Goal: Task Accomplishment & Management: Complete application form

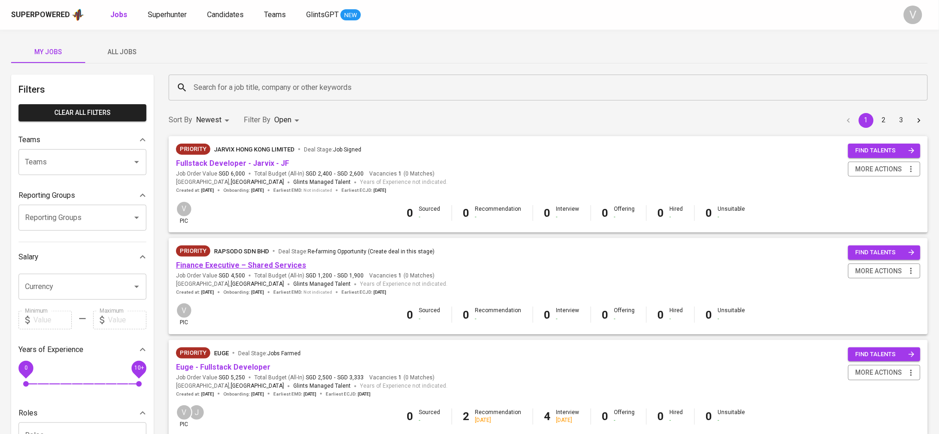
click at [214, 266] on link "Finance Executive – Shared Services" at bounding box center [241, 265] width 130 height 9
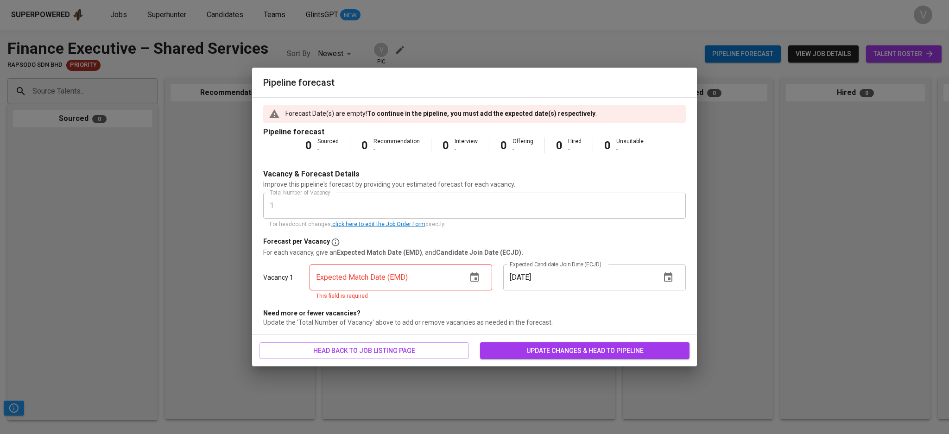
click at [469, 280] on icon "button" at bounding box center [474, 277] width 11 height 11
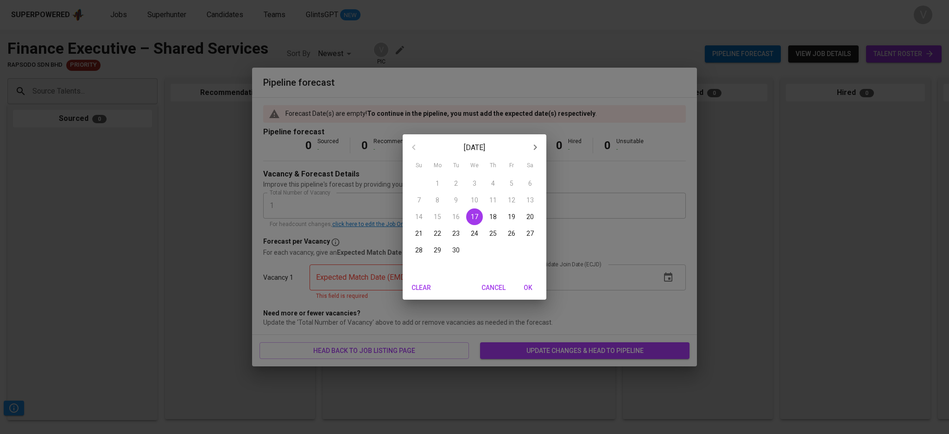
click at [455, 248] on p "30" at bounding box center [455, 250] width 7 height 9
type input "09/30/2025"
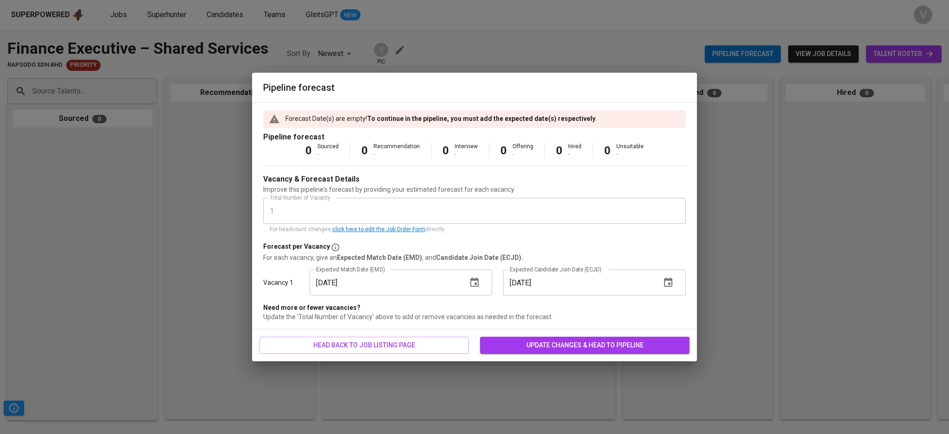
click at [663, 281] on icon "button" at bounding box center [668, 282] width 11 height 11
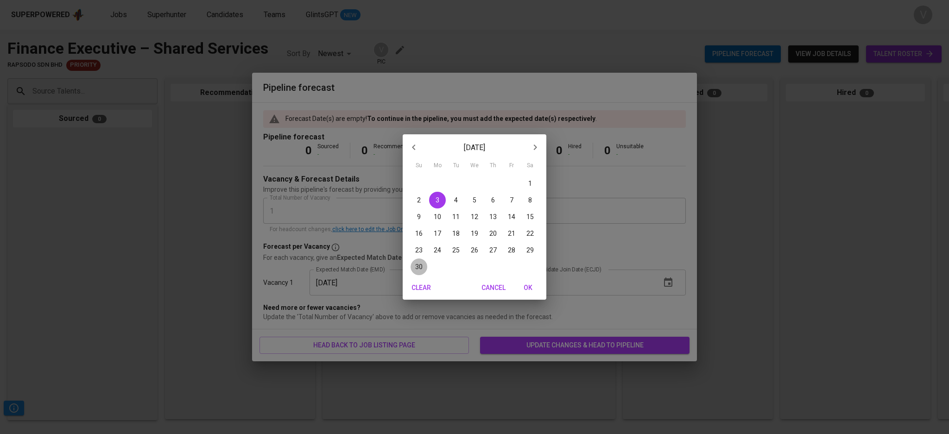
click at [415, 264] on p "30" at bounding box center [418, 266] width 7 height 9
type input "11/30/2025"
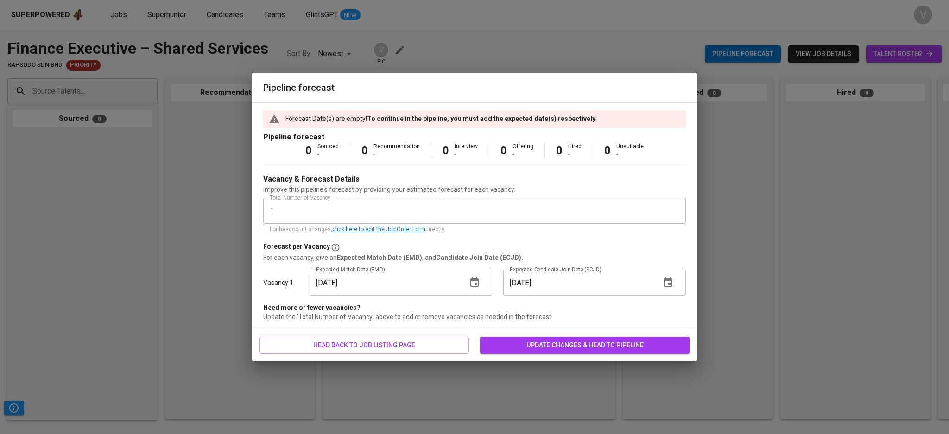
click at [537, 344] on span "update changes & head to pipeline" at bounding box center [584, 346] width 195 height 12
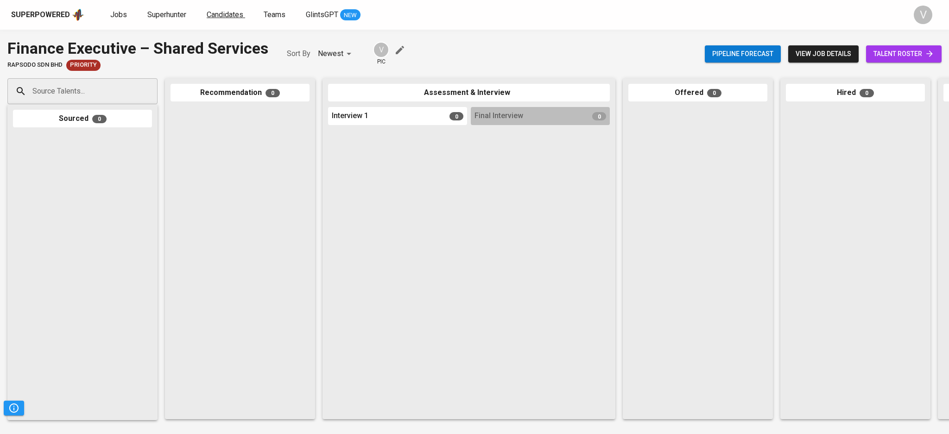
click at [207, 13] on span "Candidates" at bounding box center [225, 14] width 37 height 9
click at [162, 15] on span "Superhunter" at bounding box center [166, 14] width 39 height 9
click at [79, 94] on input "Source Talents..." at bounding box center [78, 91] width 97 height 18
paste input "ajzhin92@yahoo.com"
type input "ajzhin92@yahoo.com"
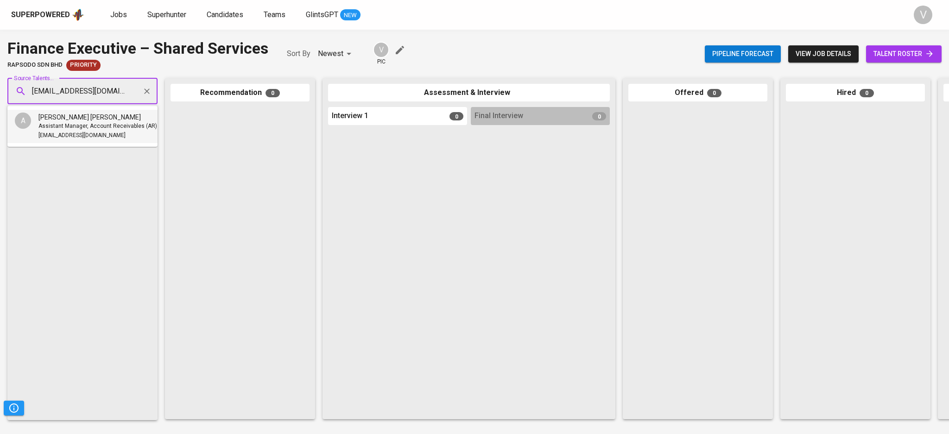
click at [67, 125] on span "Assistant Manager, Account Receivables (AR)" at bounding box center [97, 126] width 119 height 9
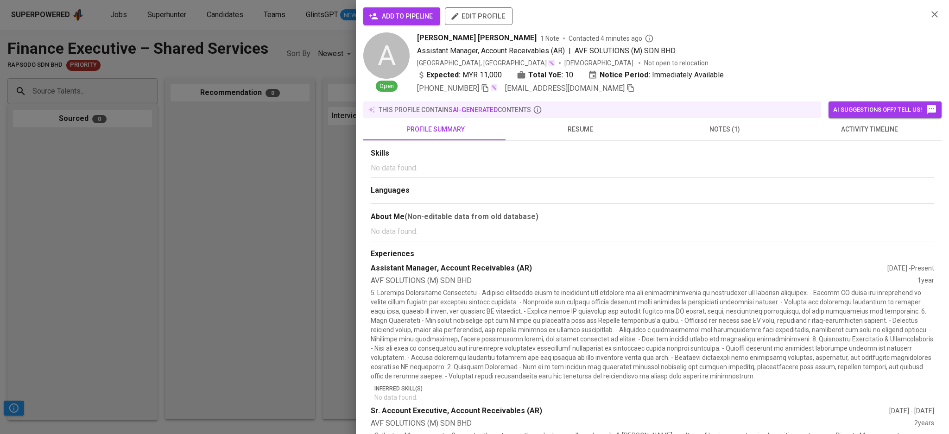
click at [418, 15] on span "add to pipeline" at bounding box center [402, 17] width 62 height 12
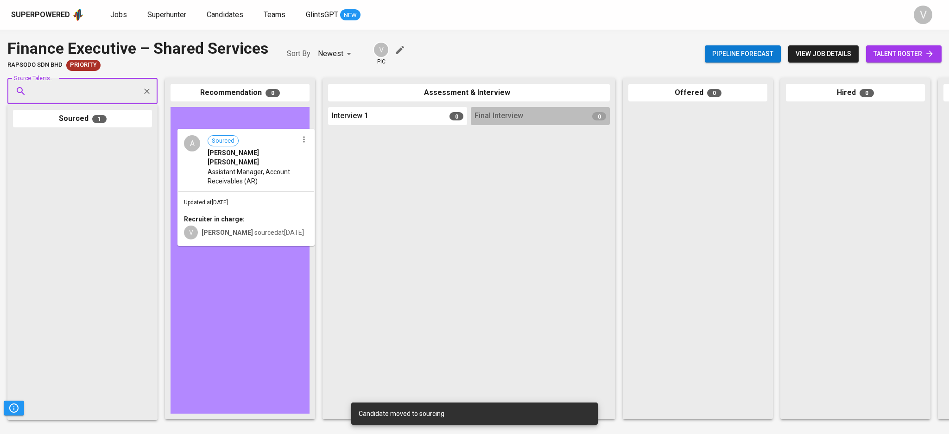
drag, startPoint x: 107, startPoint y: 163, endPoint x: 241, endPoint y: 158, distance: 134.5
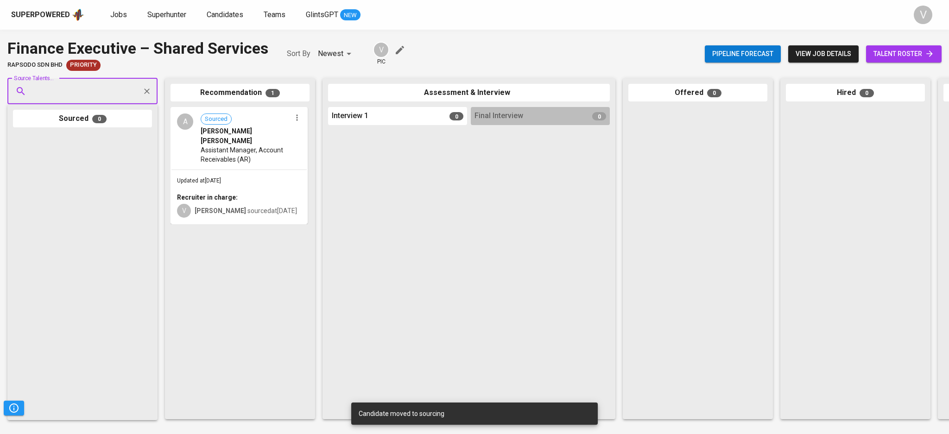
paste input "dawson_ngu@hotmail.com"
type input "dawson_ngu@hotmail.com"
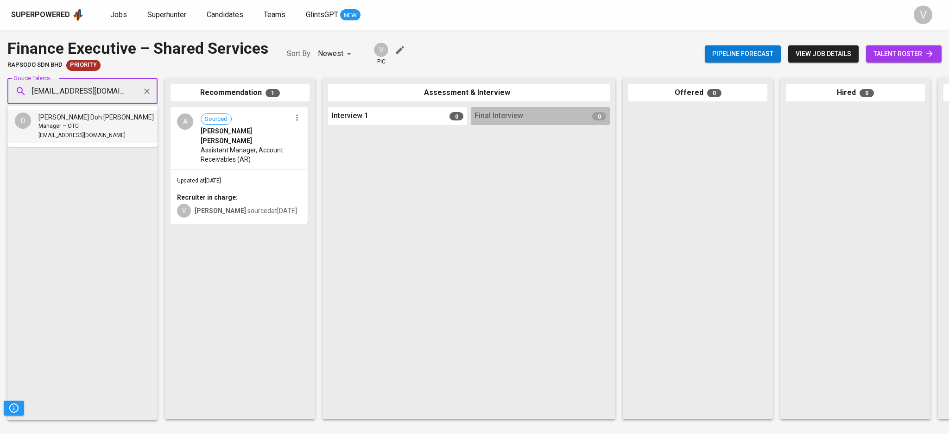
click at [57, 118] on span "Dawson Ngu Doh Hieng" at bounding box center [95, 117] width 115 height 9
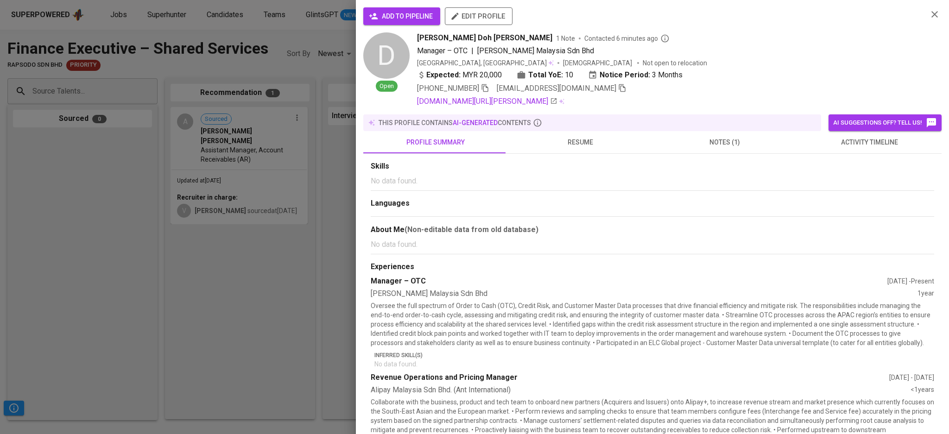
click at [411, 12] on span "add to pipeline" at bounding box center [402, 17] width 62 height 12
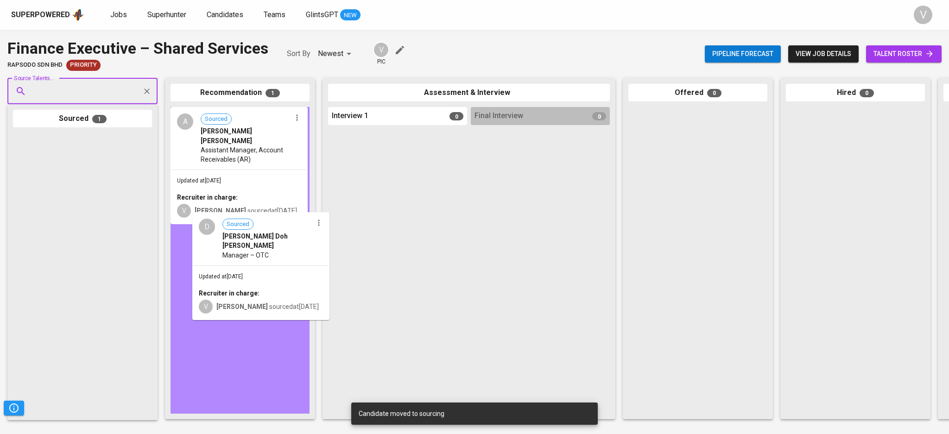
drag, startPoint x: 36, startPoint y: 171, endPoint x: 218, endPoint y: 250, distance: 198.8
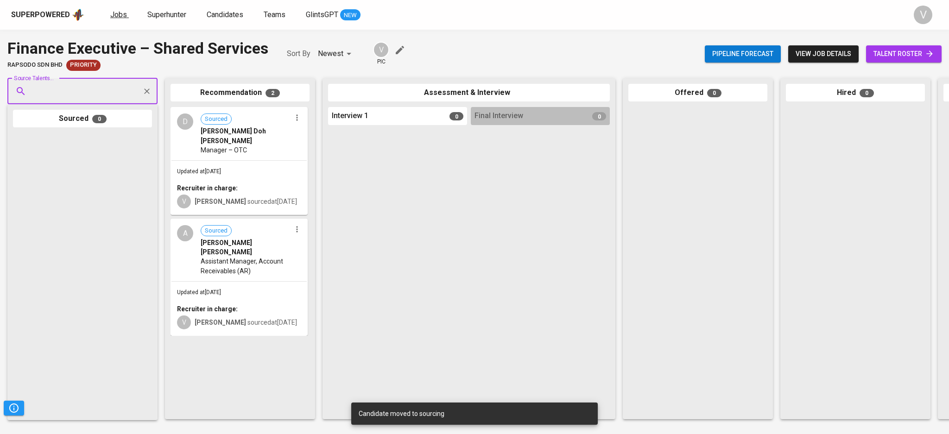
click at [117, 12] on span "Jobs" at bounding box center [118, 14] width 17 height 9
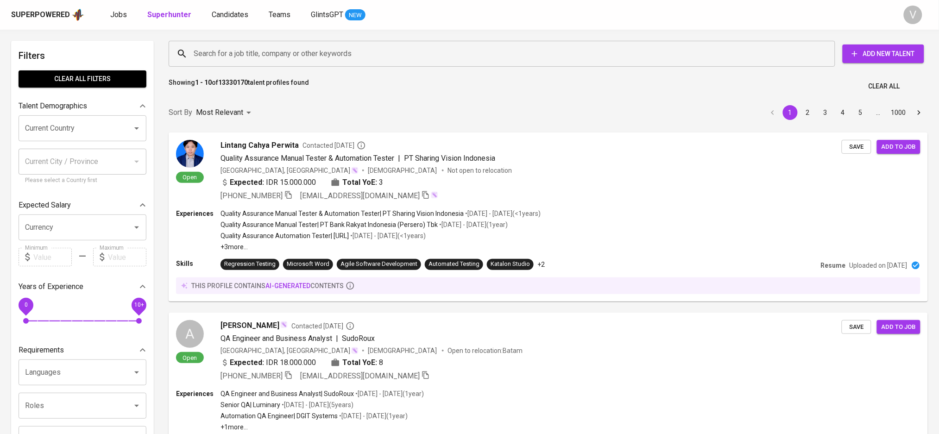
click at [639, 304] on div "Open Lintang Cahya Perwita Contacted 14 days ago Quality Assurance Manual Teste…" at bounding box center [548, 217] width 771 height 180
click at [241, 17] on span "Candidates" at bounding box center [230, 14] width 37 height 9
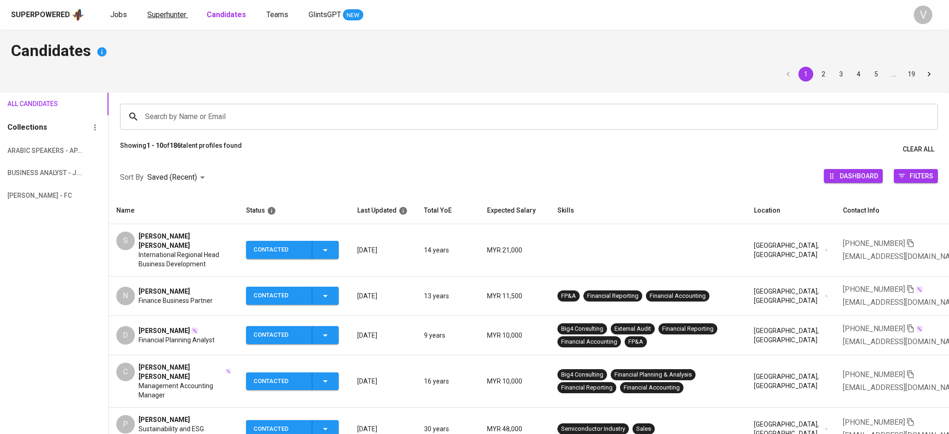
click at [178, 18] on span "Superhunter" at bounding box center [166, 14] width 39 height 9
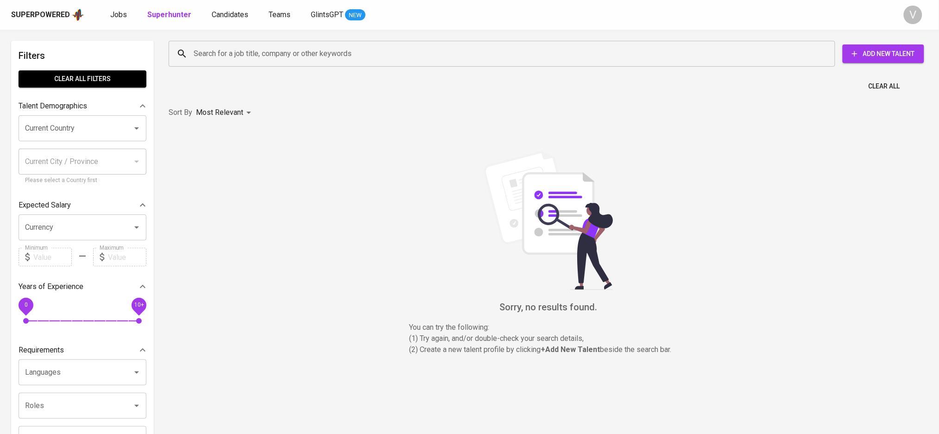
click at [867, 50] on span "Add New Talent" at bounding box center [883, 54] width 67 height 12
click at [865, 52] on span "Add New Talent" at bounding box center [883, 54] width 67 height 12
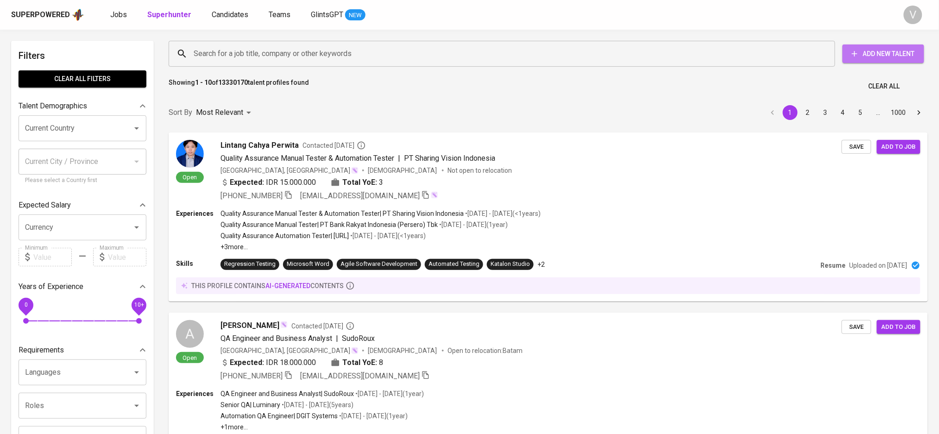
click at [856, 52] on icon "button" at bounding box center [854, 53] width 9 height 9
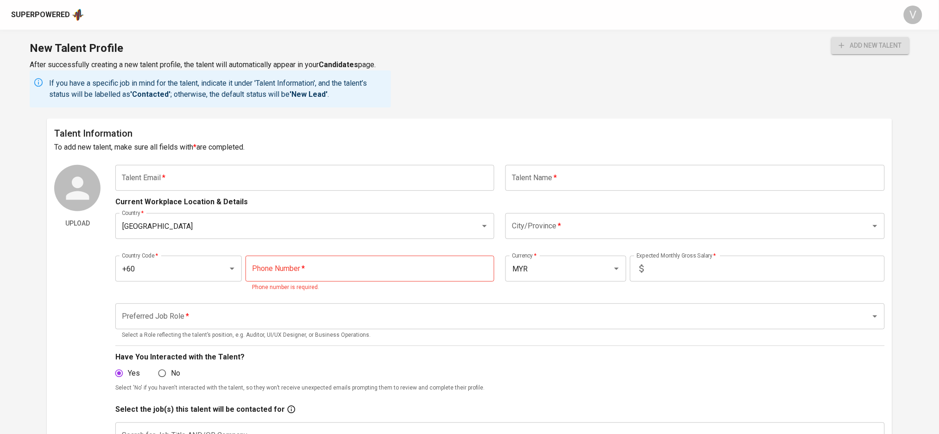
click at [224, 181] on input "text" at bounding box center [304, 178] width 379 height 26
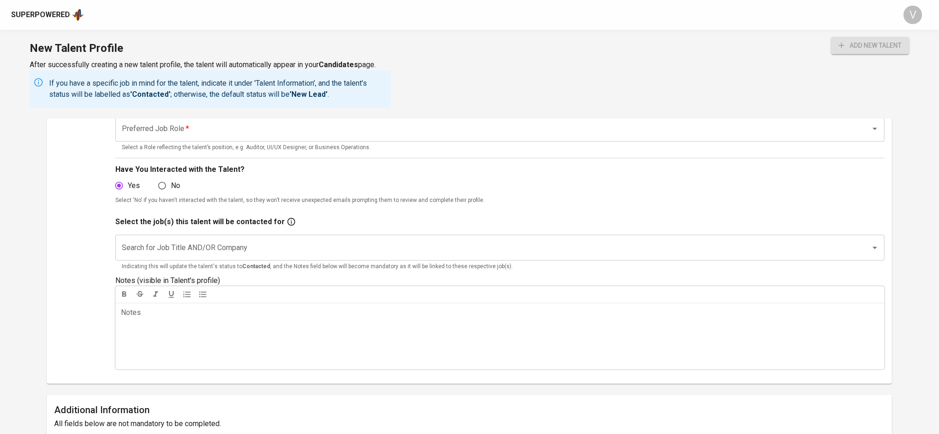
scroll to position [247, 0]
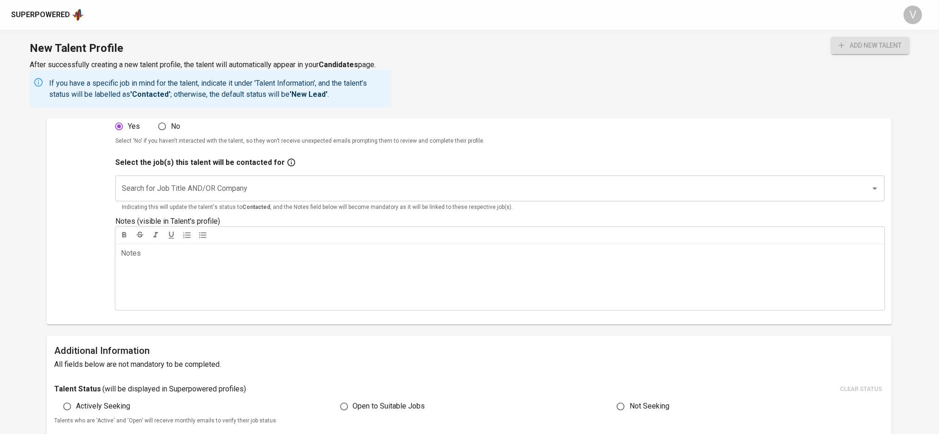
click at [177, 190] on input "Search for Job Title AND/OR Company" at bounding box center [487, 189] width 735 height 18
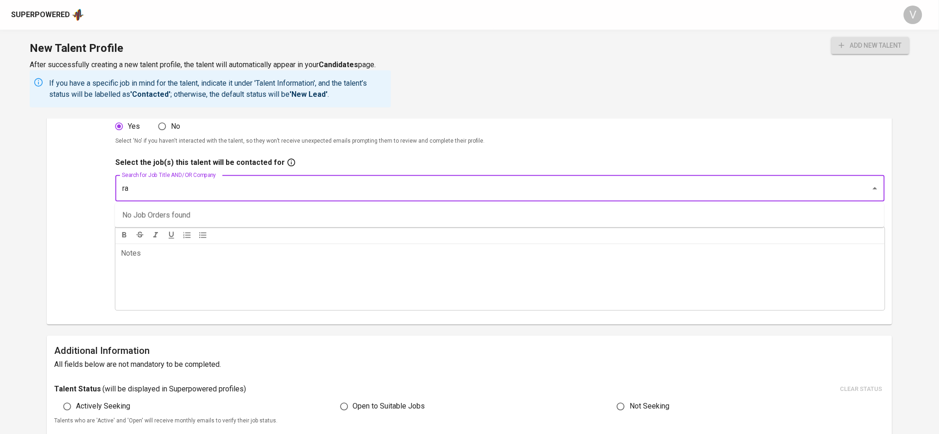
type input "r"
type input "finan"
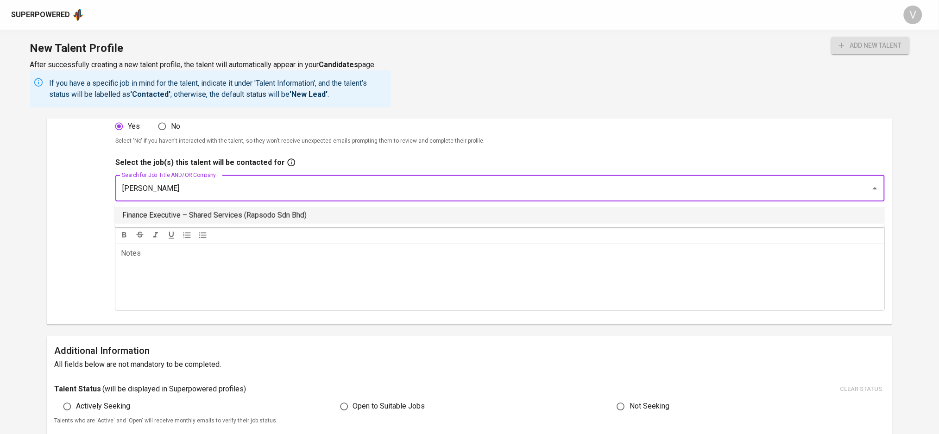
click at [171, 219] on li "Finance Executive – Shared Services (Rapsodo Sdn Bhd)" at bounding box center [500, 215] width 770 height 17
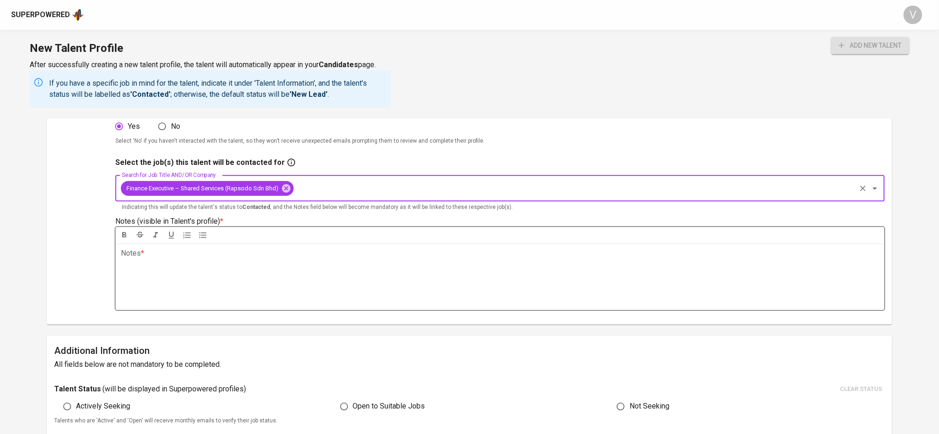
click at [175, 258] on p "Notes * ﻿" at bounding box center [500, 253] width 758 height 11
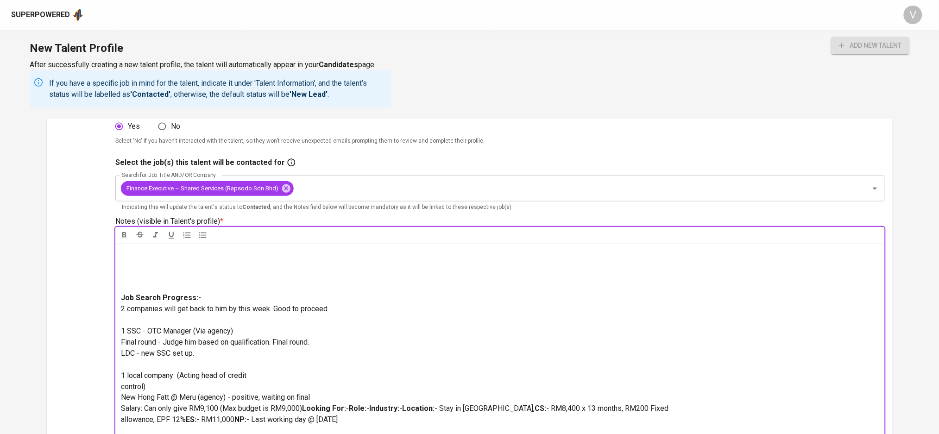
click at [122, 288] on p at bounding box center [500, 270] width 758 height 44
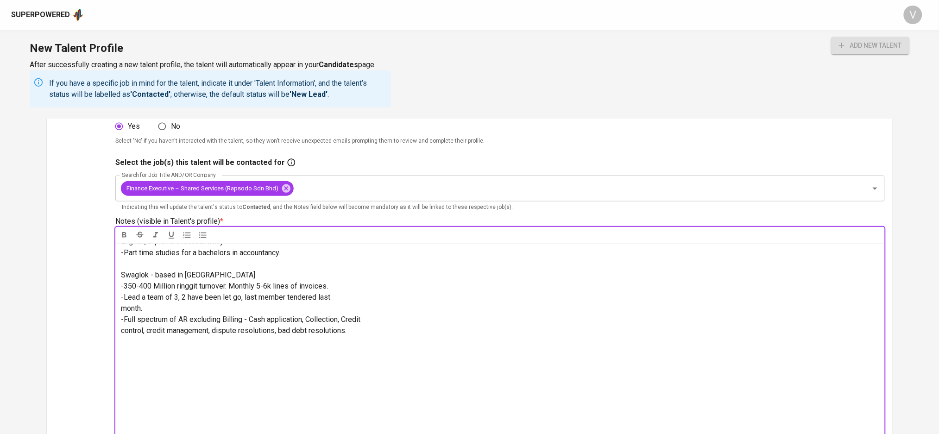
scroll to position [389, 0]
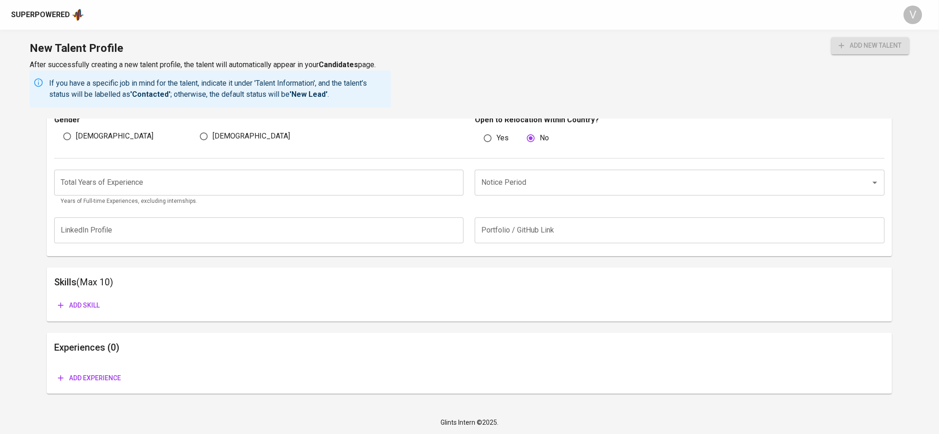
drag, startPoint x: 134, startPoint y: 343, endPoint x: 230, endPoint y: 440, distance: 136.3
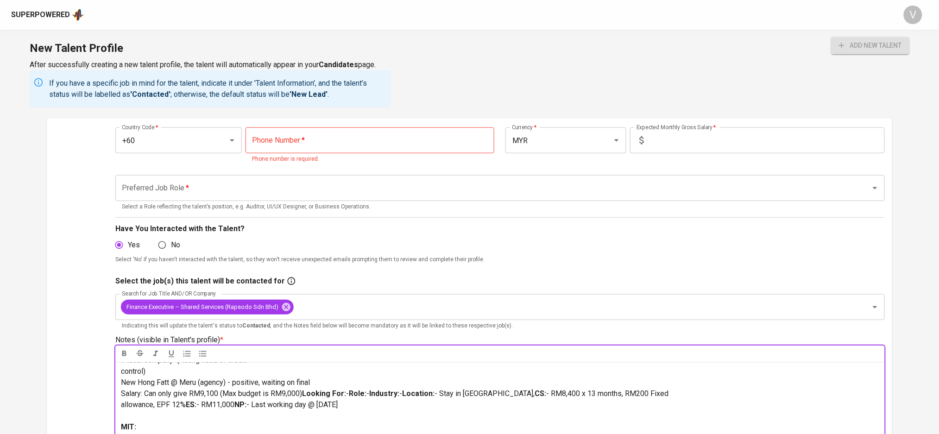
scroll to position [5, 0]
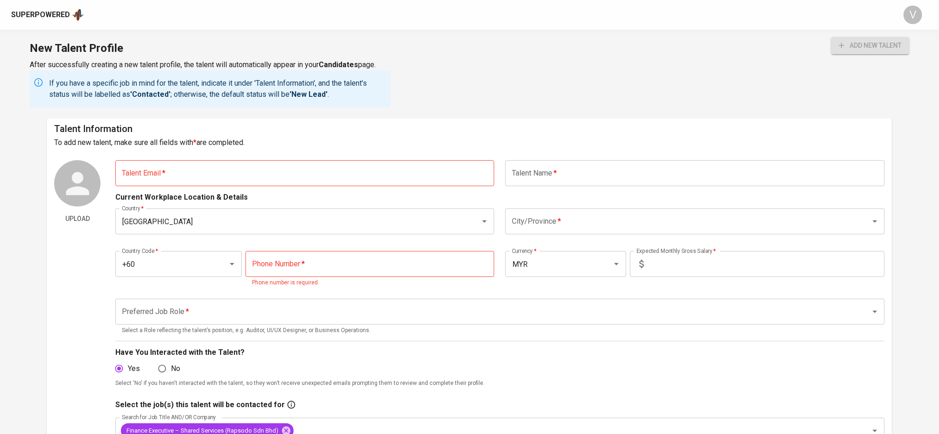
click at [297, 259] on input "tel" at bounding box center [370, 264] width 249 height 26
paste input "17-623-9351"
click at [269, 259] on input "17-623-9351" at bounding box center [370, 264] width 249 height 26
type input "17-623-9351"
click at [610, 175] on input "text" at bounding box center [695, 173] width 379 height 26
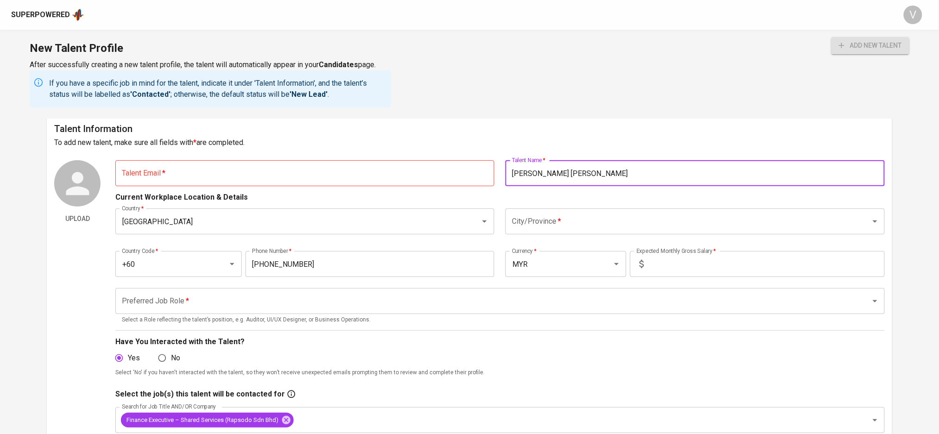
type input "Albert Tan Wai Zhin"
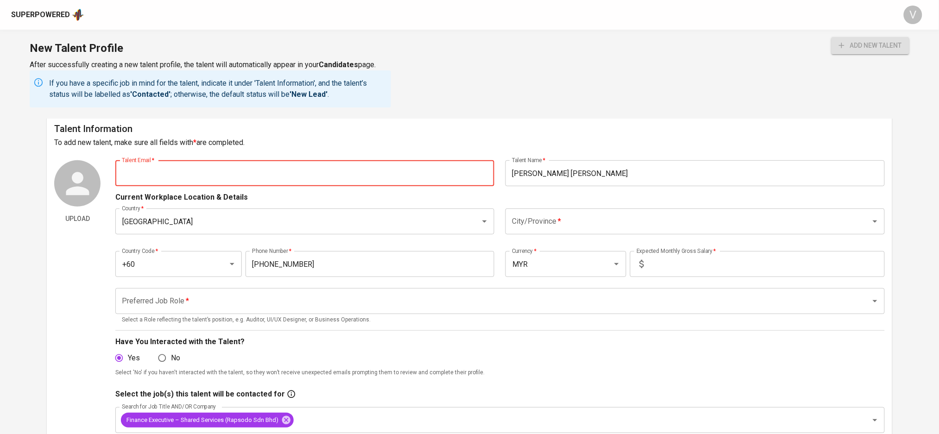
click at [261, 165] on input "text" at bounding box center [304, 173] width 379 height 26
paste input "ajzhin92@yahoo.com"
click at [532, 211] on div "City/Province *" at bounding box center [695, 222] width 379 height 26
type input "ajzhin92@yahoo.com"
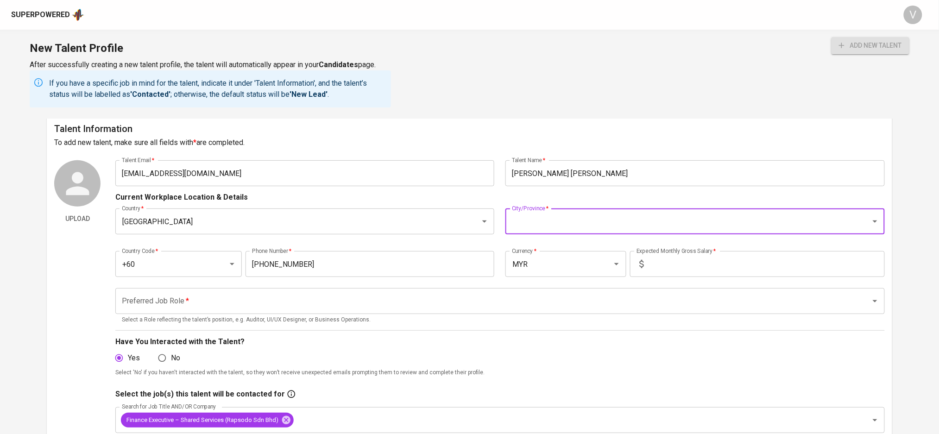
type input "M"
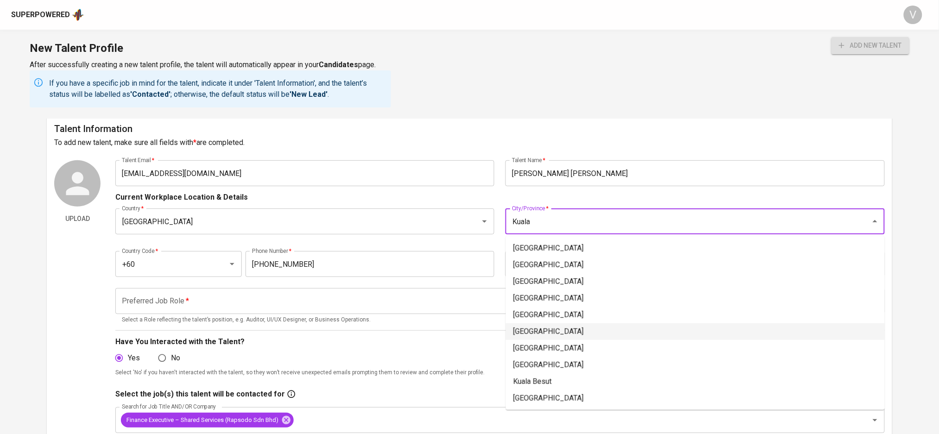
click at [551, 328] on li "Kuala Lumpur" at bounding box center [695, 331] width 379 height 17
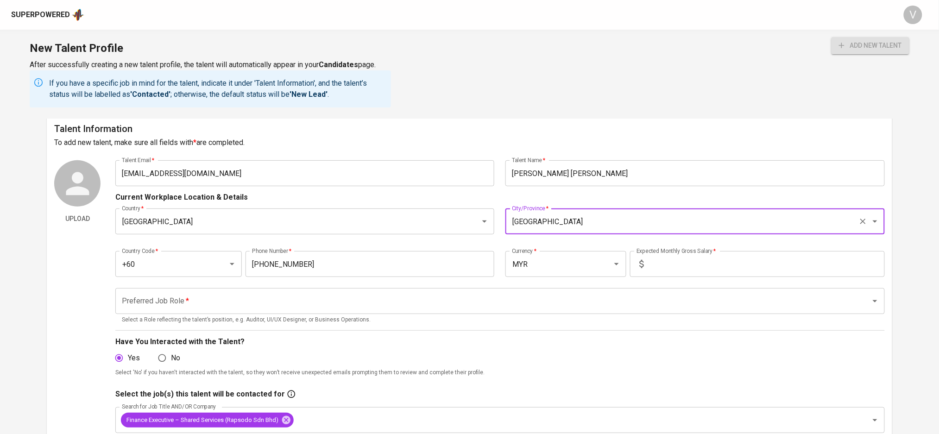
type input "Kuala Lumpur"
click at [649, 257] on input "text" at bounding box center [766, 264] width 237 height 26
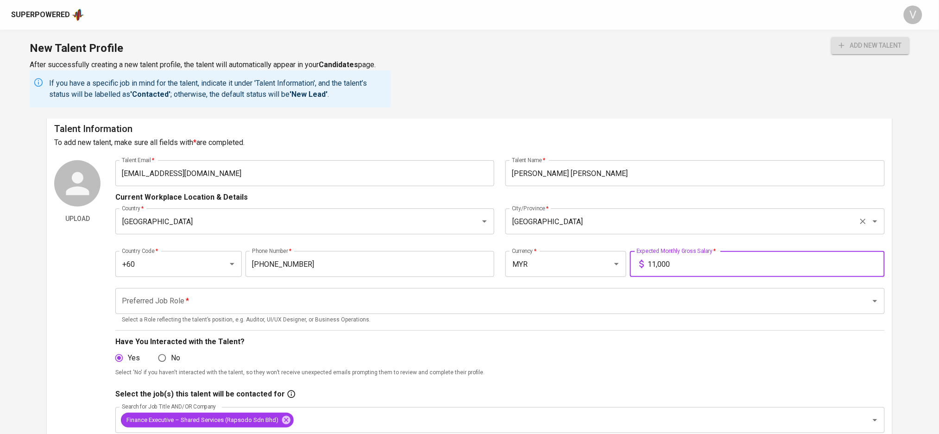
type input "11,000"
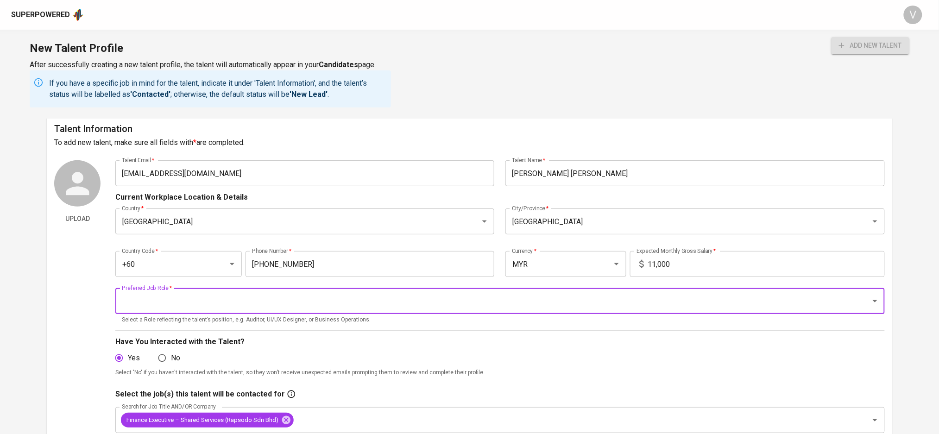
click at [246, 297] on input "Preferred Job Role   *" at bounding box center [487, 301] width 735 height 18
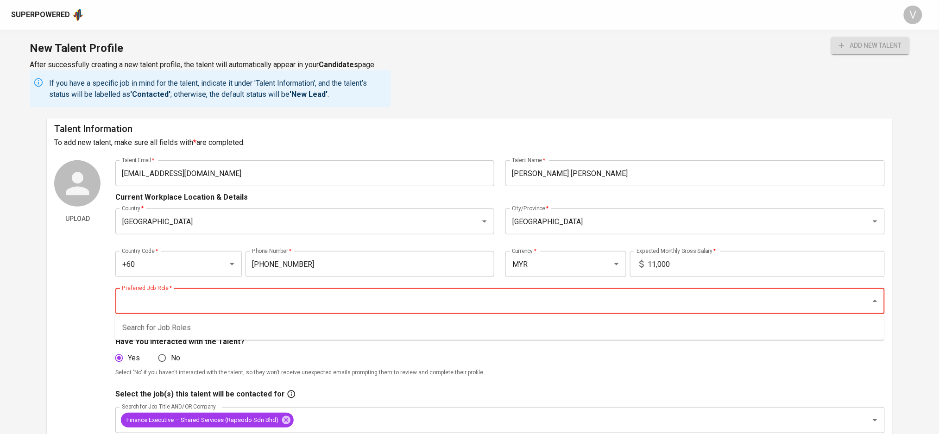
click at [197, 305] on input "Preferred Job Role   *" at bounding box center [487, 301] width 735 height 18
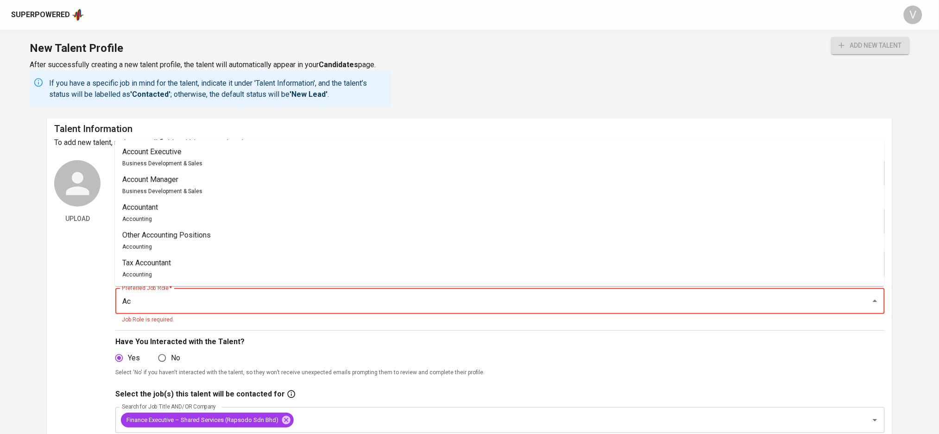
type input "A"
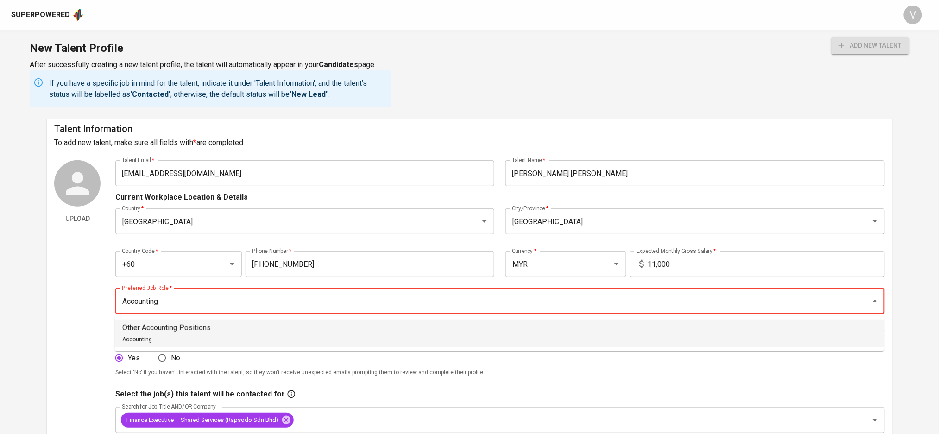
click at [188, 326] on p "Other Accounting Positions" at bounding box center [166, 328] width 89 height 11
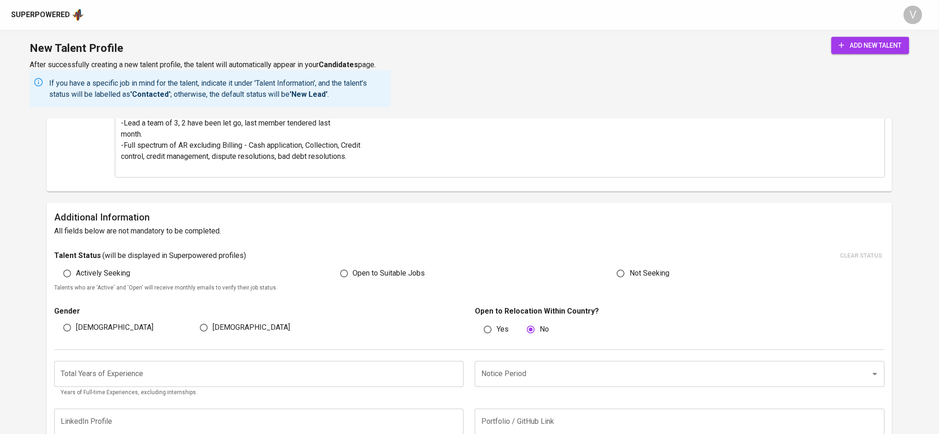
scroll to position [561, 0]
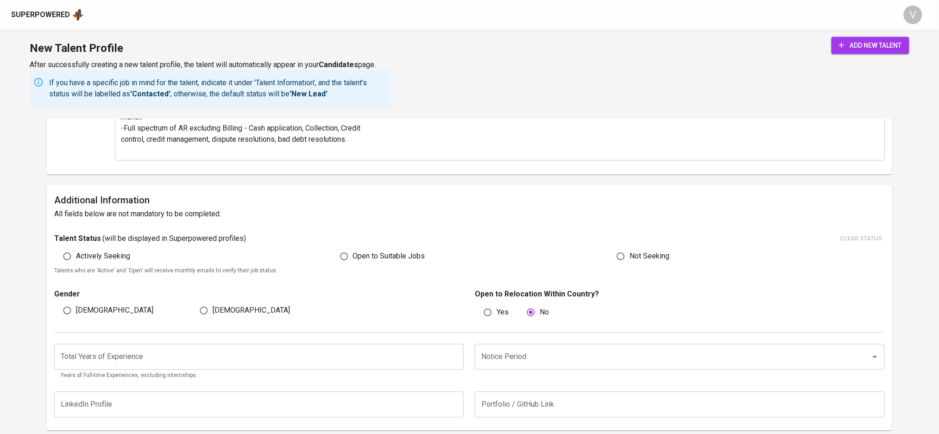
type input "Other Accounting Positions"
click at [121, 259] on span "Actively Seeking" at bounding box center [103, 256] width 54 height 11
click at [76, 259] on input "Actively Seeking" at bounding box center [67, 257] width 18 height 18
radio input "true"
click at [66, 309] on input "Male" at bounding box center [67, 311] width 18 height 18
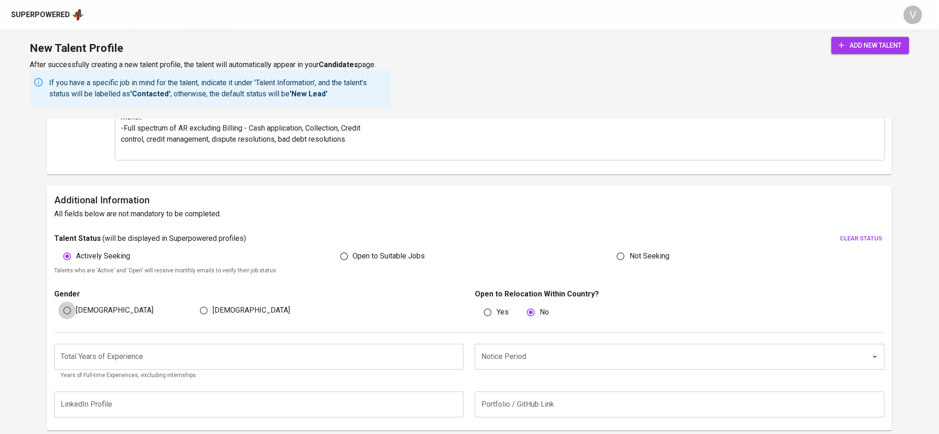
radio input "true"
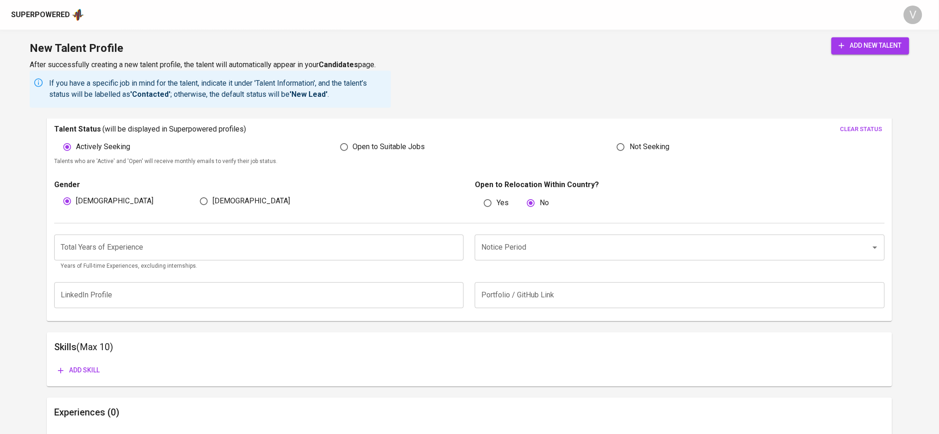
scroll to position [684, 0]
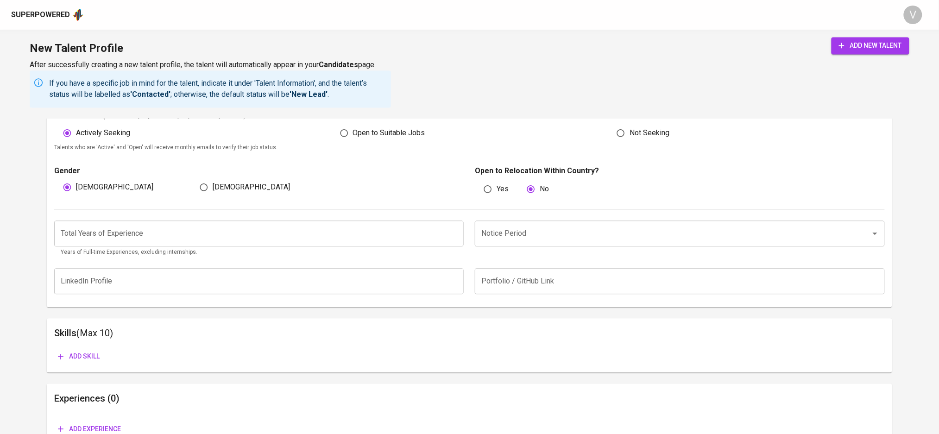
click at [289, 240] on input "number" at bounding box center [259, 234] width 410 height 26
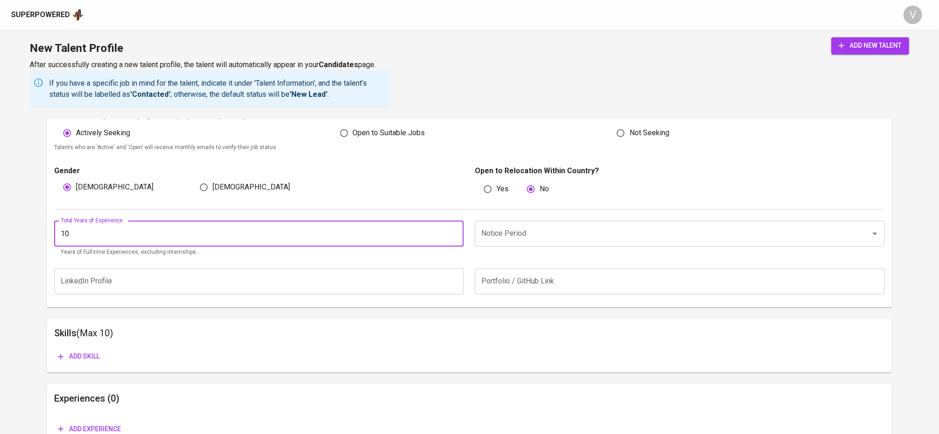
click at [515, 222] on div "Notice Period" at bounding box center [680, 234] width 410 height 26
type input "10"
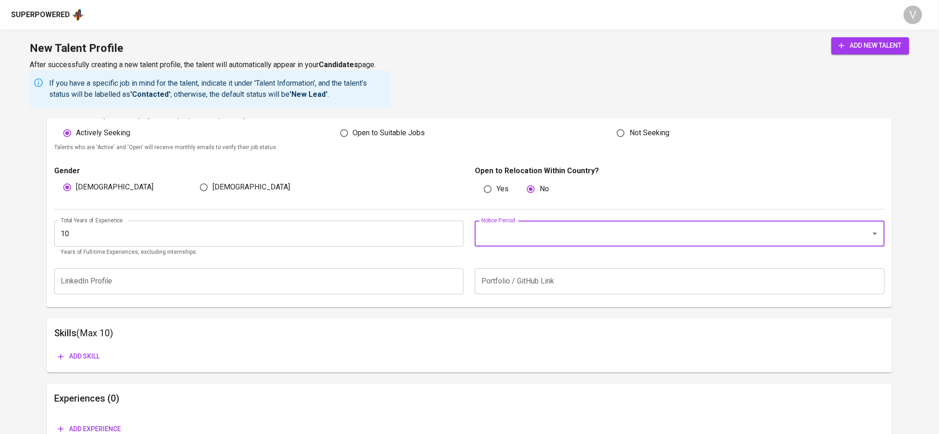
click at [566, 238] on input "Notice Period" at bounding box center [666, 234] width 375 height 18
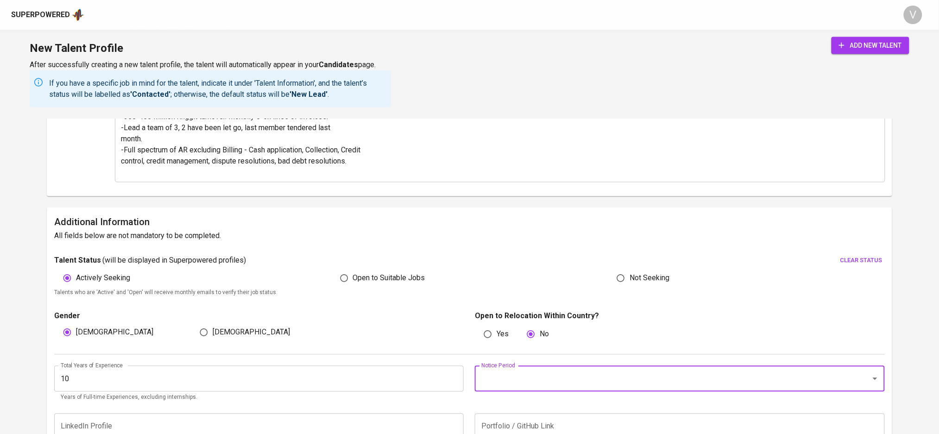
scroll to position [561, 0]
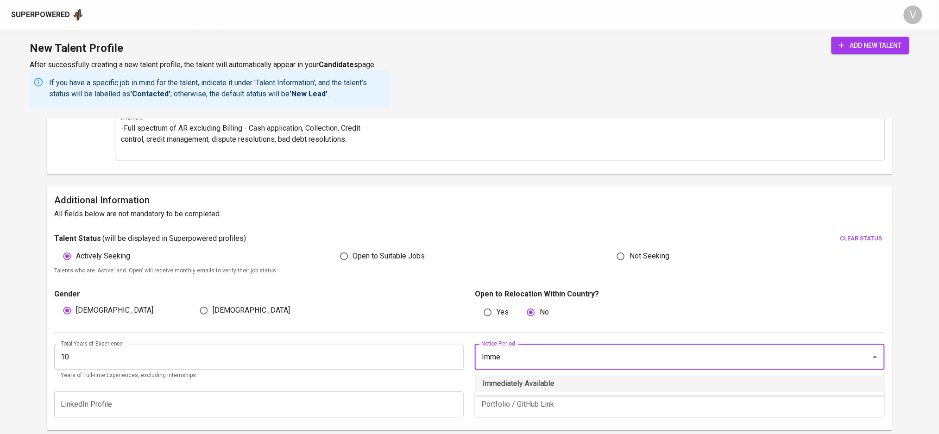
click at [503, 379] on li "Immediately Available" at bounding box center [680, 384] width 410 height 17
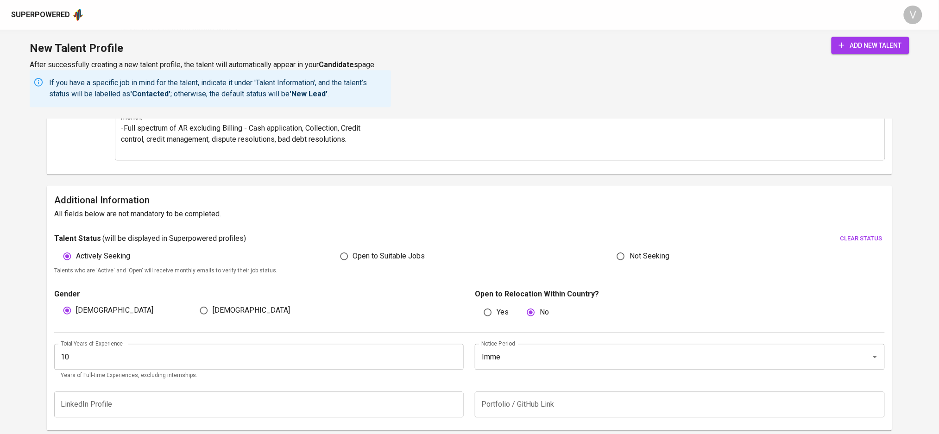
type input "Immediately Available"
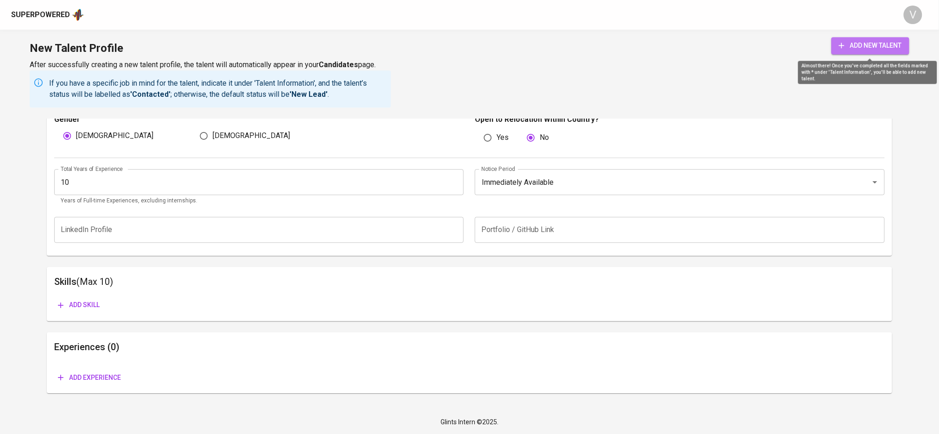
click at [878, 48] on span "add new talent" at bounding box center [870, 46] width 63 height 12
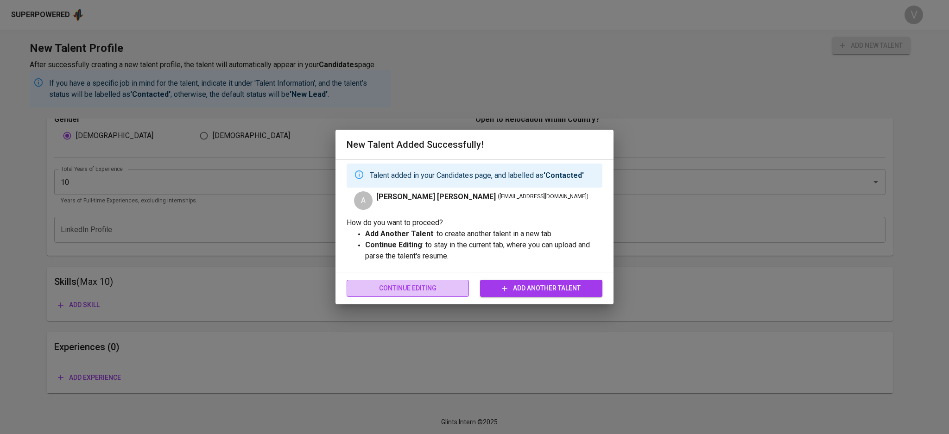
click at [441, 284] on span "Continue Editing" at bounding box center [408, 289] width 108 height 12
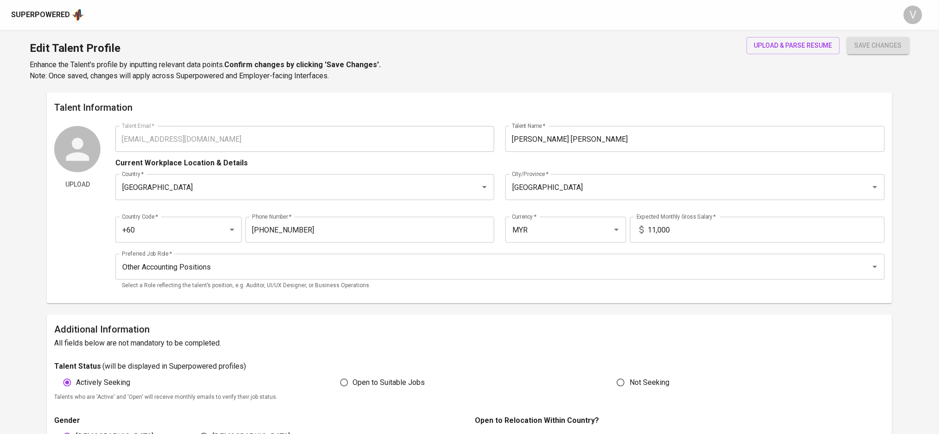
type input "ajzhin92@yahoo.com"
type input "Albert Tan Wai Zhin"
type input "Malaysia"
type input "Kuala Lumpur"
type input "+60"
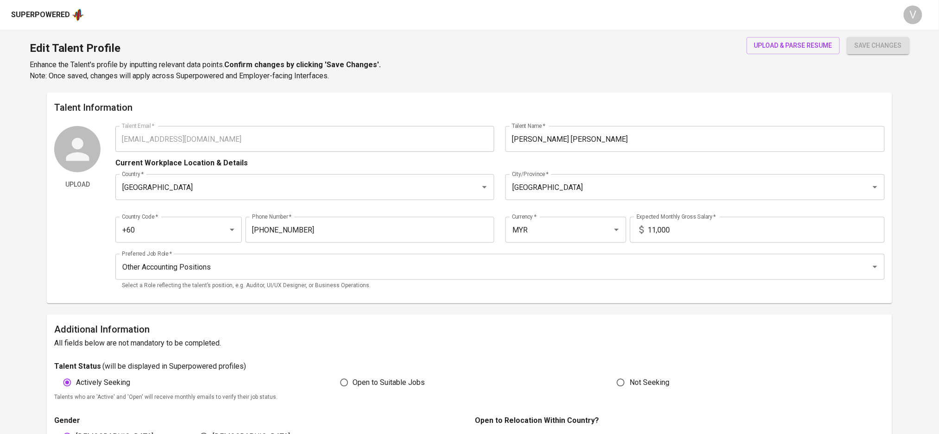
type input "17-623-9351"
type input "MYR"
type input "11,000"
type input "Other Accounting Positions"
radio input "true"
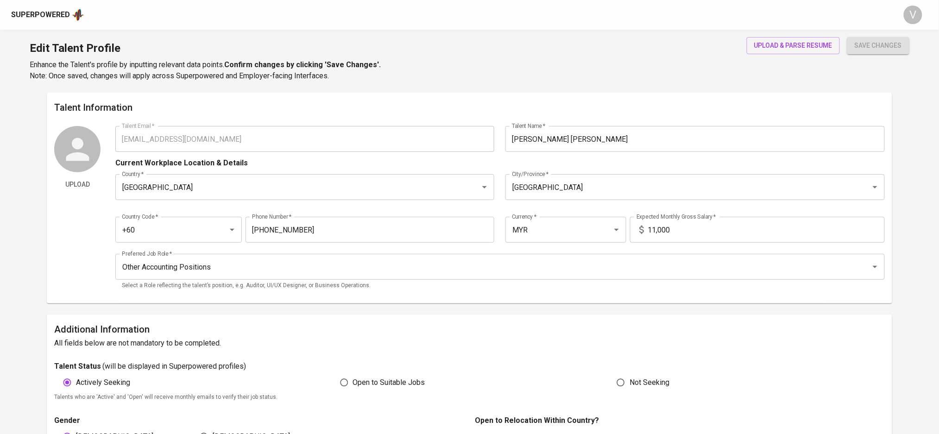
radio input "true"
type input "10"
type input "Immediately Available"
click at [768, 37] on button "upload & parse resume" at bounding box center [793, 45] width 93 height 17
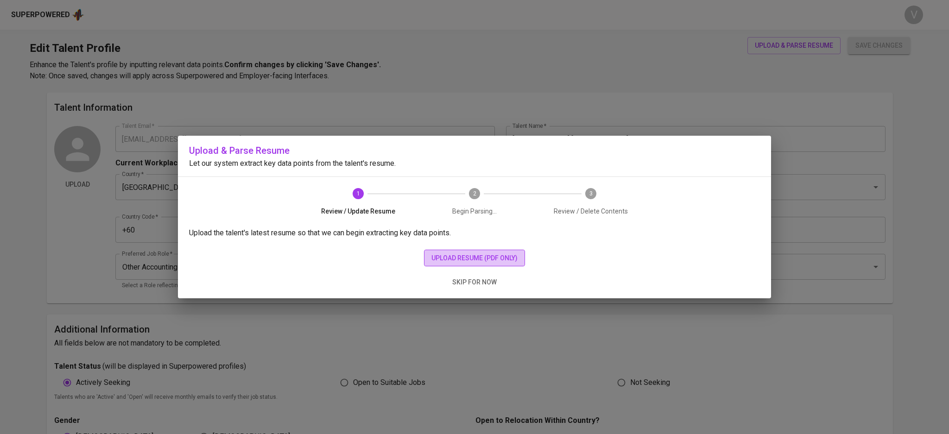
click at [472, 260] on span "upload resume (pdf only)" at bounding box center [474, 259] width 86 height 12
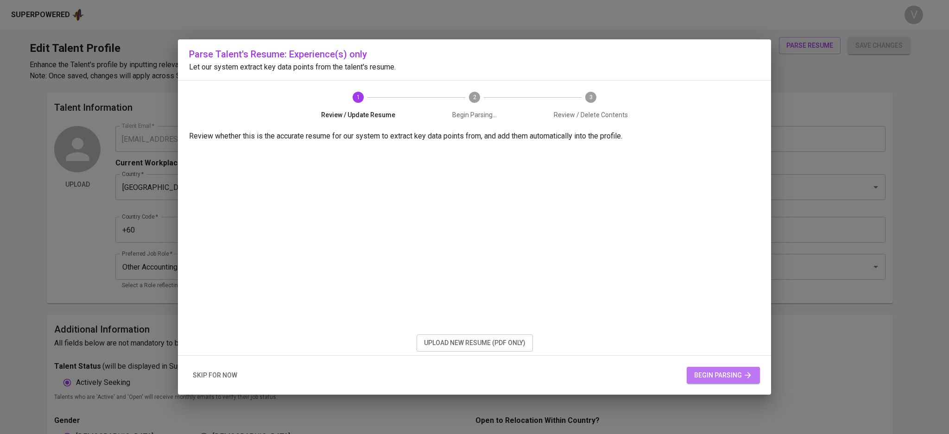
click at [706, 371] on span "begin parsing" at bounding box center [723, 376] width 58 height 12
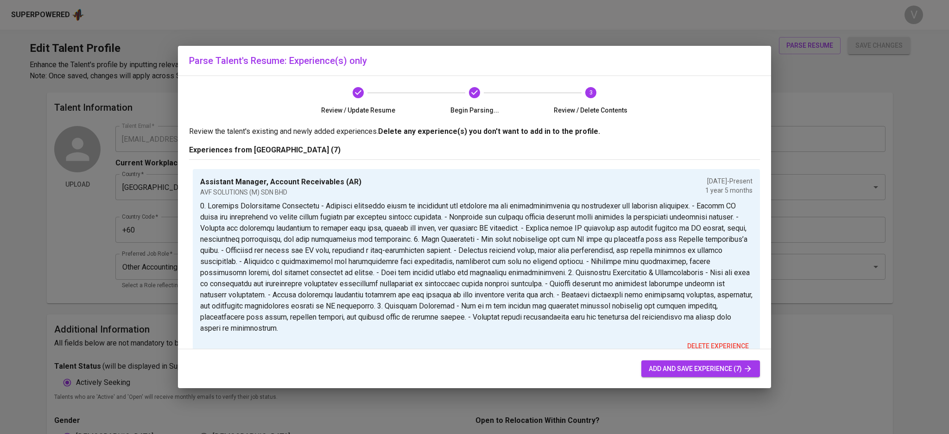
click at [713, 374] on span "add and save experience (7)" at bounding box center [701, 369] width 104 height 12
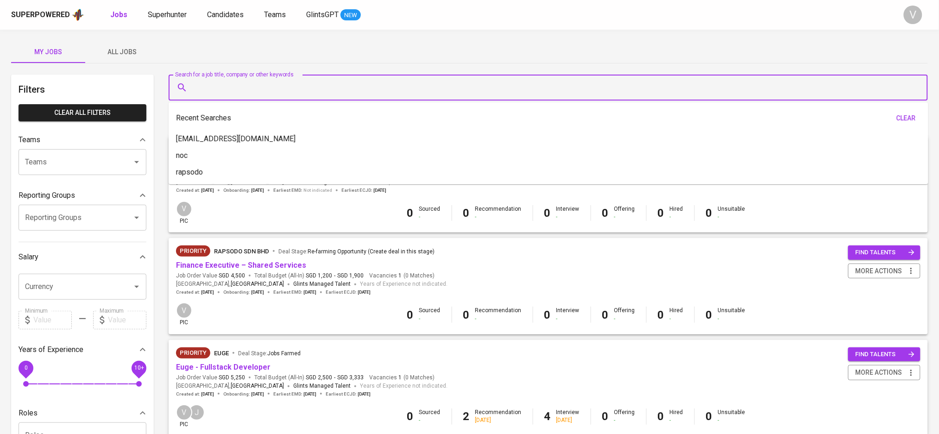
click at [321, 82] on input "Search for a job title, company or other keywords" at bounding box center [550, 88] width 719 height 18
paste input "ajzhin92@yahoo.com"
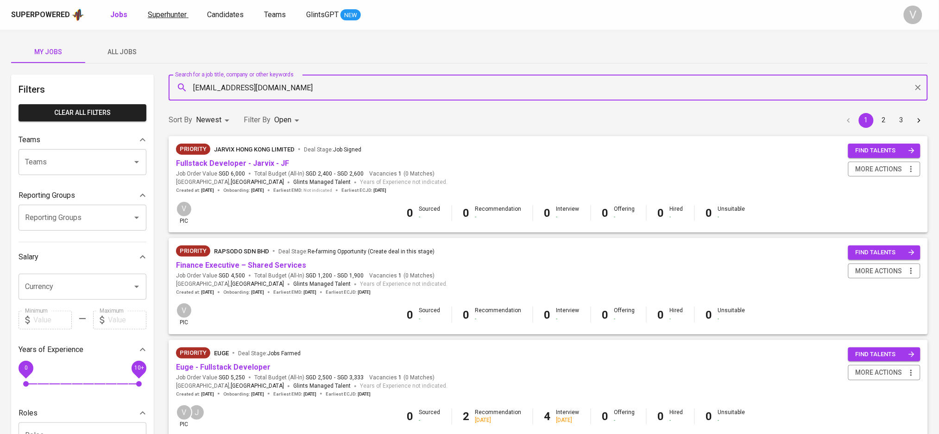
type input "ajzhin92@yahoo.com"
click at [148, 12] on span "Superhunter" at bounding box center [167, 14] width 39 height 9
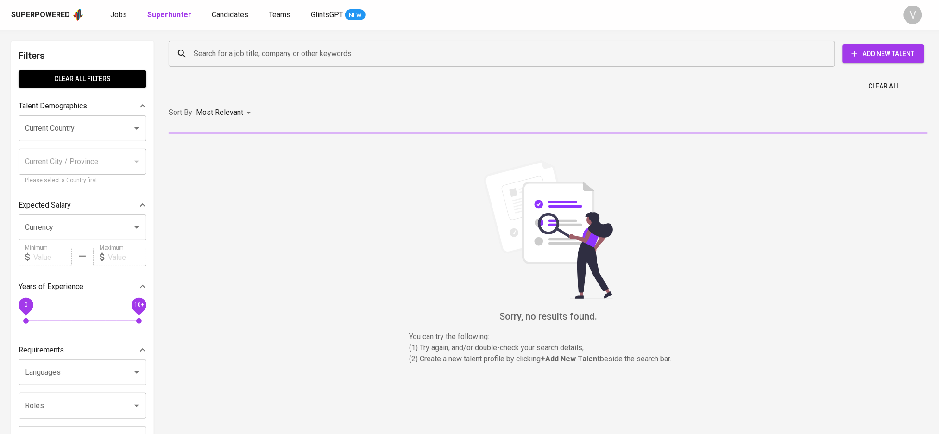
click at [238, 57] on input "Search for a job title, company or other keywords" at bounding box center [504, 54] width 626 height 18
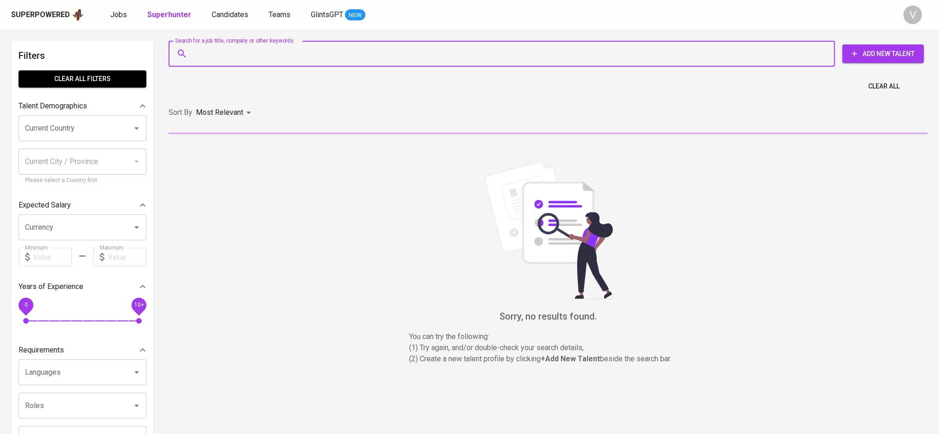
paste input "ajzhin92@yahoo.com"
type input "ajzhin92@yahoo.com"
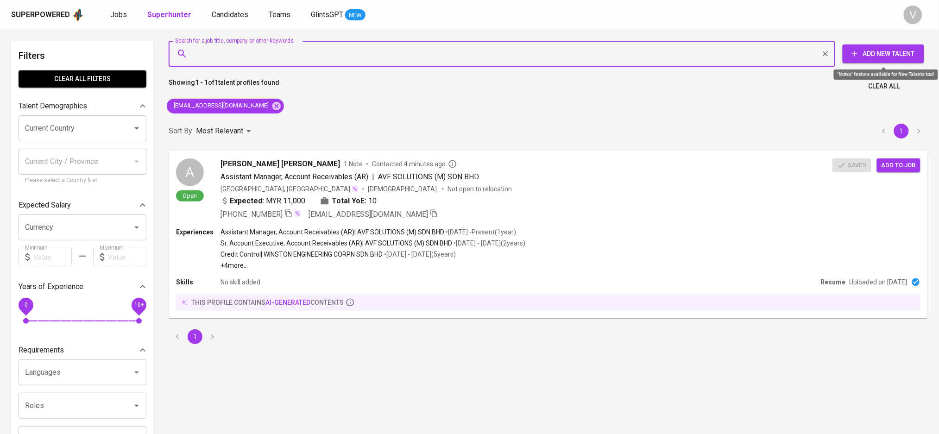
click at [863, 51] on span "Add New Talent" at bounding box center [883, 54] width 67 height 12
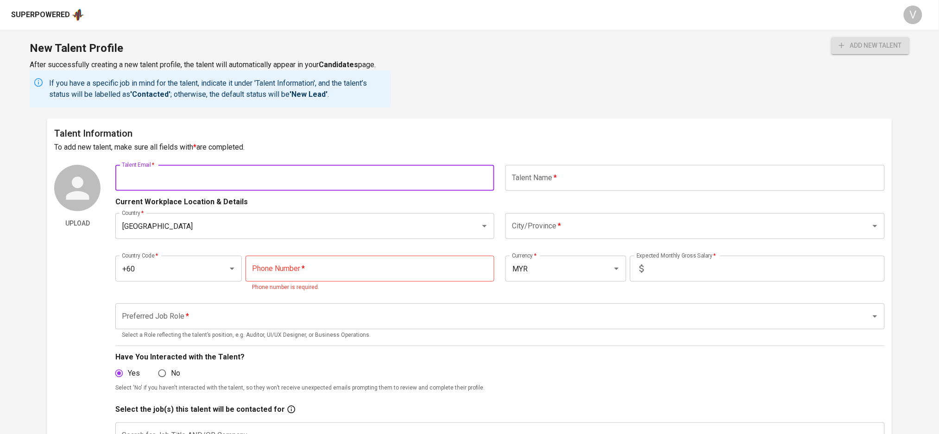
click at [186, 171] on input "text" at bounding box center [304, 178] width 379 height 26
type input "d"
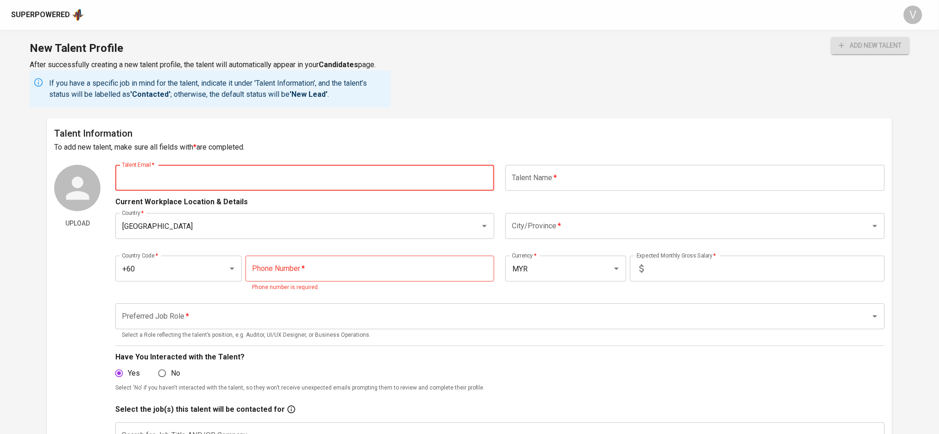
paste input "dawson_ngu@hotmail.com"
type input "dawson_ngu@hotmail.com"
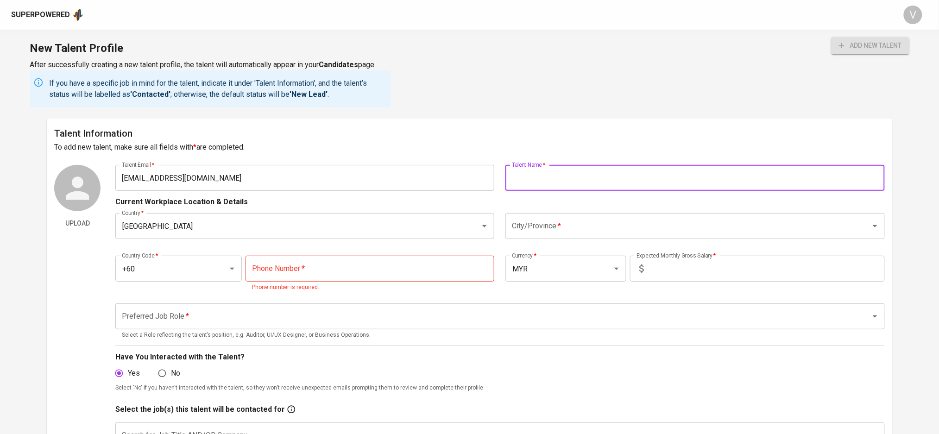
click at [593, 172] on input "text" at bounding box center [695, 178] width 379 height 26
paste input "Dawson Ngu Doh Hieng"
type input "Dawson Ngu Doh Hieng"
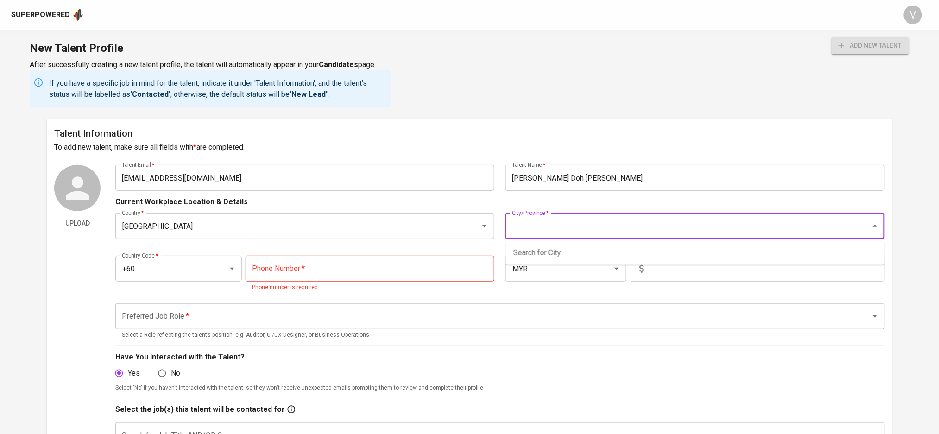
drag, startPoint x: 524, startPoint y: 218, endPoint x: 518, endPoint y: 222, distance: 7.1
click at [524, 218] on input "City/Province   *" at bounding box center [682, 226] width 345 height 18
click at [520, 250] on li "Kuala Lumpur" at bounding box center [695, 253] width 379 height 17
type input "Kuala Lumpur"
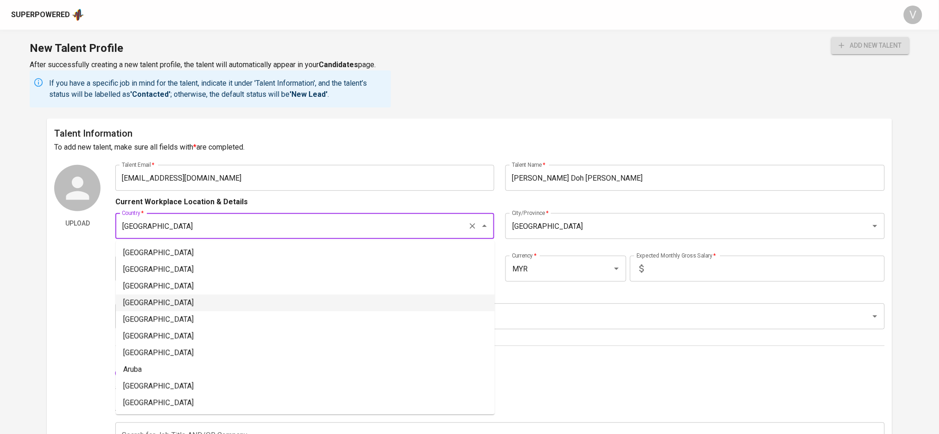
click at [409, 232] on input "Malaysia" at bounding box center [292, 226] width 345 height 18
drag, startPoint x: 50, startPoint y: 301, endPoint x: 76, endPoint y: 286, distance: 29.7
click at [50, 301] on div "Talent Information To add new talent, make sure all fields with * are completed…" at bounding box center [469, 345] width 845 height 453
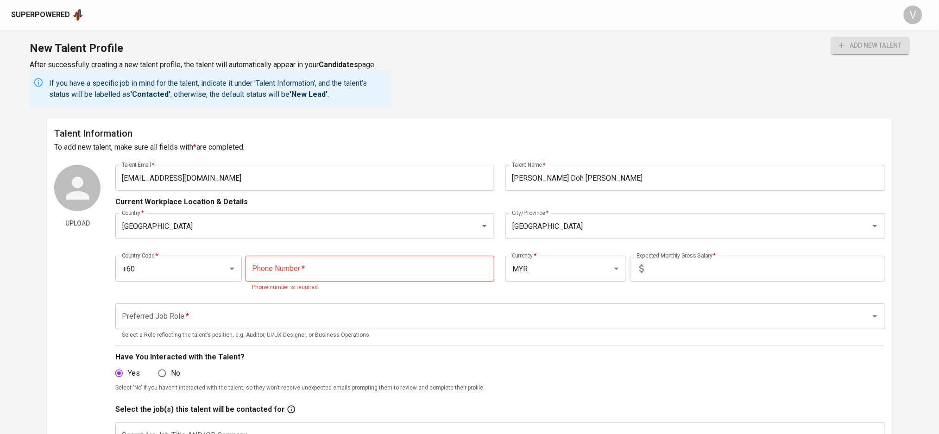
click at [260, 266] on input "tel" at bounding box center [370, 269] width 249 height 26
paste input "02288202"
click at [250, 266] on input "02288202" at bounding box center [370, 269] width 249 height 26
type input "10-228-8202"
click at [695, 270] on input "text" at bounding box center [766, 269] width 237 height 26
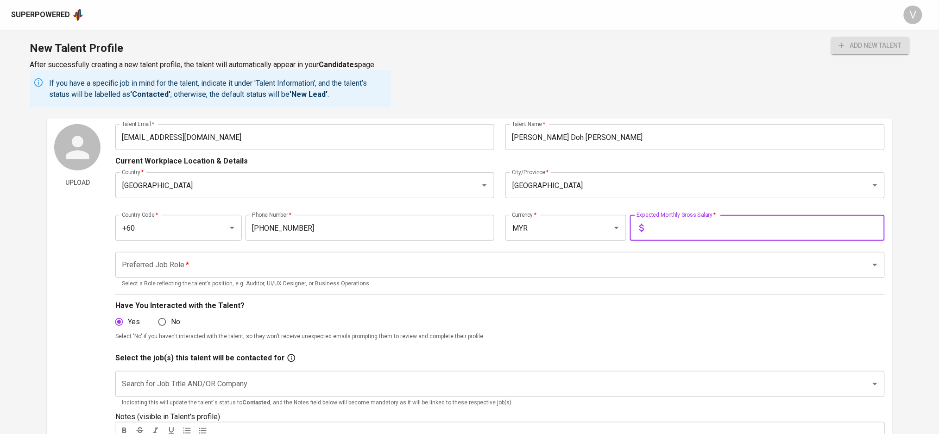
scroll to position [62, 0]
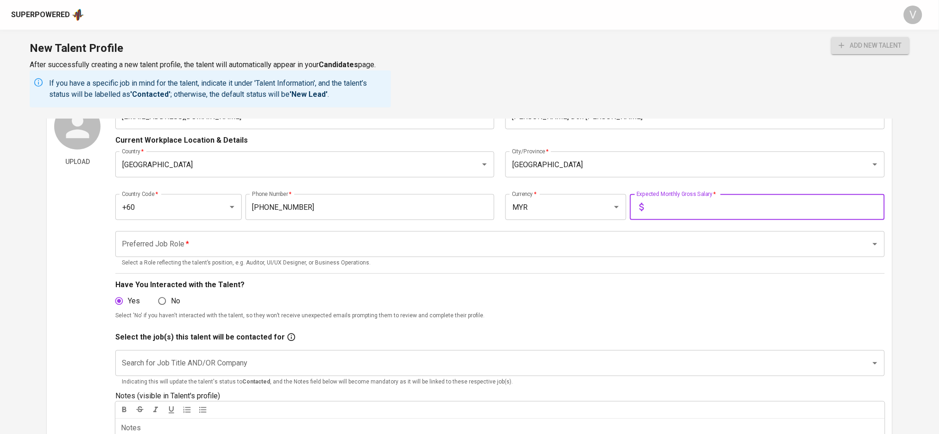
click at [139, 362] on input "Search for Job Title AND/OR Company" at bounding box center [487, 364] width 735 height 18
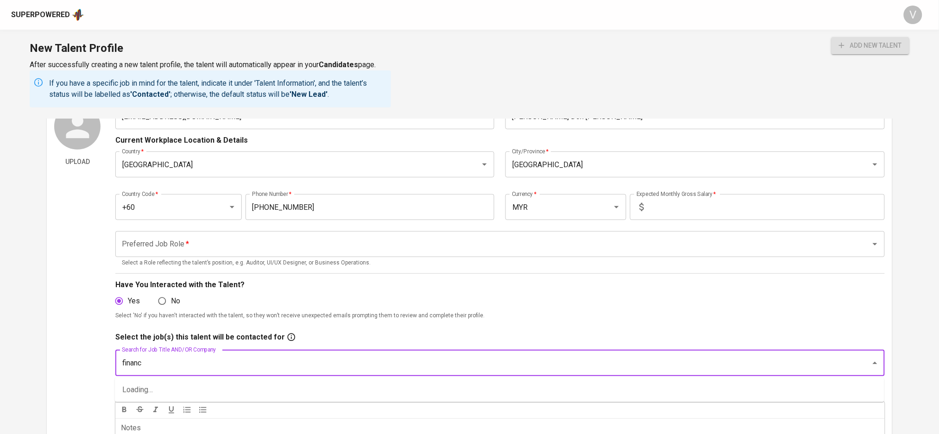
type input "finance"
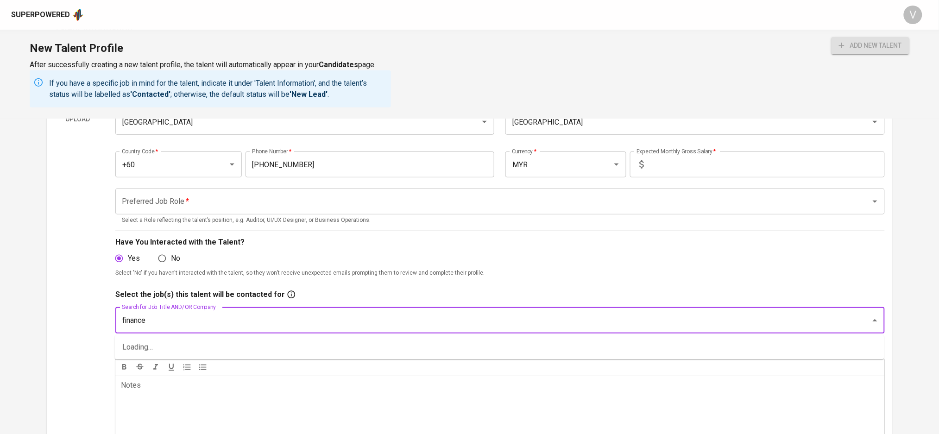
scroll to position [123, 0]
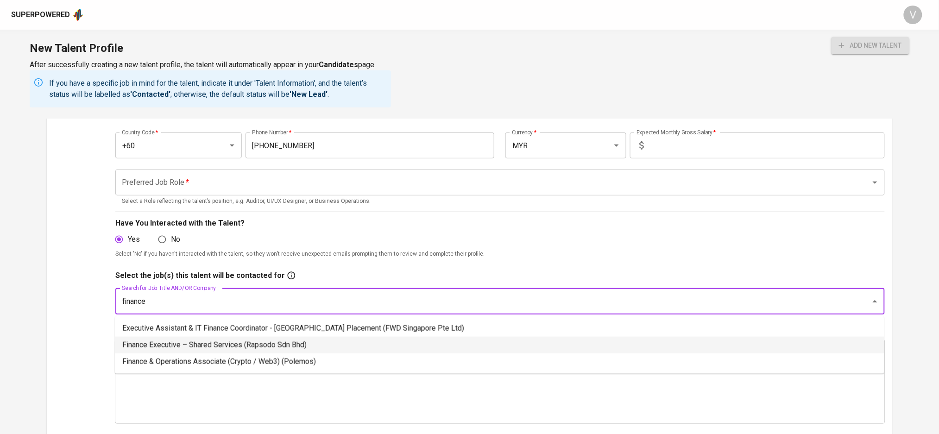
click at [143, 344] on li "Finance Executive – Shared Services (Rapsodo Sdn Bhd)" at bounding box center [500, 345] width 770 height 17
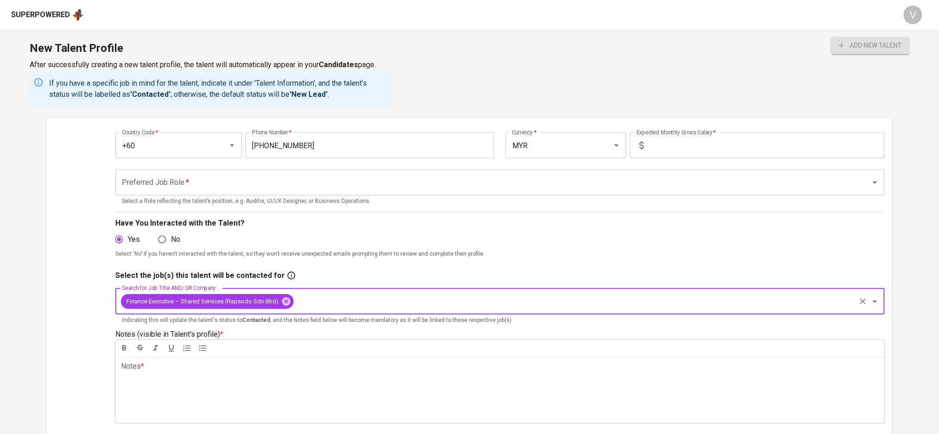
click at [141, 377] on div "Notes * ﻿" at bounding box center [499, 390] width 769 height 67
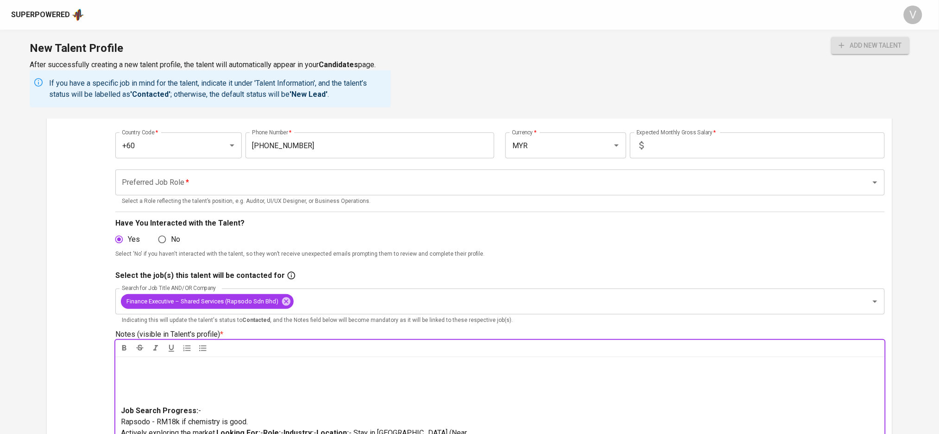
click at [146, 399] on p at bounding box center [500, 383] width 758 height 44
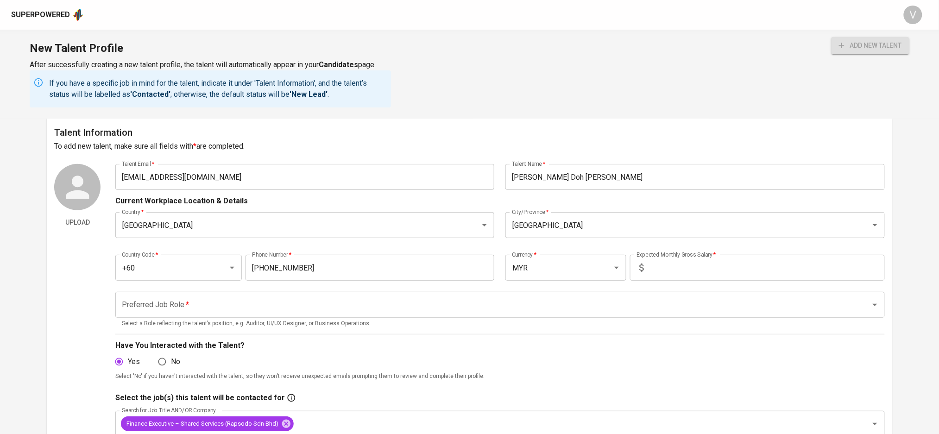
scroll to position [0, 0]
click at [661, 274] on input "text" at bounding box center [766, 269] width 237 height 26
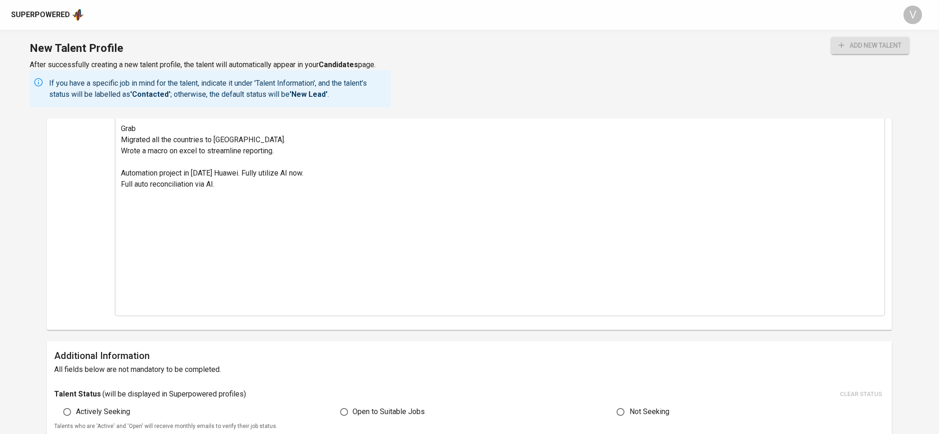
scroll to position [618, 0]
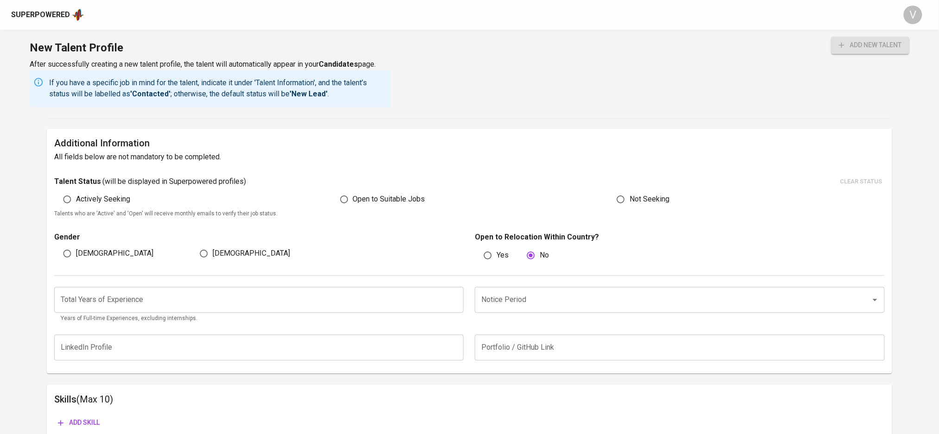
type input "20,000"
click at [87, 203] on span "Actively Seeking" at bounding box center [103, 199] width 54 height 11
click at [76, 203] on input "Actively Seeking" at bounding box center [67, 200] width 18 height 18
radio input "true"
click at [86, 252] on span "[DEMOGRAPHIC_DATA]" at bounding box center [114, 253] width 77 height 11
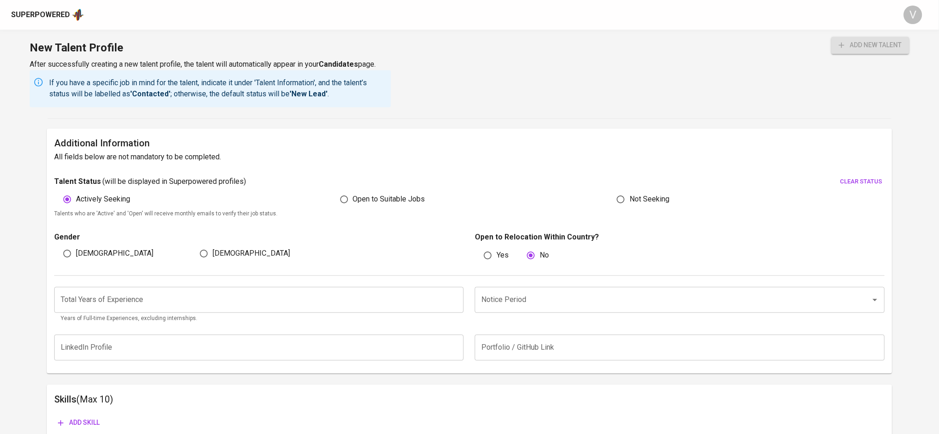
click at [76, 252] on input "[DEMOGRAPHIC_DATA]" at bounding box center [67, 254] width 18 height 18
radio input "true"
click at [268, 299] on input "number" at bounding box center [259, 300] width 410 height 26
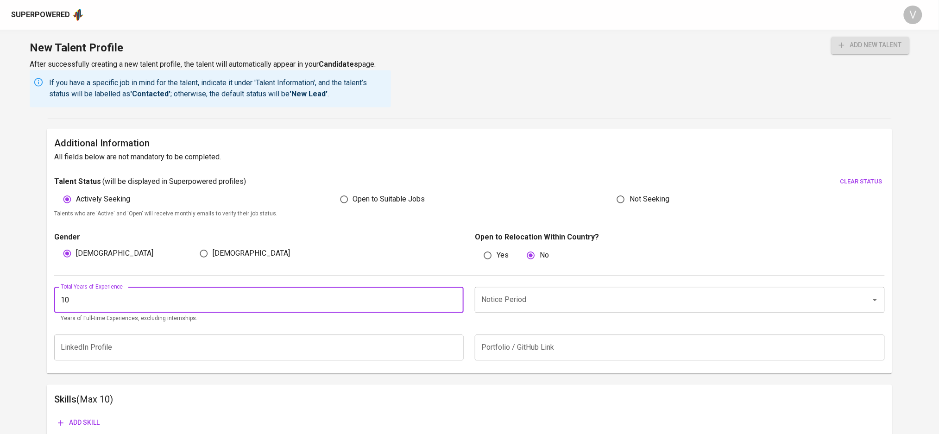
type input "10"
click at [516, 303] on input "Notice Period" at bounding box center [666, 300] width 375 height 18
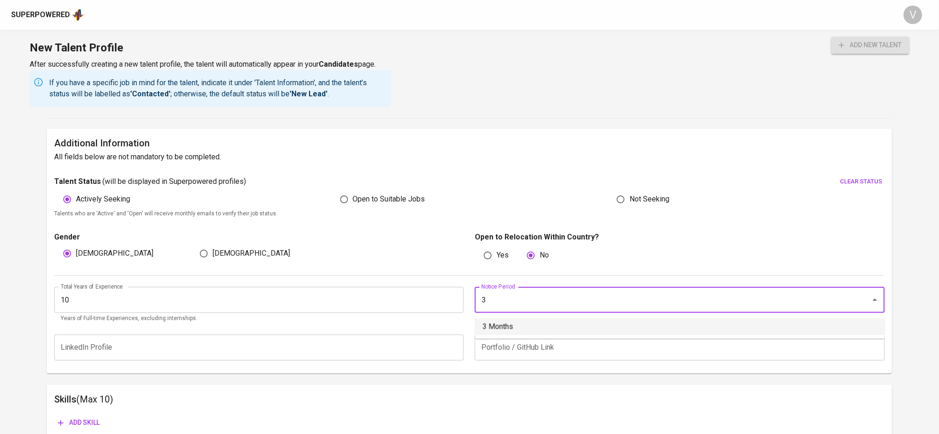
click at [503, 324] on li "3 Months" at bounding box center [680, 327] width 410 height 17
type input "3 Months"
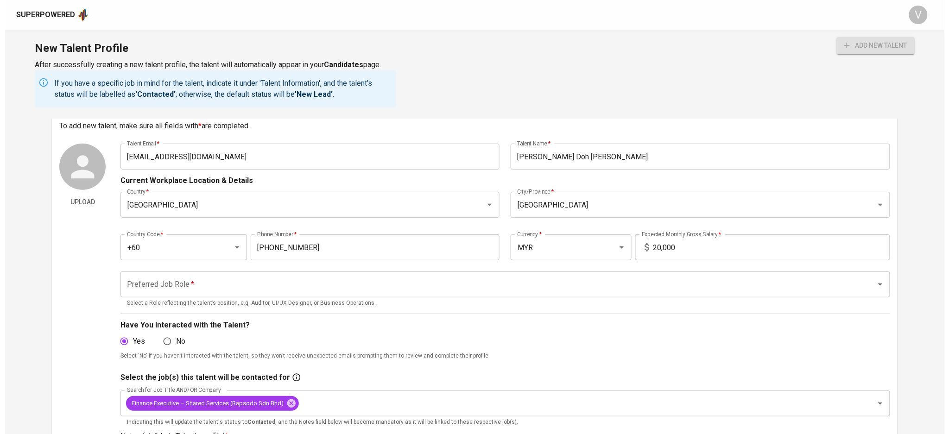
scroll to position [0, 0]
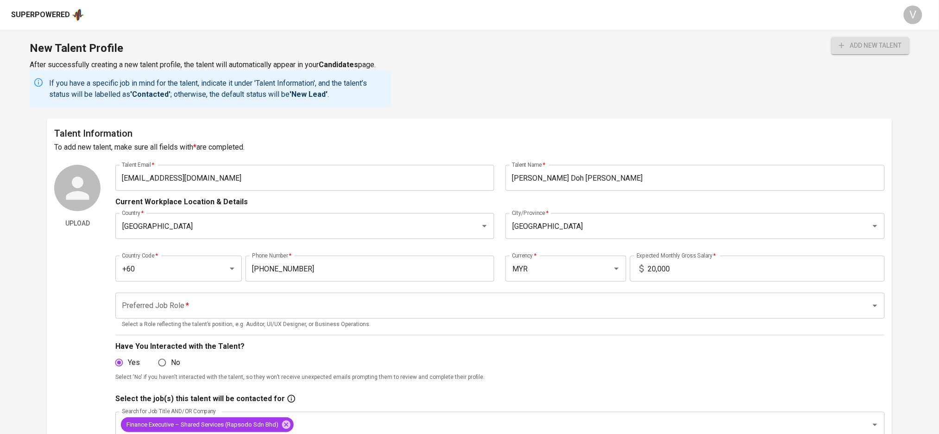
click at [239, 304] on input "Preferred Job Role   *" at bounding box center [487, 306] width 735 height 18
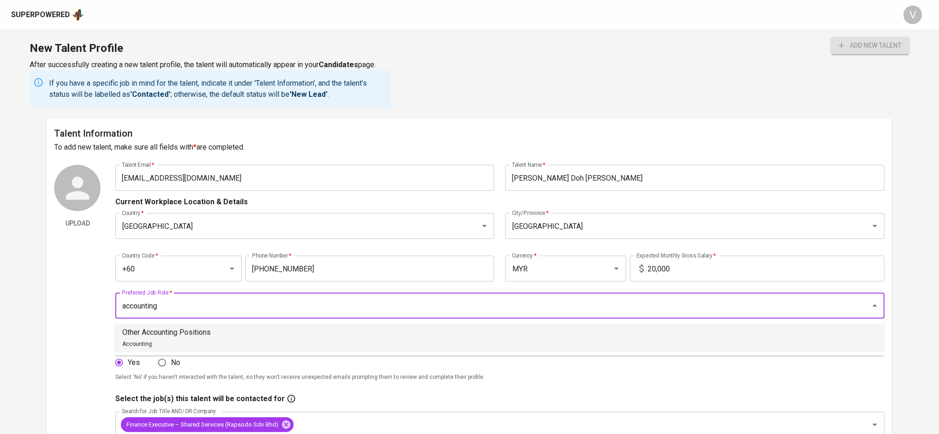
click at [159, 330] on p "Other Accounting Positions" at bounding box center [166, 332] width 89 height 11
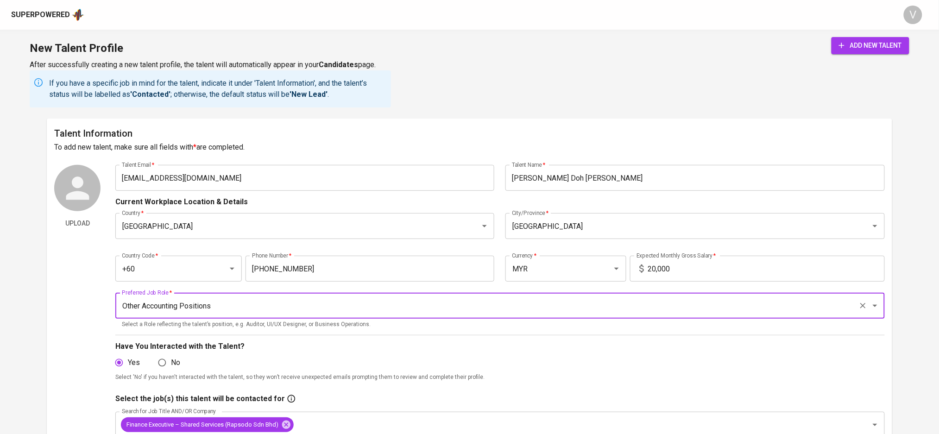
type input "Other Accounting Positions"
click at [851, 48] on span "add new talent" at bounding box center [870, 46] width 63 height 12
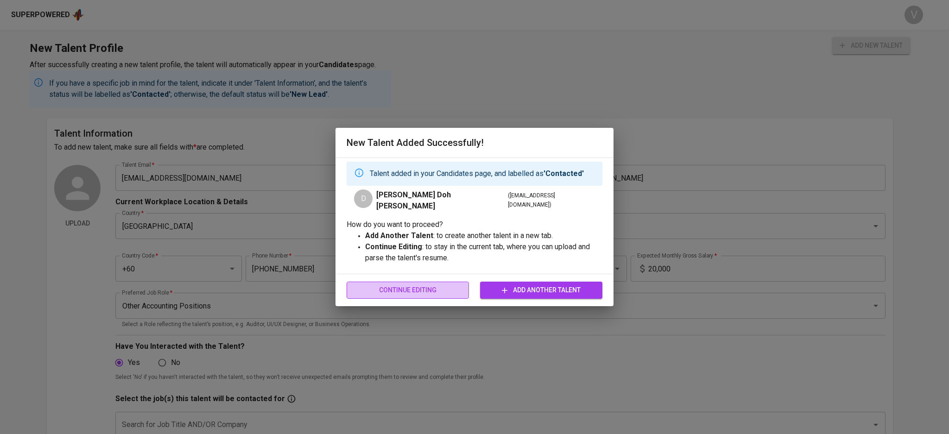
click at [428, 285] on span "Continue Editing" at bounding box center [408, 291] width 108 height 12
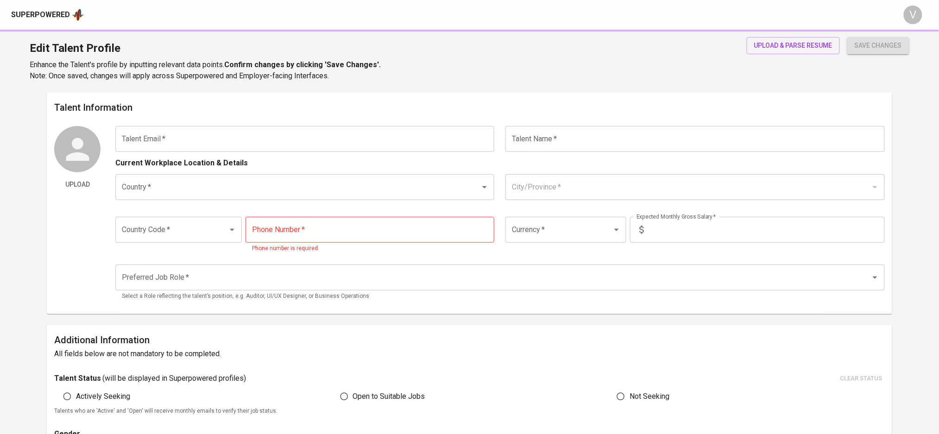
type input "dawson_ngu@hotmail.com"
type input "Dawson Ngu Doh Hieng"
type input "Malaysia"
type input "Kuala Lumpur"
type input "+60"
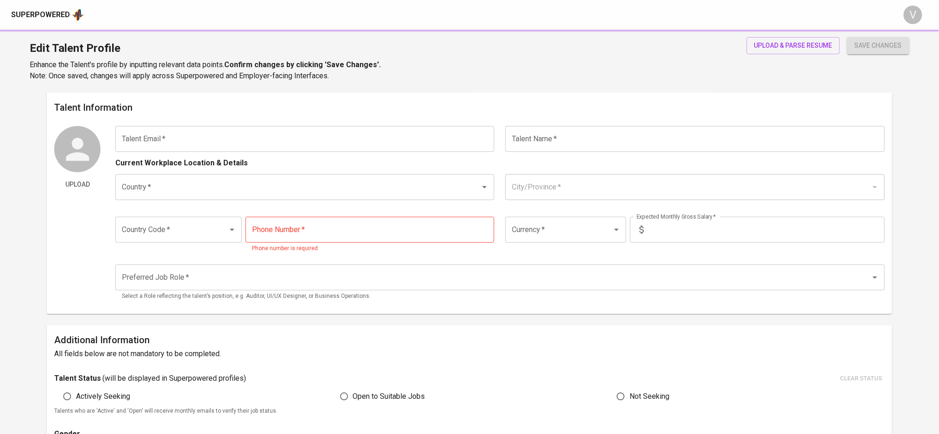
type input "10-228-8202"
type input "MYR"
type input "20,000"
type input "Other Accounting Positions"
radio input "true"
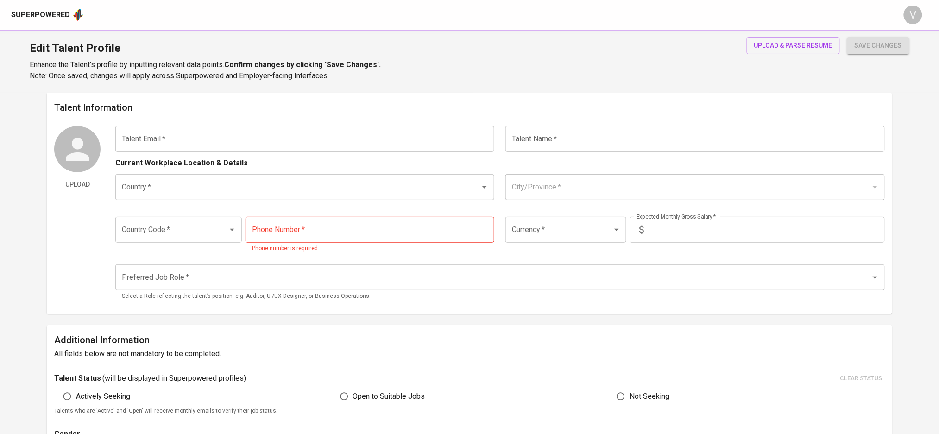
radio input "true"
type input "10"
type input "3 Months"
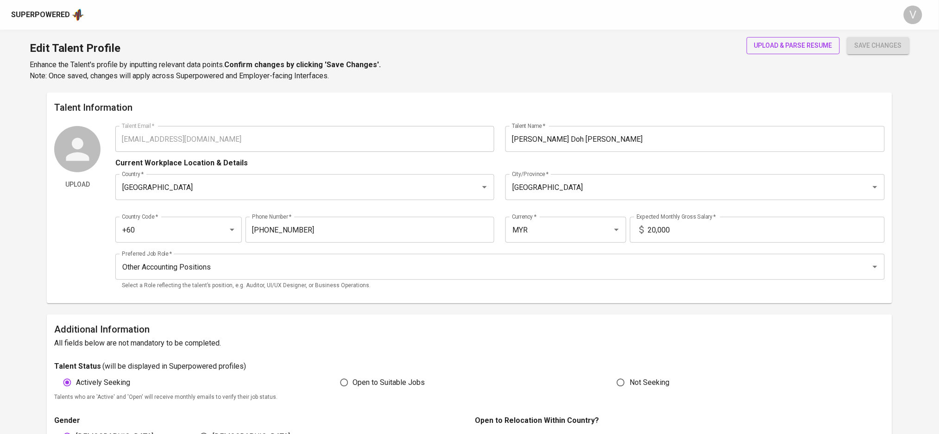
click at [799, 43] on span "upload & parse resume" at bounding box center [793, 46] width 78 height 12
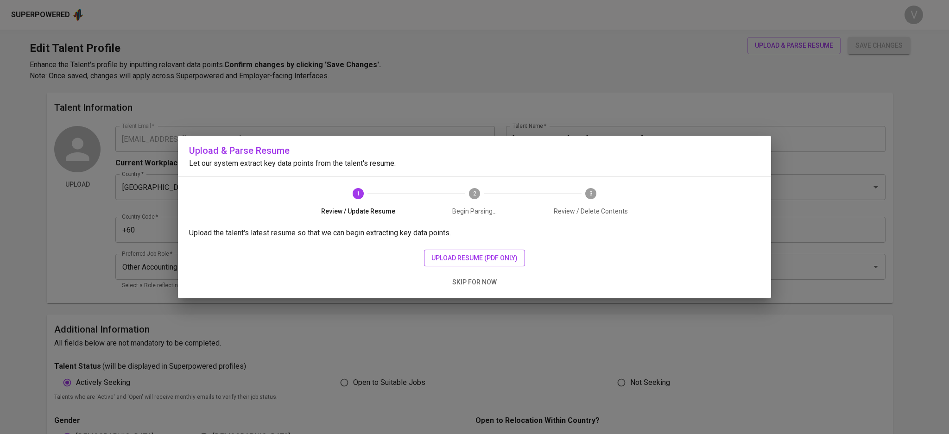
click at [436, 257] on span "upload resume (pdf only)" at bounding box center [474, 259] width 86 height 12
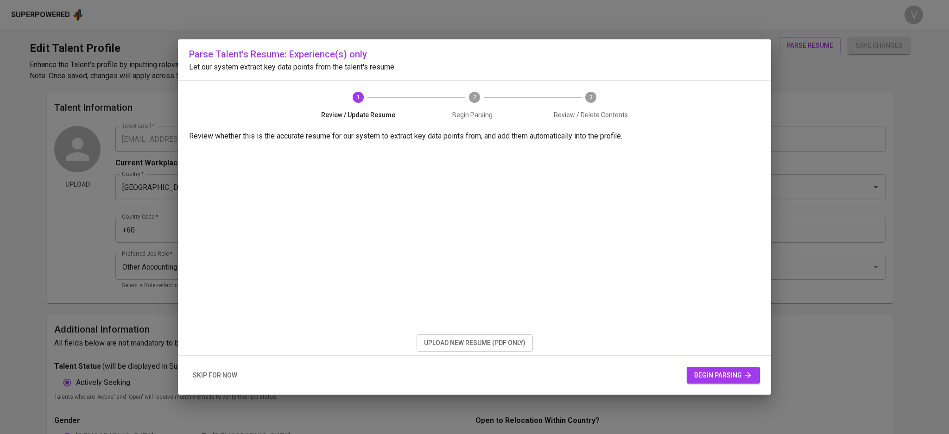
click at [736, 373] on span "begin parsing" at bounding box center [723, 376] width 58 height 12
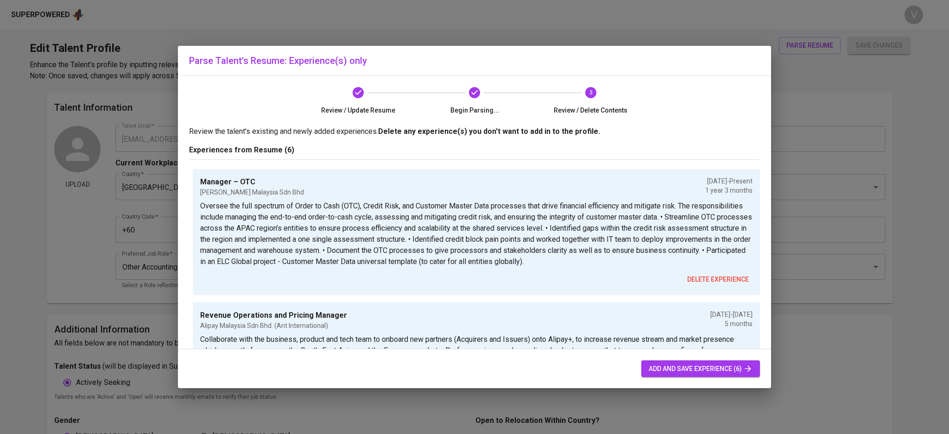
click at [673, 364] on span "add and save experience (6)" at bounding box center [701, 369] width 104 height 12
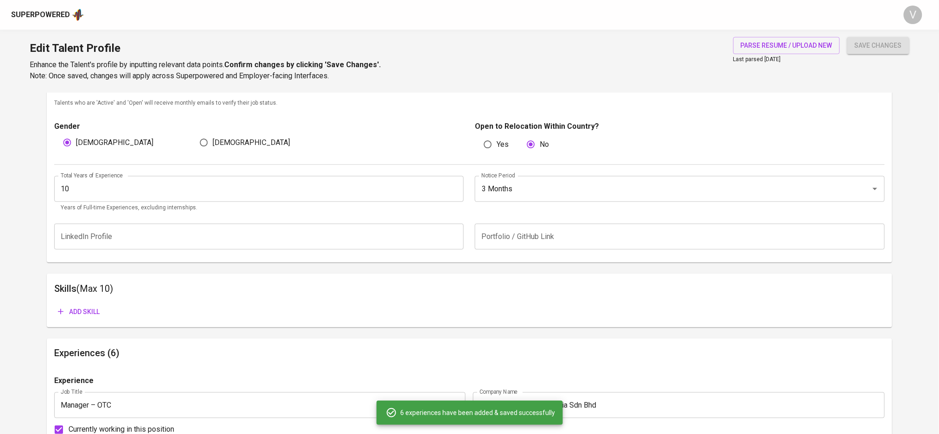
scroll to position [301, 0]
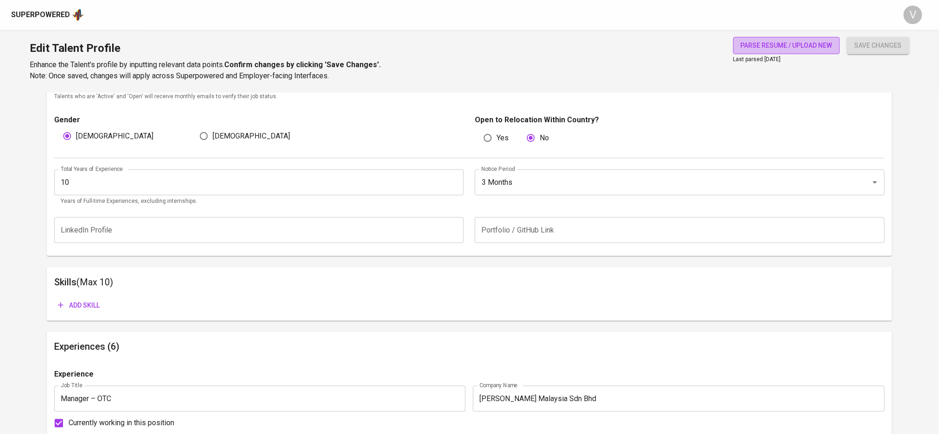
click at [735, 44] on button "parse resume / upload new" at bounding box center [787, 45] width 107 height 17
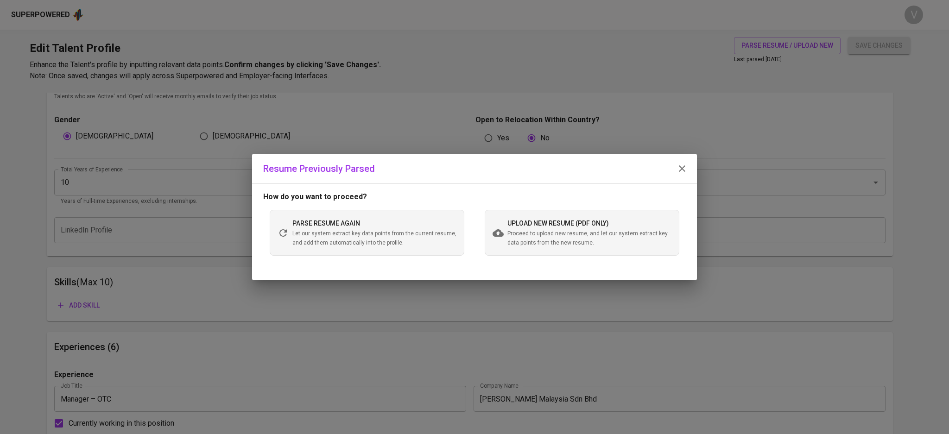
click at [676, 167] on button "button" at bounding box center [682, 169] width 22 height 22
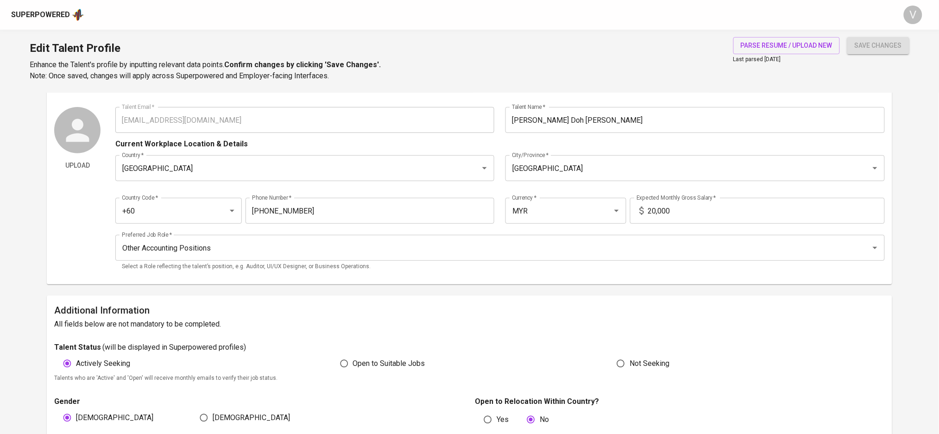
scroll to position [0, 0]
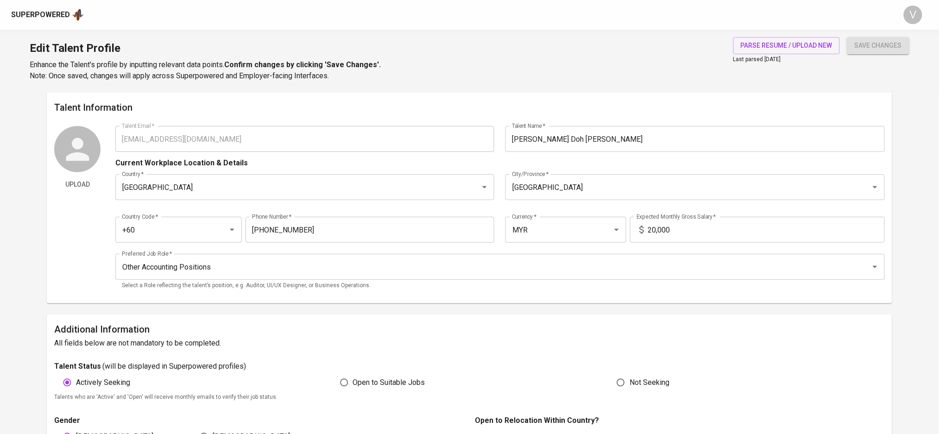
click at [64, 19] on div "Superpowered" at bounding box center [40, 15] width 59 height 11
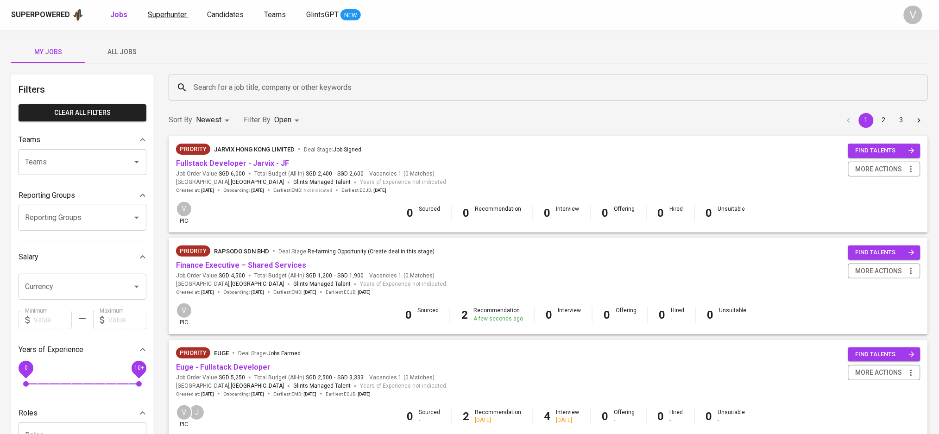
click at [165, 15] on span "Superhunter" at bounding box center [167, 14] width 39 height 9
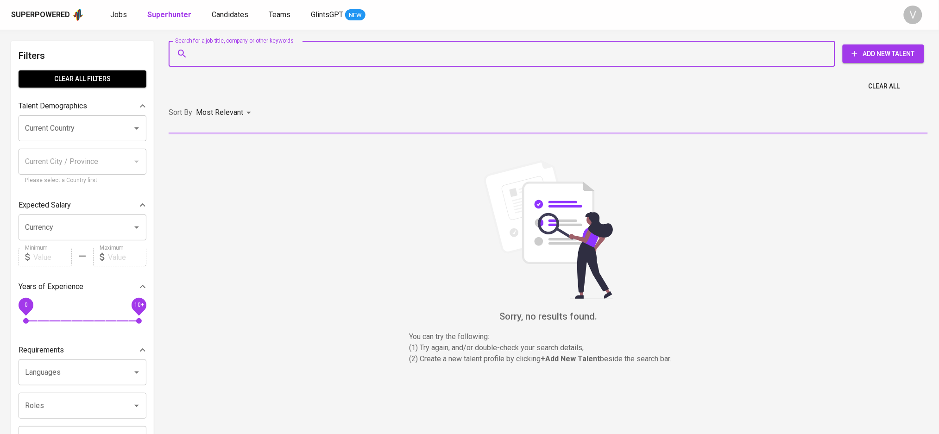
click at [283, 53] on input "Search for a job title, company or other keywords" at bounding box center [504, 54] width 626 height 18
paste input "[EMAIL_ADDRESS][DOMAIN_NAME]"
type input "[EMAIL_ADDRESS][DOMAIN_NAME]"
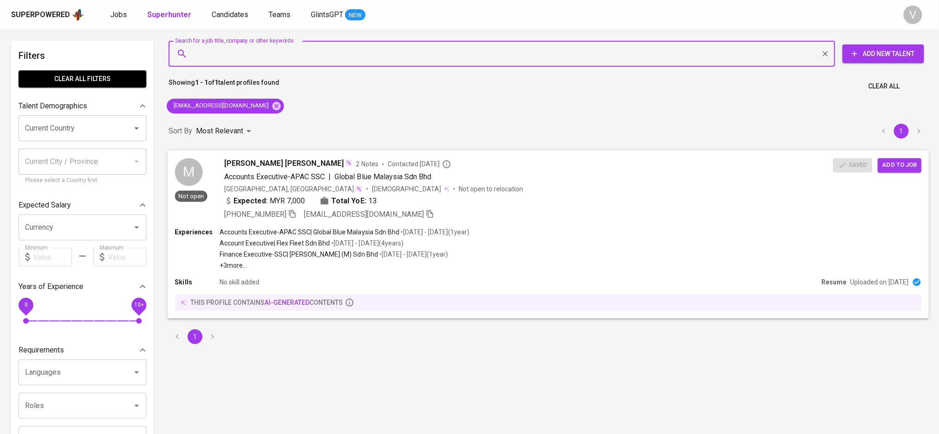
click at [240, 164] on span "[PERSON_NAME] [PERSON_NAME]" at bounding box center [284, 163] width 120 height 11
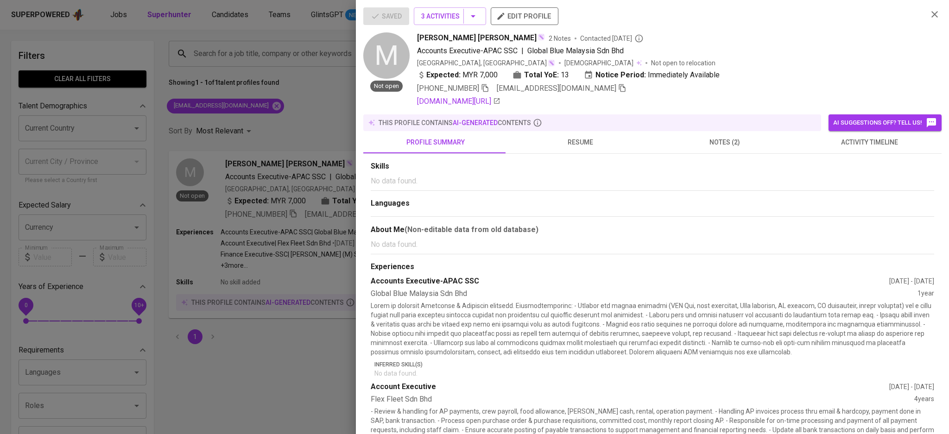
click at [564, 142] on span "resume" at bounding box center [579, 143] width 133 height 12
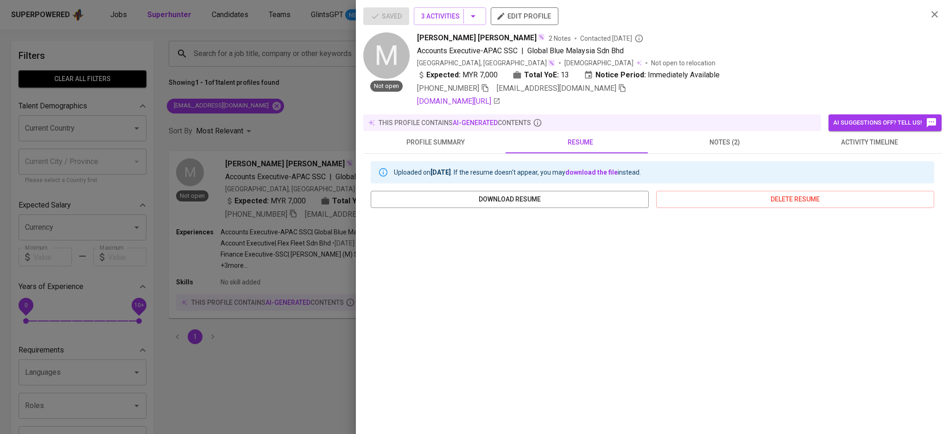
click at [708, 143] on span "notes (2)" at bounding box center [724, 143] width 133 height 12
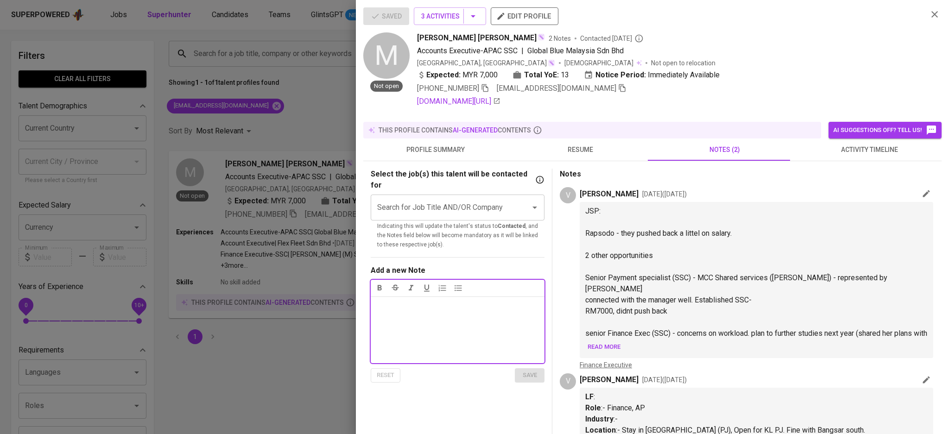
click at [578, 140] on button "resume" at bounding box center [580, 150] width 145 height 22
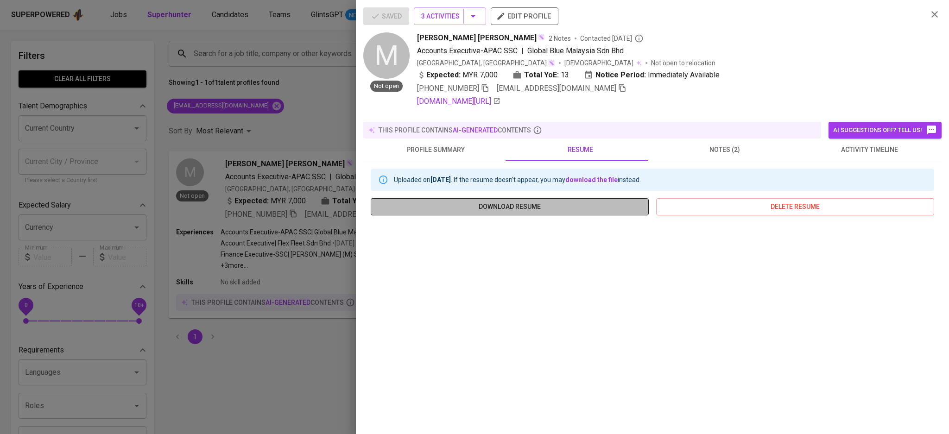
click at [532, 201] on span "download resume" at bounding box center [509, 207] width 263 height 12
click at [736, 144] on span "notes (2)" at bounding box center [724, 150] width 133 height 12
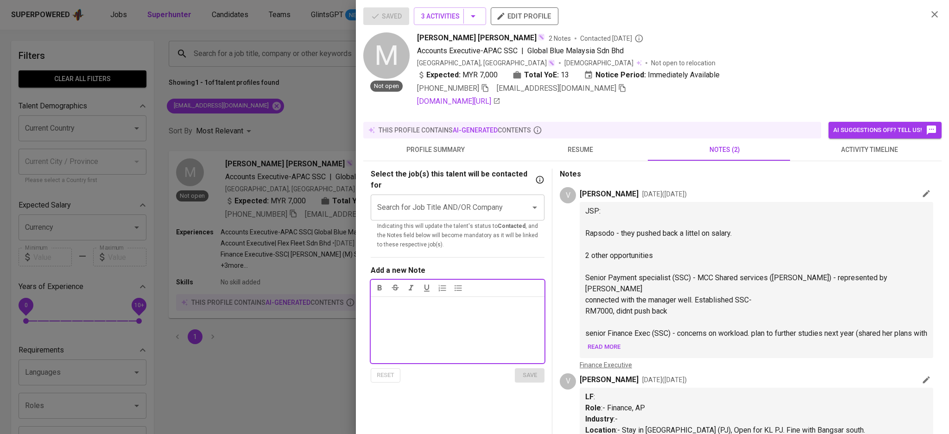
scroll to position [169, 0]
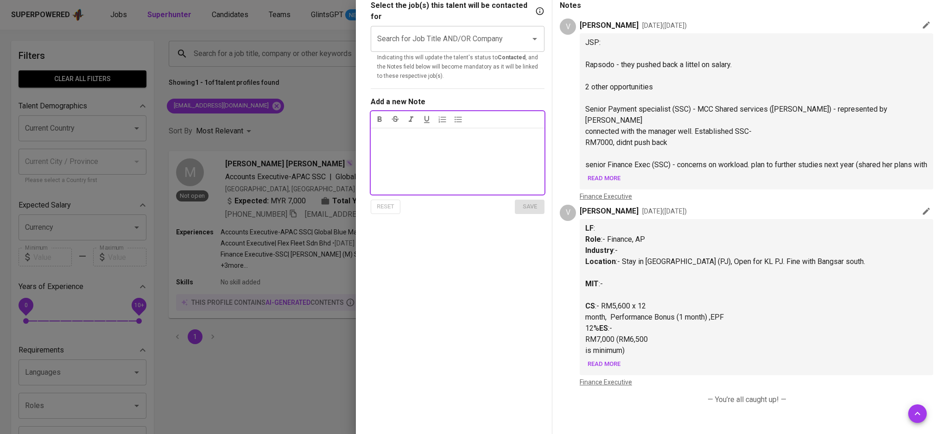
click at [592, 361] on span "Read more" at bounding box center [604, 364] width 33 height 11
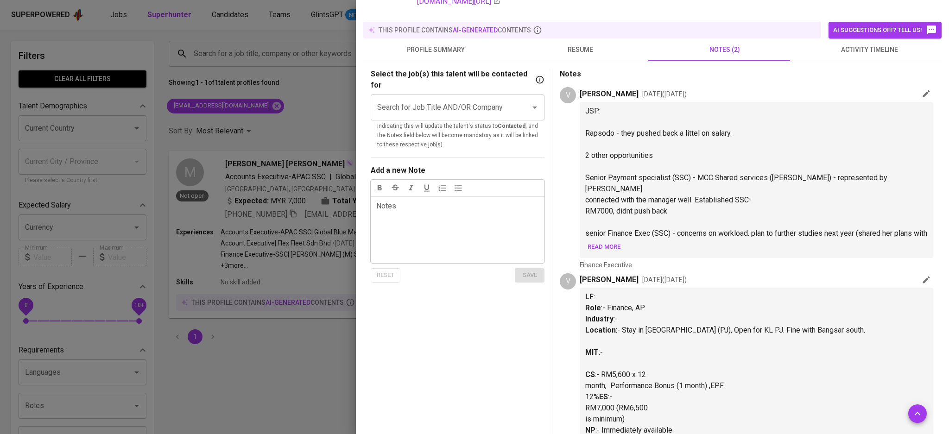
scroll to position [45, 0]
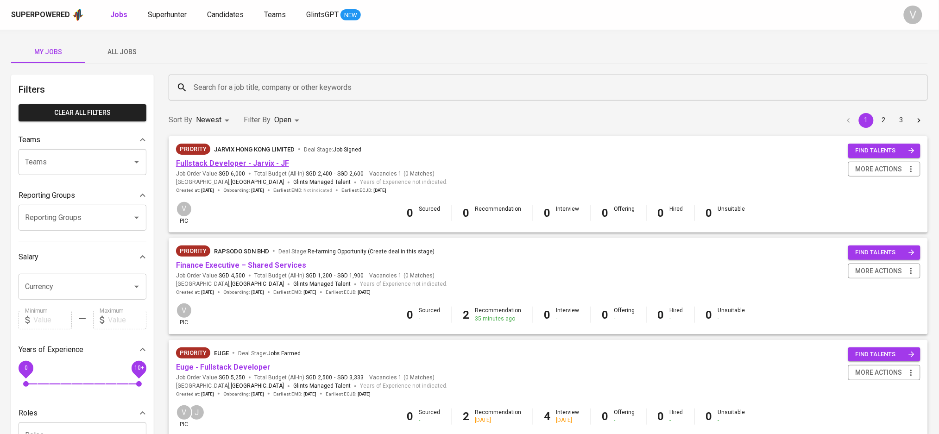
click at [248, 160] on link "Fullstack Developer - Jarvix - JF" at bounding box center [232, 163] width 113 height 9
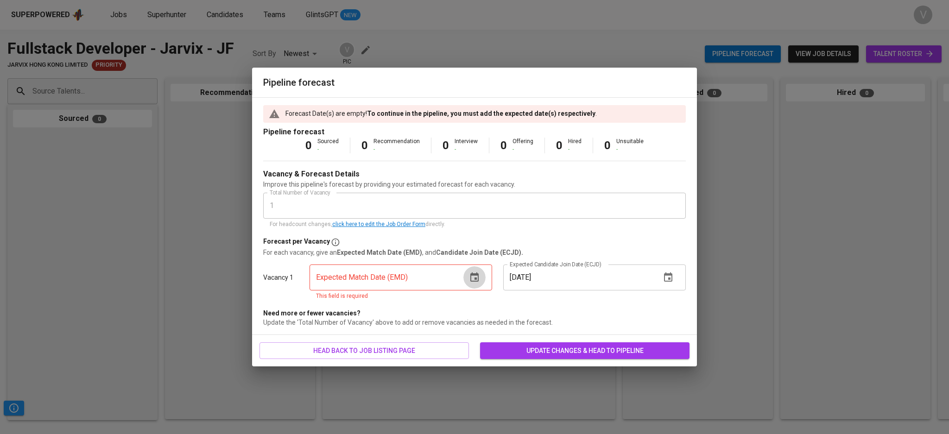
click at [475, 279] on icon "button" at bounding box center [474, 276] width 8 height 9
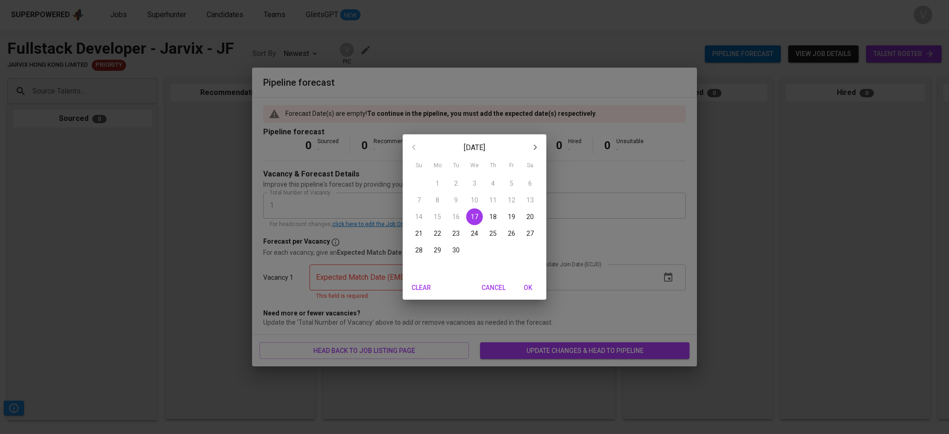
click at [460, 253] on span "30" at bounding box center [456, 250] width 17 height 9
type input "[DATE]"
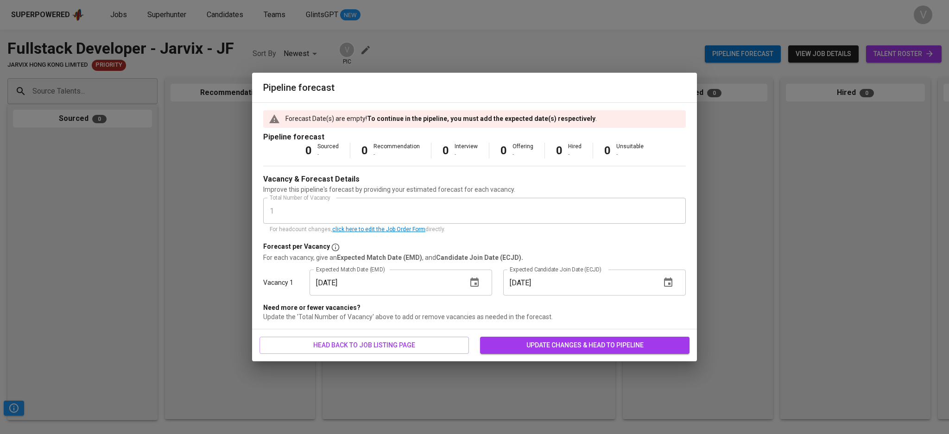
click at [571, 345] on span "update changes & head to pipeline" at bounding box center [584, 346] width 195 height 12
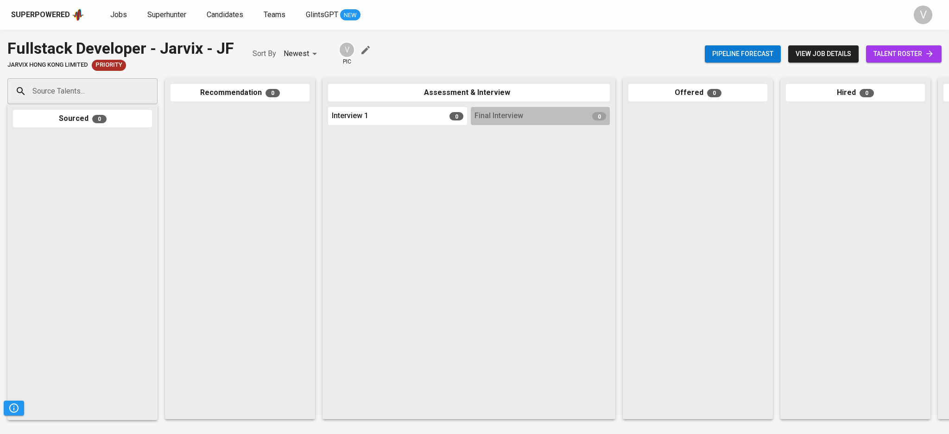
click at [369, 55] on icon "button" at bounding box center [365, 49] width 11 height 11
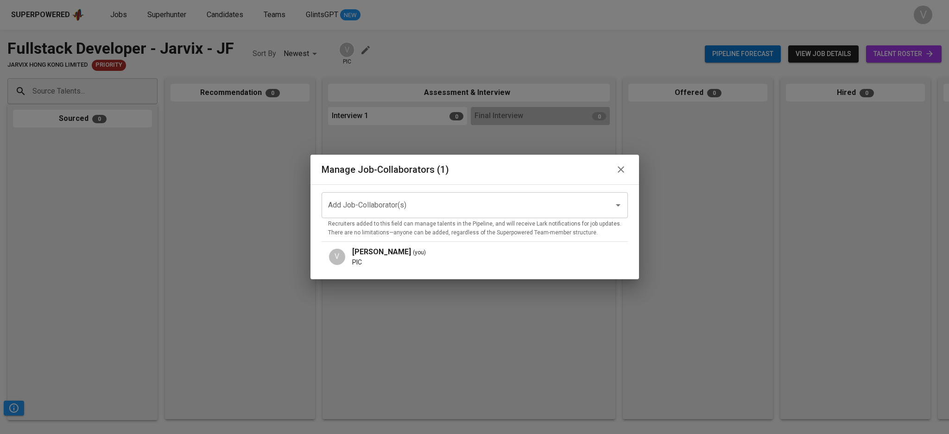
click at [375, 211] on input "Add Job-Collaborator(s)" at bounding box center [462, 205] width 272 height 18
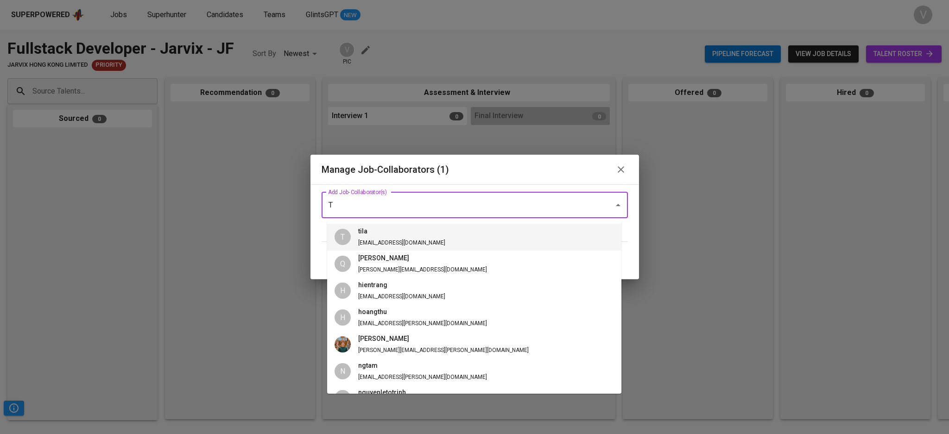
click at [520, 242] on li "T tila [EMAIL_ADDRESS][DOMAIN_NAME]" at bounding box center [474, 237] width 294 height 27
type input "T"
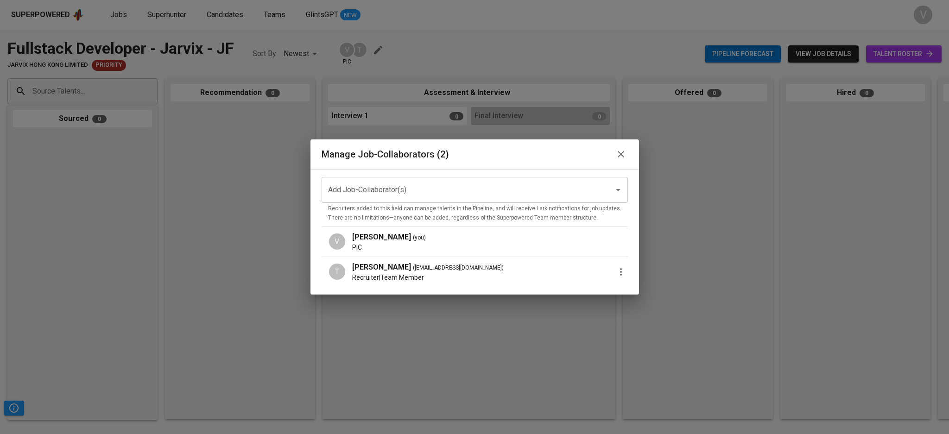
click at [615, 158] on icon "button" at bounding box center [620, 154] width 11 height 11
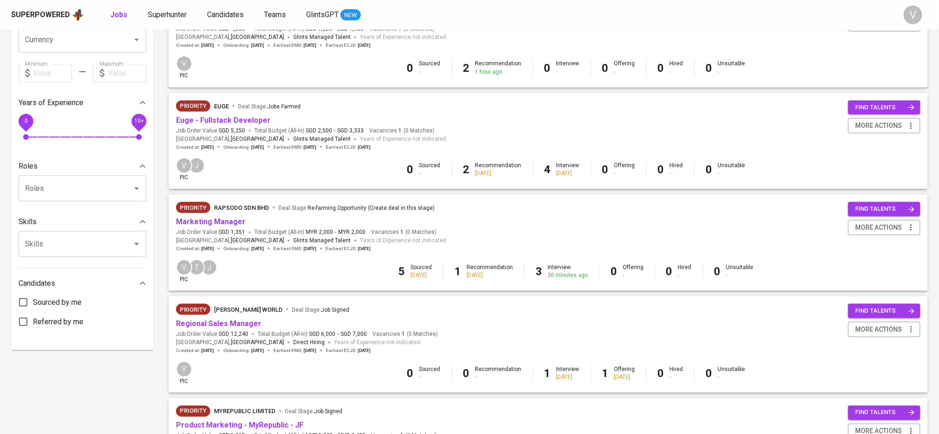
scroll to position [309, 0]
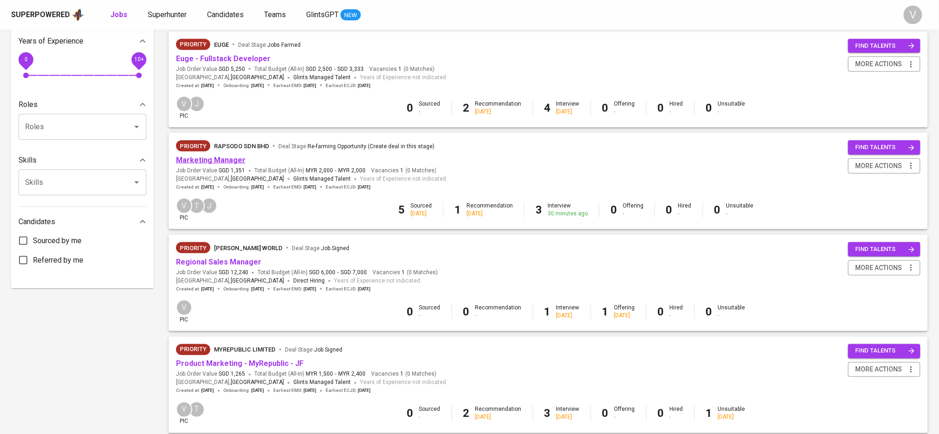
drag, startPoint x: 208, startPoint y: 159, endPoint x: 254, endPoint y: 93, distance: 80.9
click at [209, 159] on link "Marketing Manager" at bounding box center [211, 160] width 70 height 9
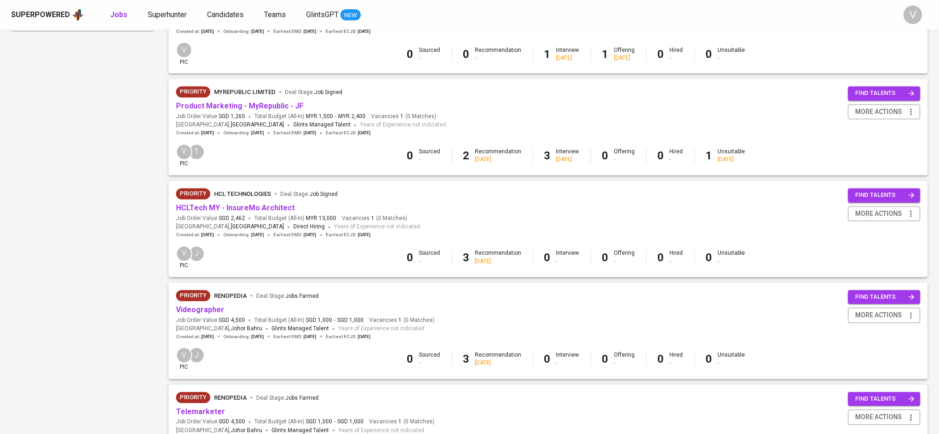
scroll to position [568, 0]
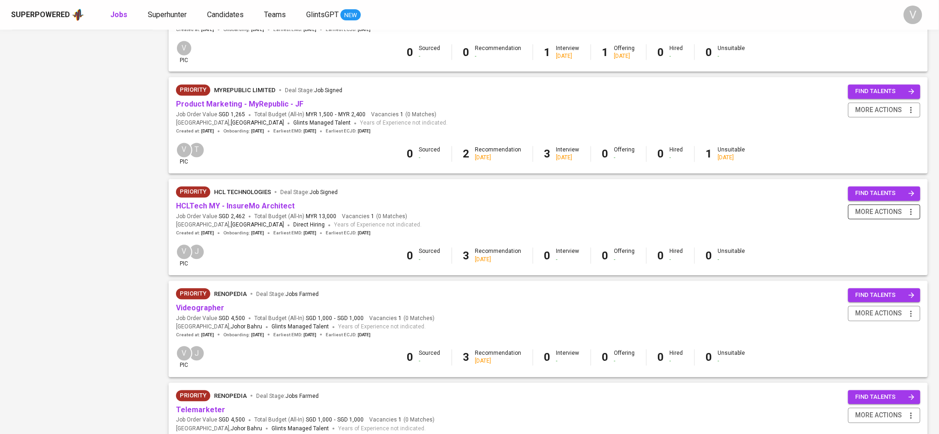
click at [855, 214] on span "more actions" at bounding box center [884, 213] width 63 height 12
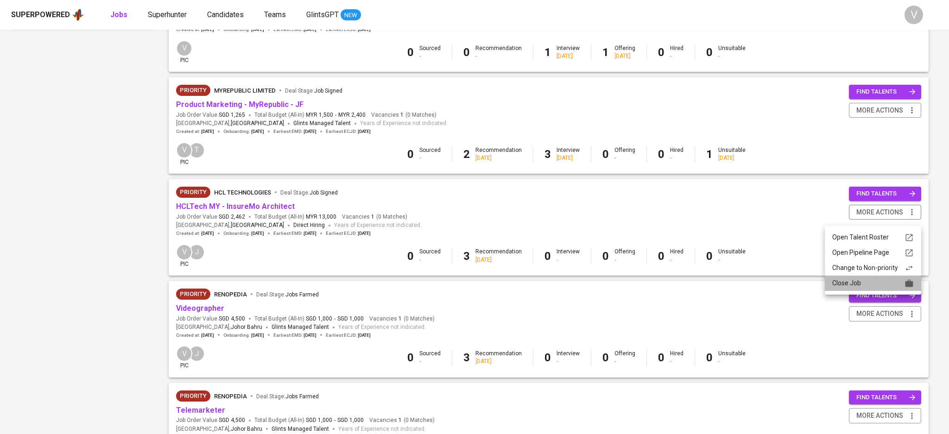
click at [853, 285] on div "Close Job" at bounding box center [873, 284] width 82 height 10
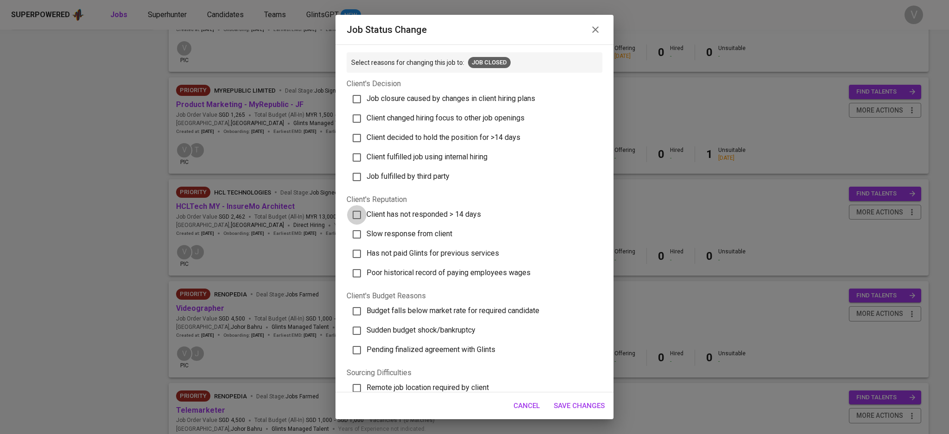
click at [360, 214] on input "Client has not responded > 14 days" at bounding box center [356, 214] width 19 height 19
checkbox input "true"
click at [592, 398] on button "Save Changes" at bounding box center [579, 405] width 61 height 19
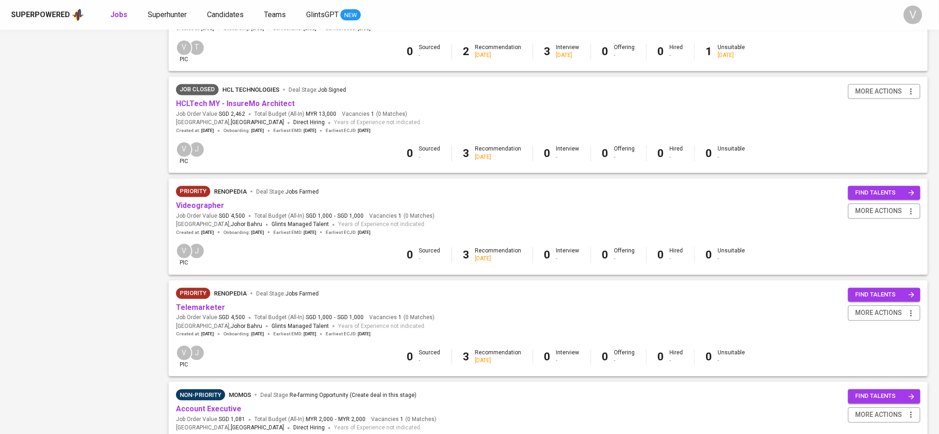
scroll to position [671, 0]
drag, startPoint x: 193, startPoint y: 210, endPoint x: 79, endPoint y: 202, distance: 114.3
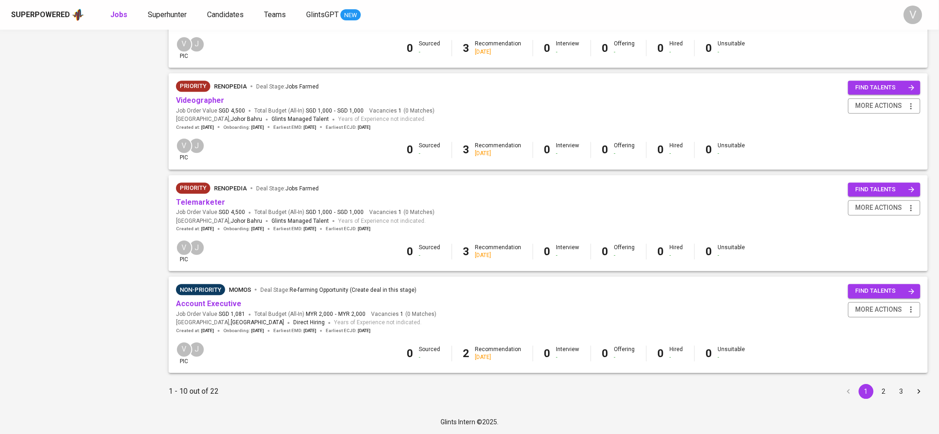
scroll to position [784, 0]
click at [885, 386] on button "2" at bounding box center [884, 391] width 15 height 15
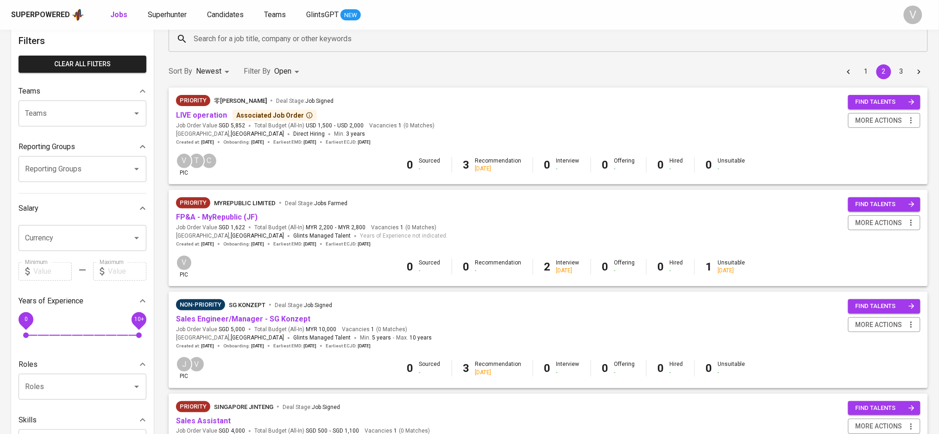
scroll to position [49, 0]
click at [901, 120] on span "more actions" at bounding box center [879, 120] width 47 height 12
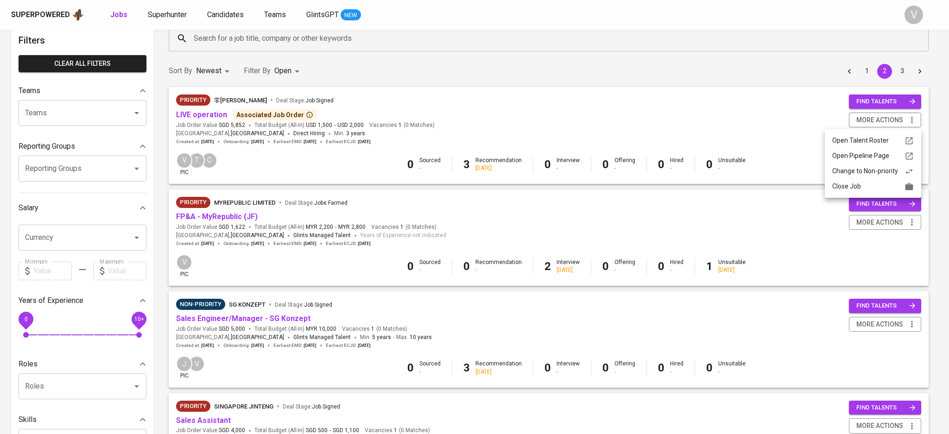
click at [648, 81] on div at bounding box center [474, 217] width 949 height 434
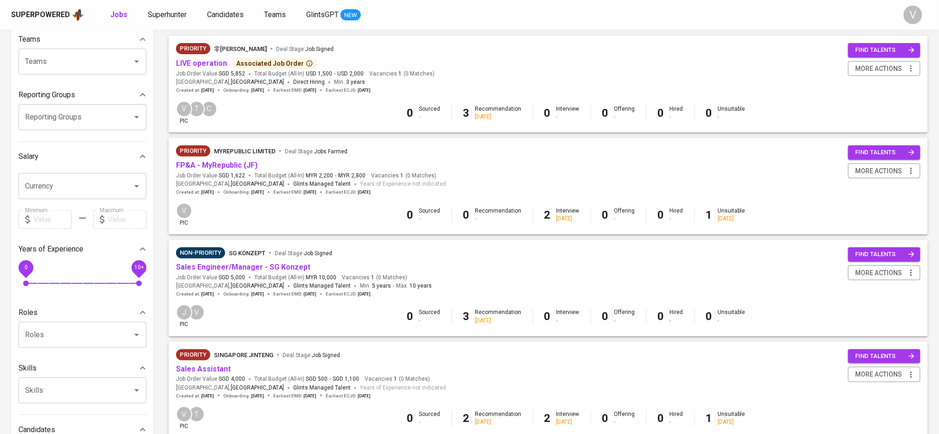
scroll to position [101, 0]
click at [873, 73] on span "more actions" at bounding box center [879, 69] width 47 height 12
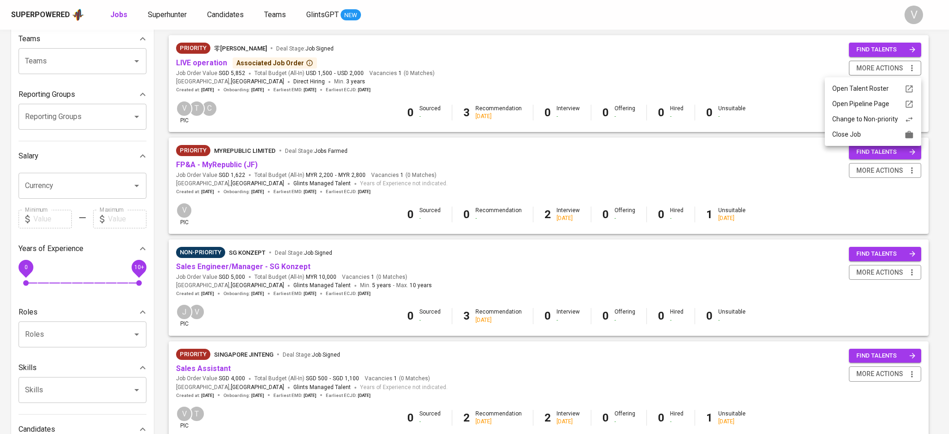
click at [859, 123] on div "Change to Non-priority" at bounding box center [873, 119] width 82 height 10
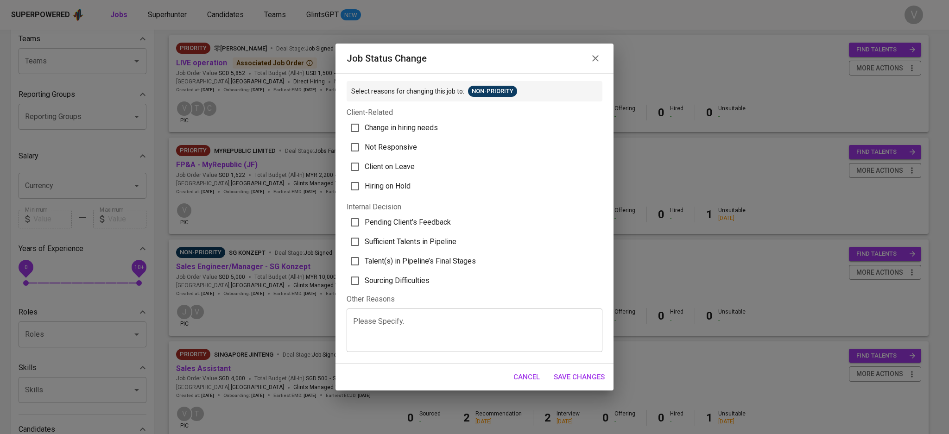
click at [373, 185] on span "Hiring on Hold" at bounding box center [388, 186] width 46 height 11
click at [365, 185] on input "Hiring on Hold" at bounding box center [354, 186] width 19 height 19
checkbox input "true"
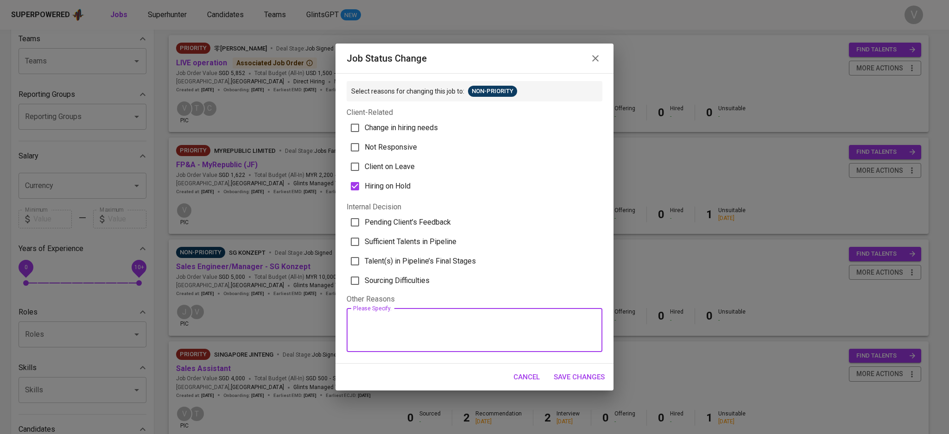
click at [424, 318] on textarea at bounding box center [474, 330] width 243 height 26
type textarea "I"
type textarea "On Hold for market research"
click at [576, 384] on button "Save Changes" at bounding box center [579, 376] width 61 height 19
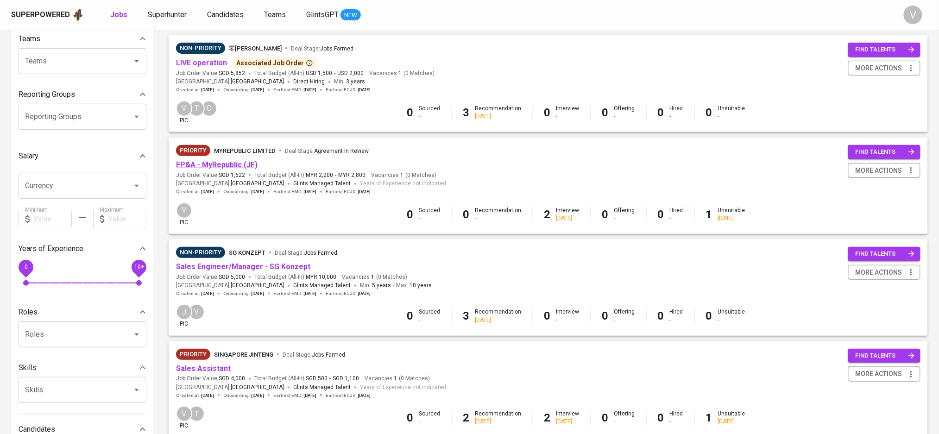
click at [217, 163] on link "FP&A - MyRepublic (JF)" at bounding box center [217, 164] width 82 height 9
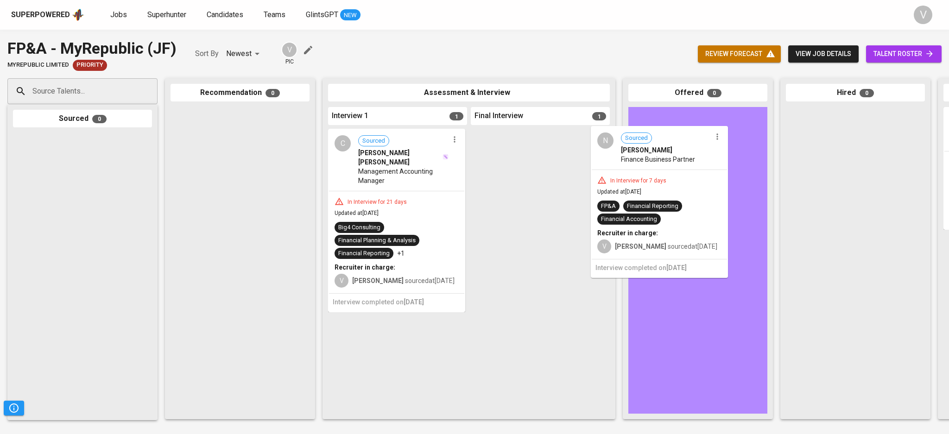
drag, startPoint x: 516, startPoint y: 173, endPoint x: 642, endPoint y: 170, distance: 125.6
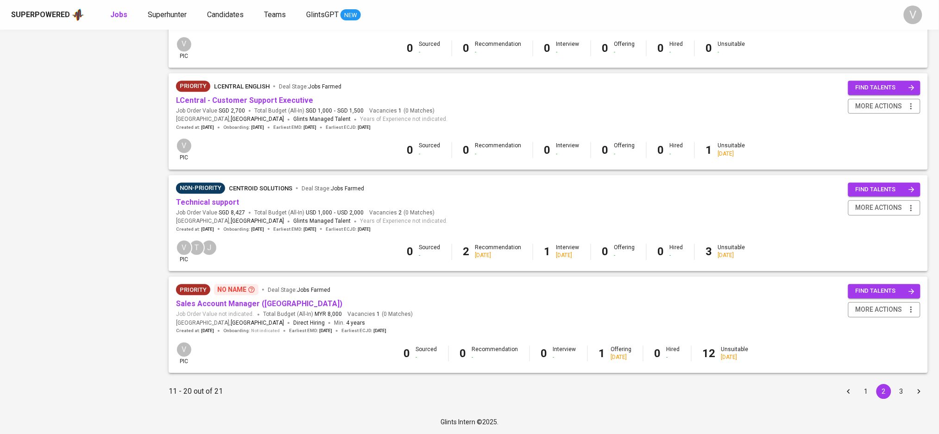
scroll to position [785, 0]
click at [898, 393] on button "3" at bounding box center [901, 391] width 15 height 15
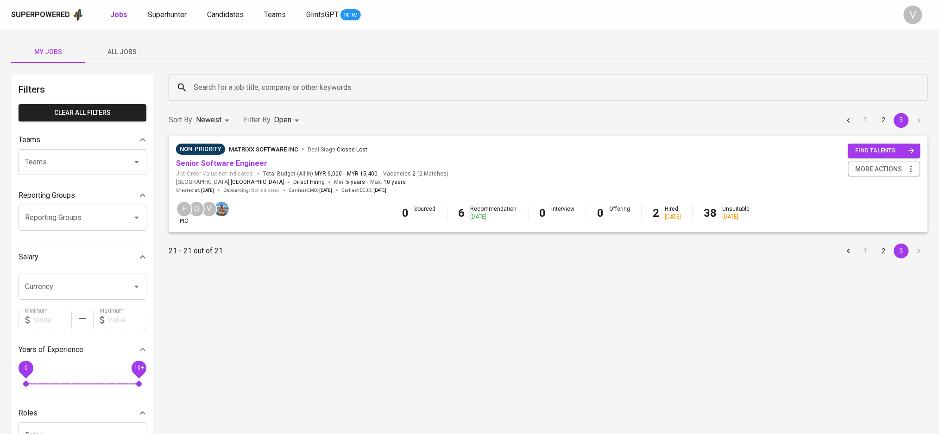
click at [880, 248] on button "2" at bounding box center [884, 251] width 15 height 15
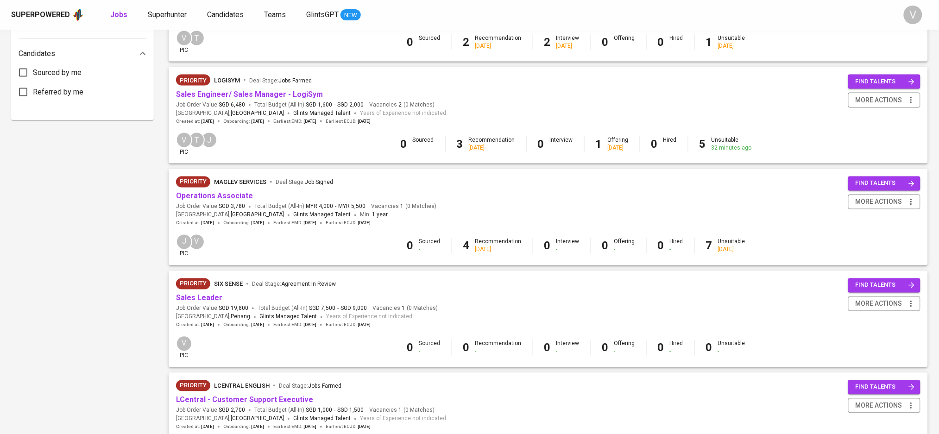
scroll to position [556, 0]
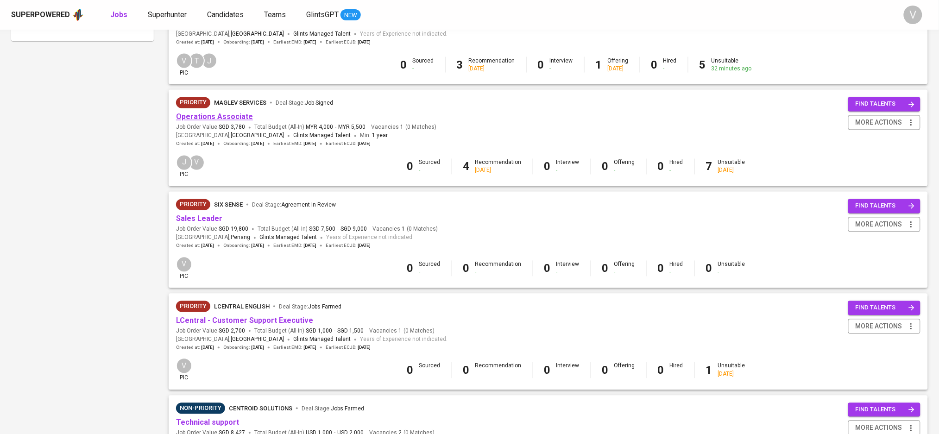
click at [221, 121] on link "Operations Associate" at bounding box center [214, 117] width 77 height 9
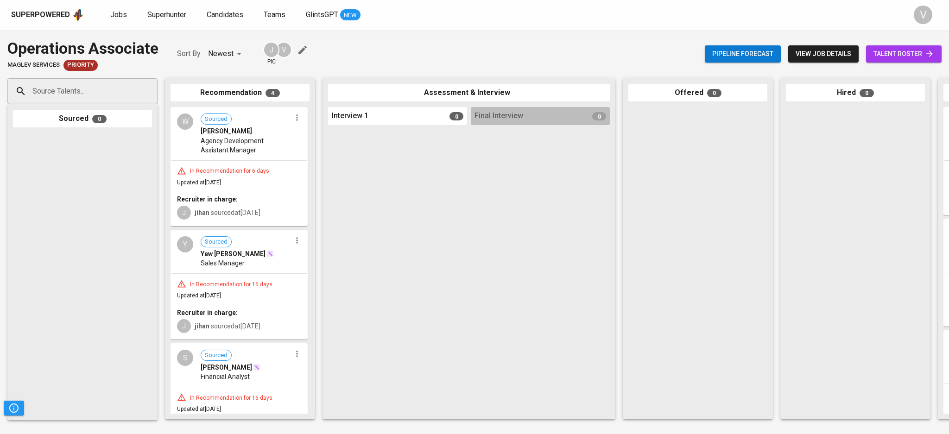
click at [226, 152] on span "Agency Development Assistant Manager" at bounding box center [246, 145] width 90 height 19
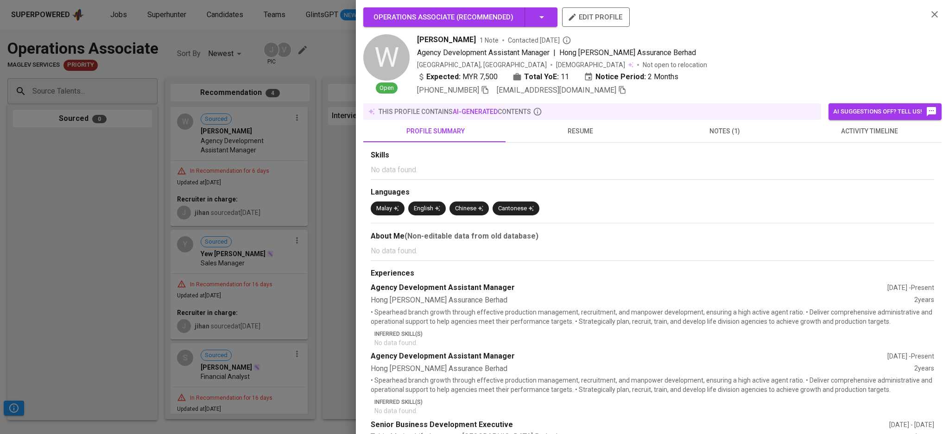
click at [720, 127] on span "notes (1)" at bounding box center [724, 132] width 133 height 12
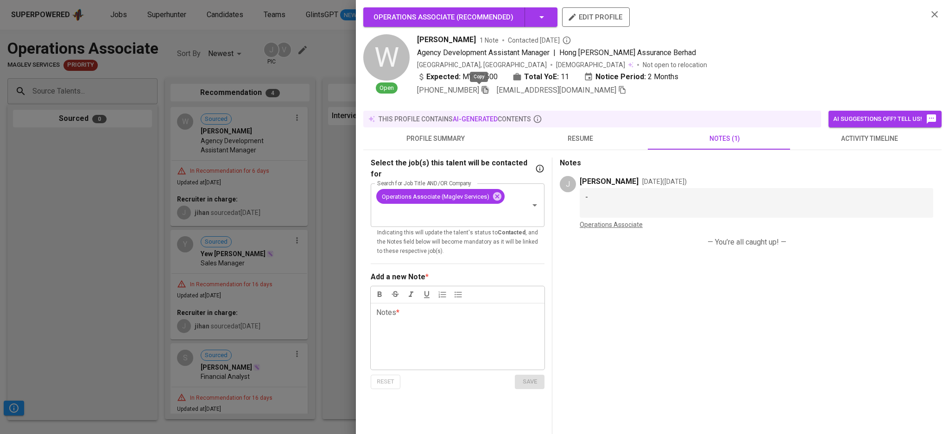
click at [481, 91] on icon "button" at bounding box center [485, 90] width 8 height 8
click at [0, 228] on div at bounding box center [474, 217] width 949 height 434
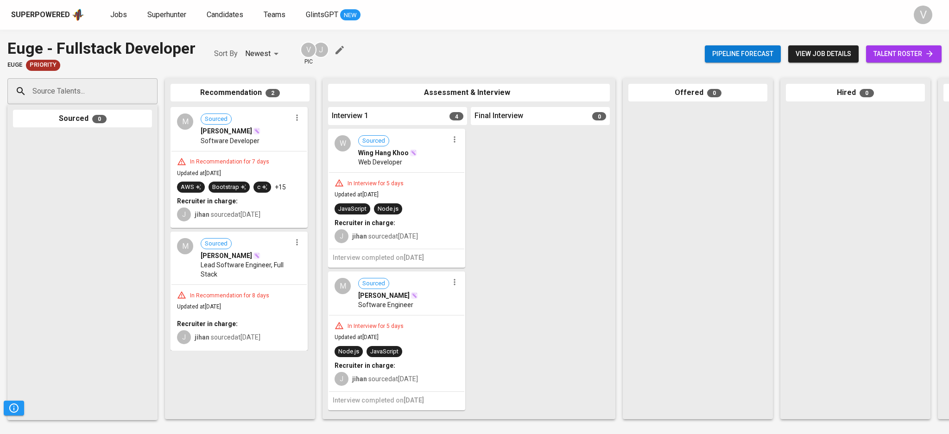
click at [893, 151] on div at bounding box center [855, 260] width 139 height 307
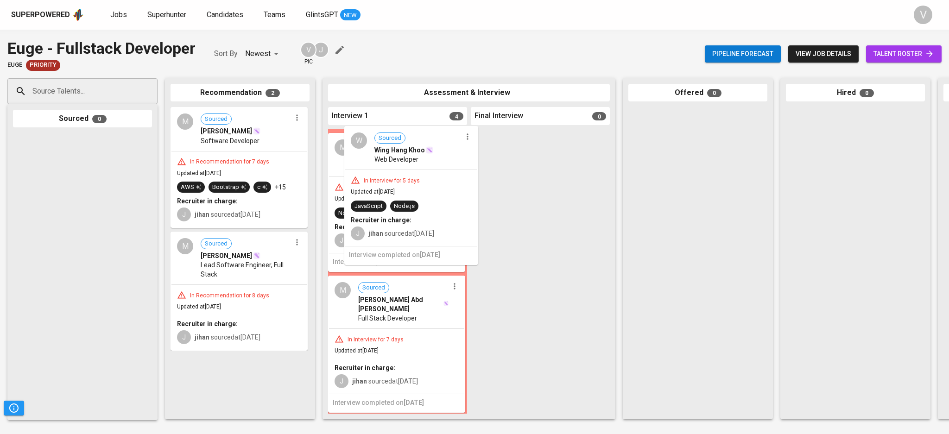
drag, startPoint x: 392, startPoint y: 176, endPoint x: 404, endPoint y: 171, distance: 12.9
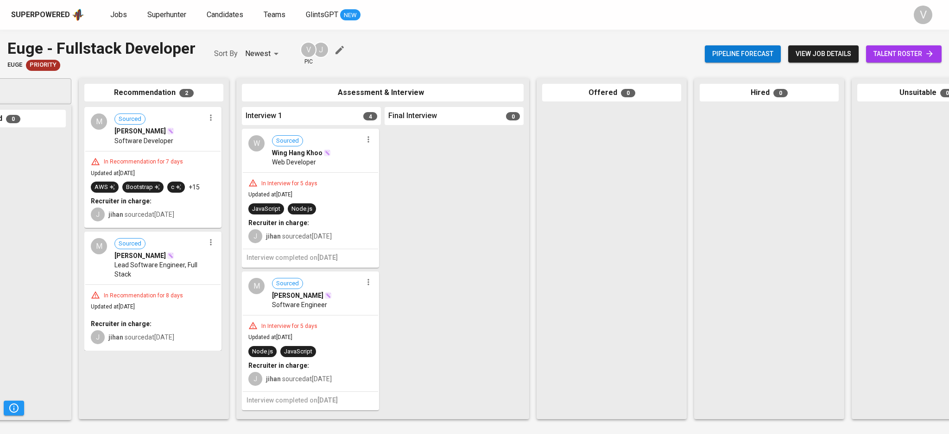
scroll to position [0, 95]
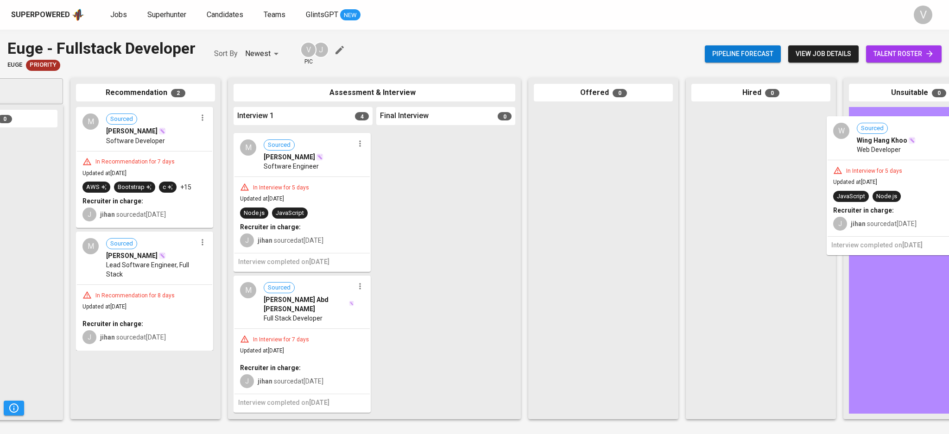
drag, startPoint x: 486, startPoint y: 184, endPoint x: 870, endPoint y: 154, distance: 384.8
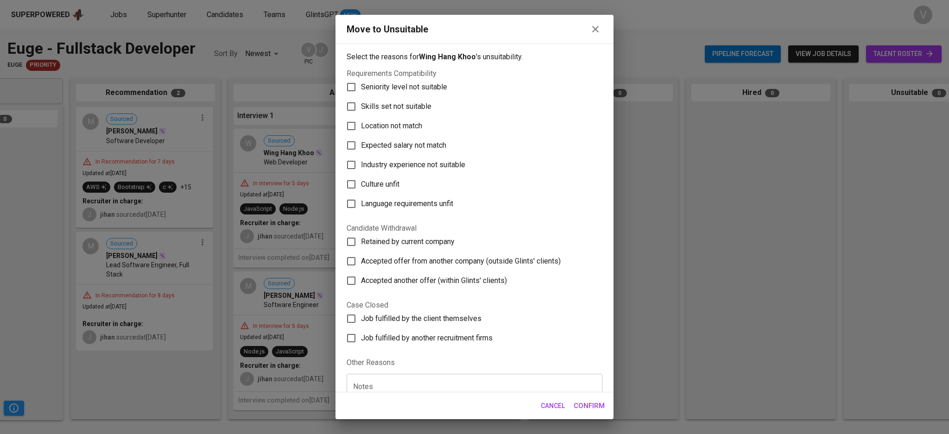
click at [380, 108] on span "Skills set not suitable" at bounding box center [396, 106] width 70 height 11
click at [361, 108] on input "Skills set not suitable" at bounding box center [351, 106] width 19 height 19
checkbox input "true"
click at [586, 404] on span "Confirm" at bounding box center [589, 406] width 31 height 12
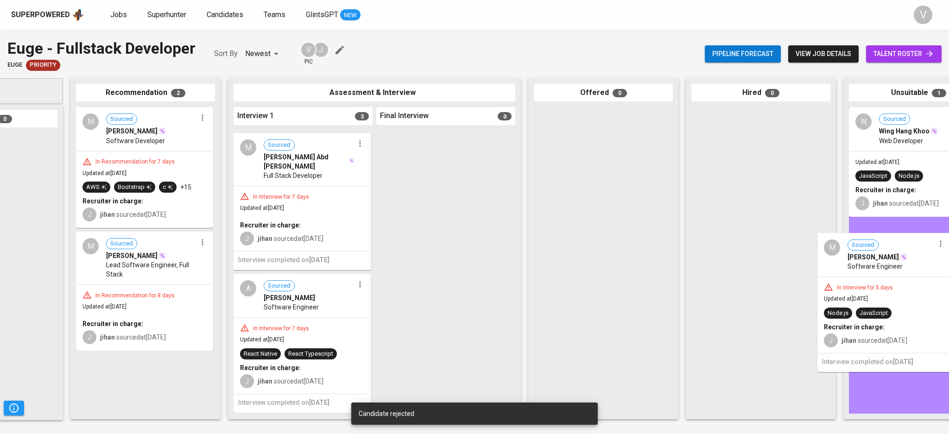
drag, startPoint x: 294, startPoint y: 161, endPoint x: 883, endPoint y: 264, distance: 597.4
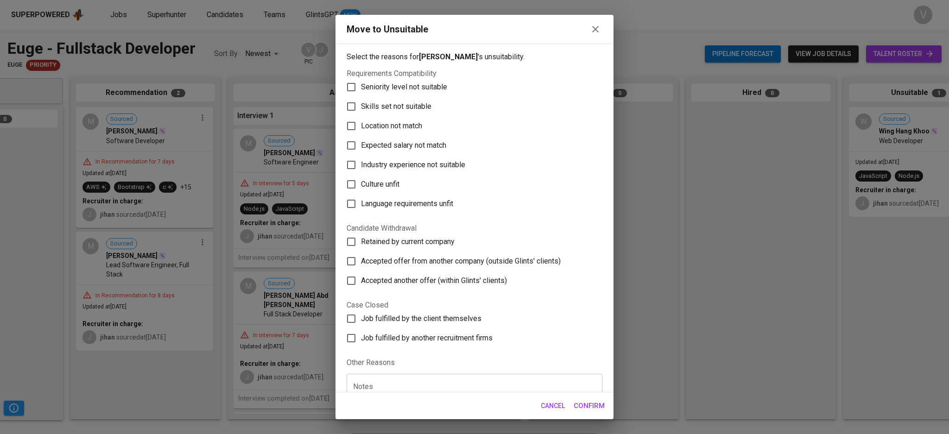
click at [401, 110] on span "Skills set not suitable" at bounding box center [396, 106] width 70 height 11
click at [361, 110] on input "Skills set not suitable" at bounding box center [351, 106] width 19 height 19
checkbox input "true"
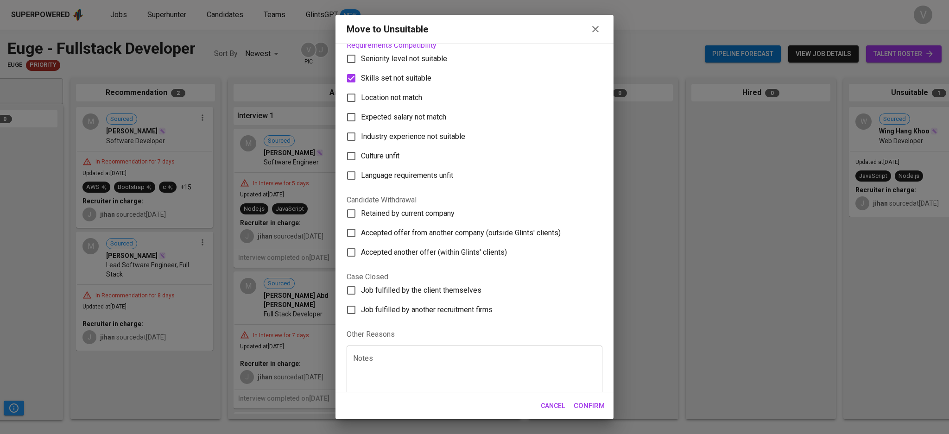
scroll to position [41, 0]
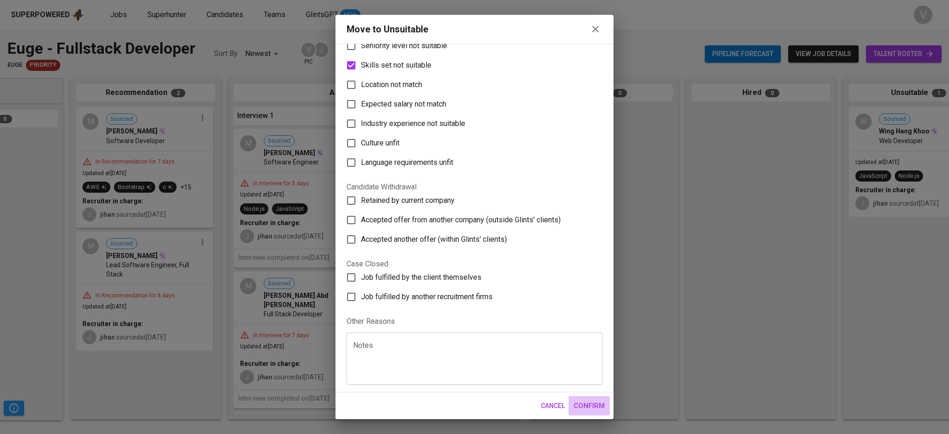
click at [594, 410] on span "Confirm" at bounding box center [589, 406] width 31 height 12
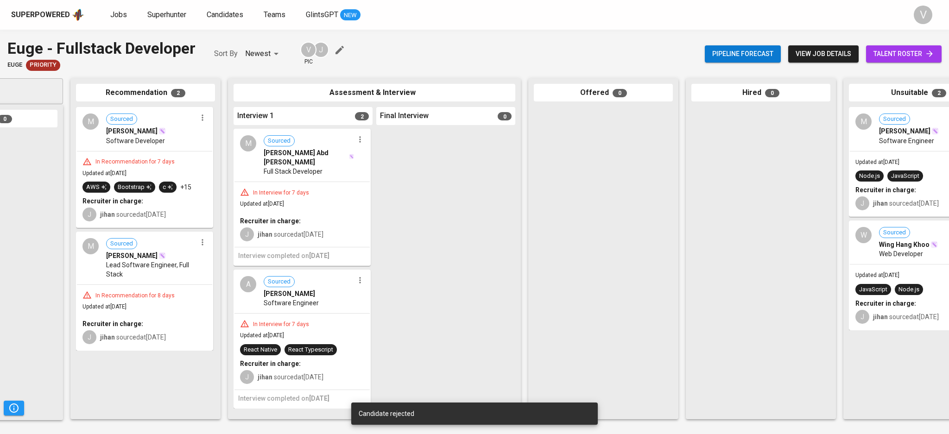
scroll to position [0, 0]
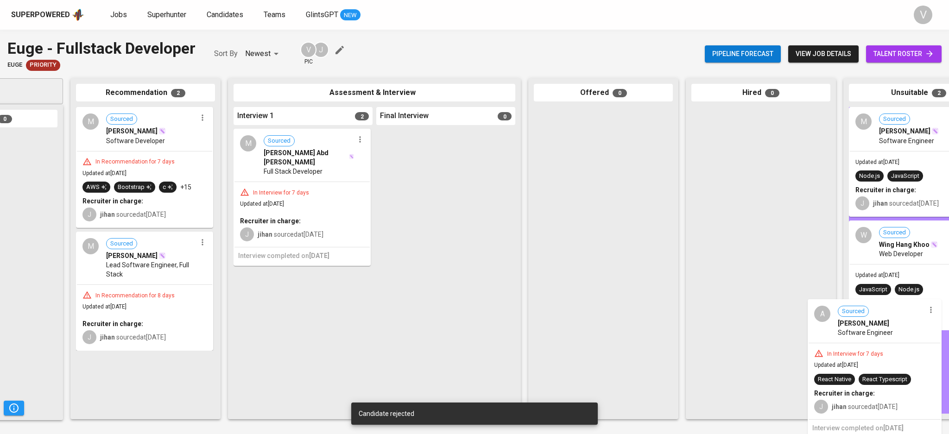
drag, startPoint x: 390, startPoint y: 301, endPoint x: 880, endPoint y: 328, distance: 491.0
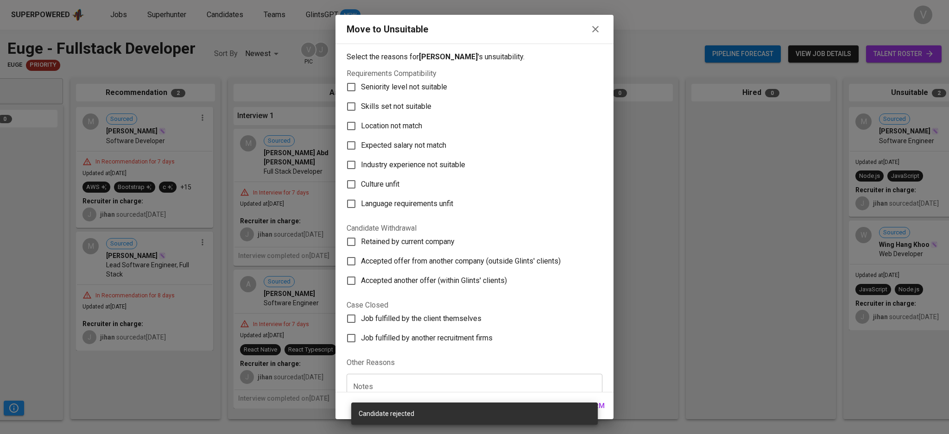
click at [388, 89] on span "Seniority level not suitable" at bounding box center [404, 87] width 86 height 11
click at [361, 89] on input "Seniority level not suitable" at bounding box center [351, 86] width 19 height 19
checkbox input "true"
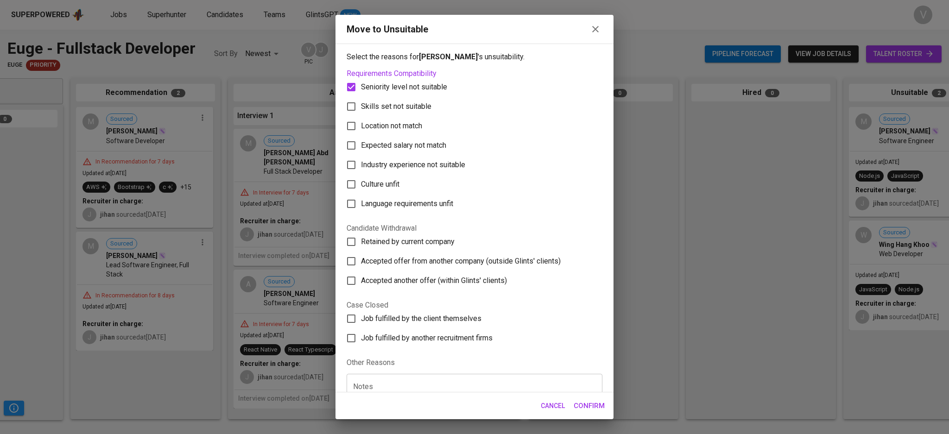
click at [382, 107] on span "Skills set not suitable" at bounding box center [396, 106] width 70 height 11
click at [361, 107] on input "Skills set not suitable" at bounding box center [351, 106] width 19 height 19
checkbox input "true"
click at [364, 83] on span "Seniority level not suitable" at bounding box center [404, 87] width 86 height 11
click at [361, 83] on input "Seniority level not suitable" at bounding box center [351, 86] width 19 height 19
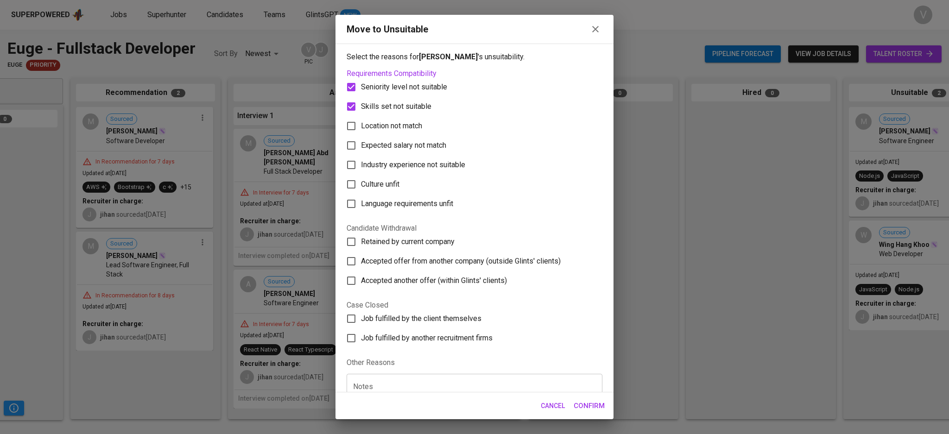
checkbox input "false"
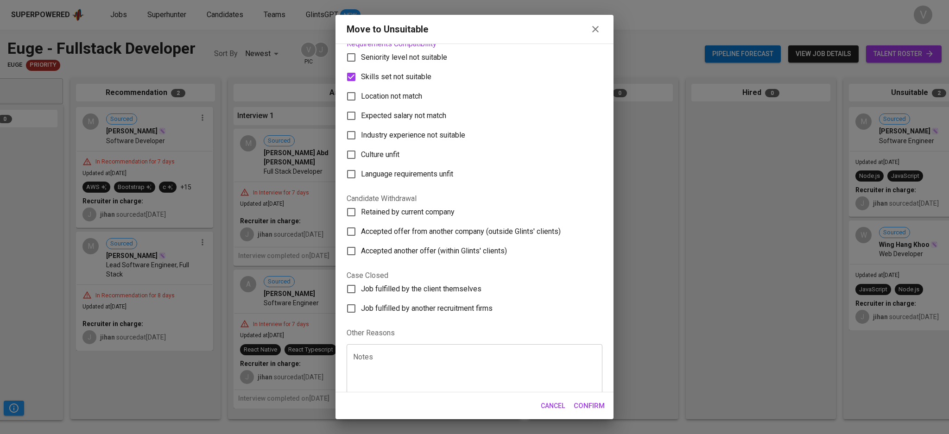
scroll to position [41, 0]
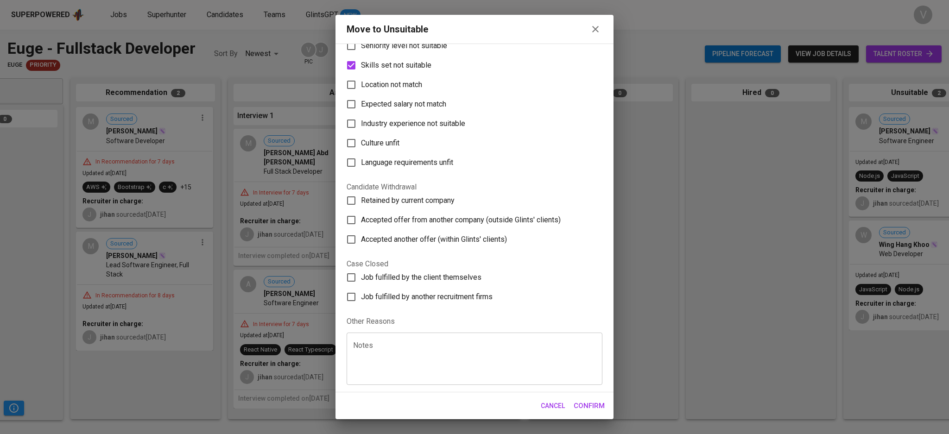
click at [589, 405] on span "Confirm" at bounding box center [589, 406] width 31 height 12
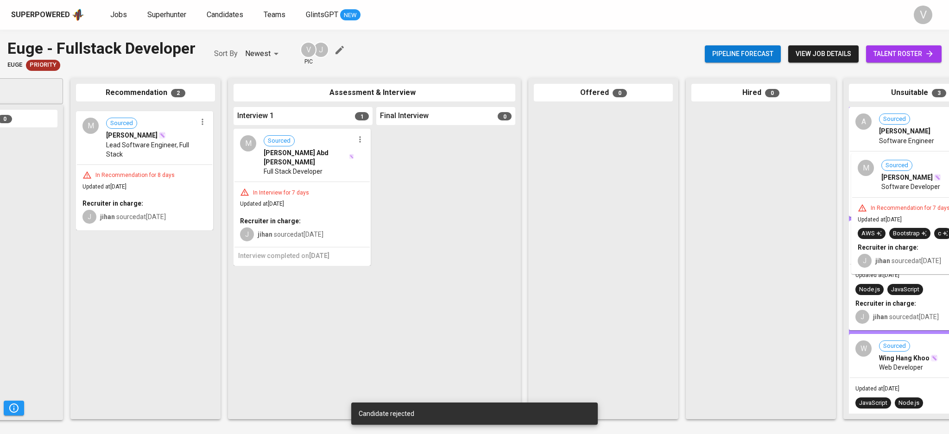
drag, startPoint x: 184, startPoint y: 139, endPoint x: 920, endPoint y: 177, distance: 736.9
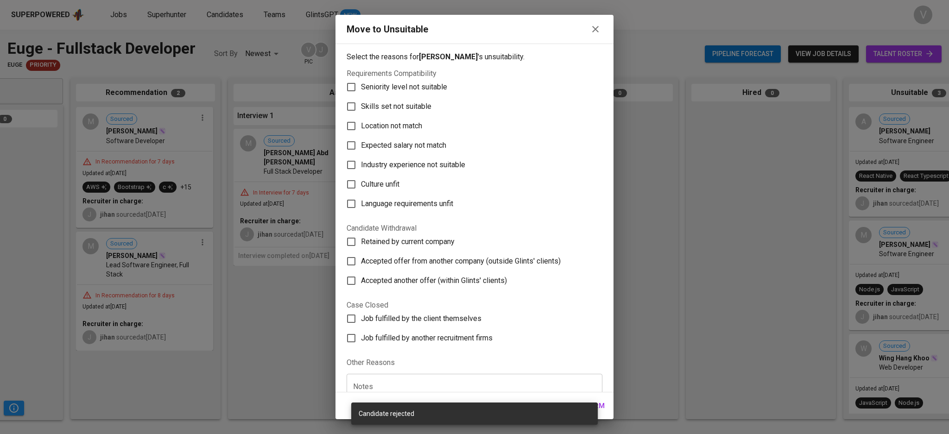
click at [353, 103] on input "Skills set not suitable" at bounding box center [351, 106] width 19 height 19
checkbox input "true"
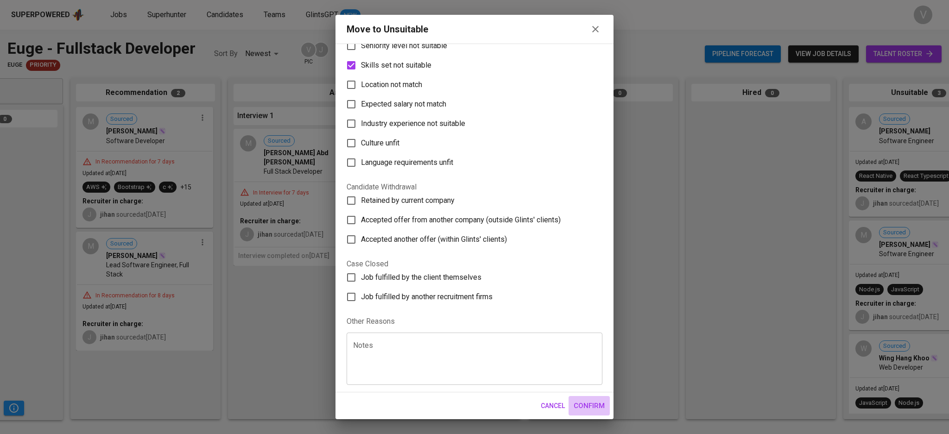
drag, startPoint x: 585, startPoint y: 399, endPoint x: 432, endPoint y: 287, distance: 189.0
click at [586, 399] on button "Confirm" at bounding box center [589, 405] width 41 height 19
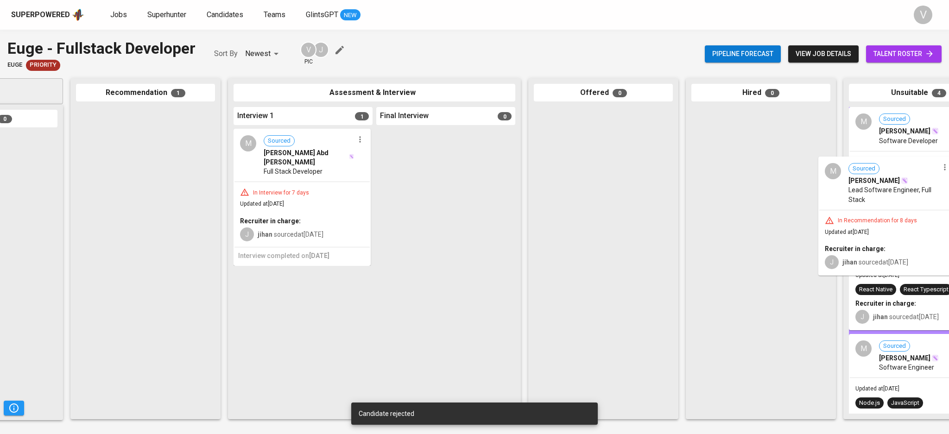
drag, startPoint x: 139, startPoint y: 140, endPoint x: 884, endPoint y: 189, distance: 747.2
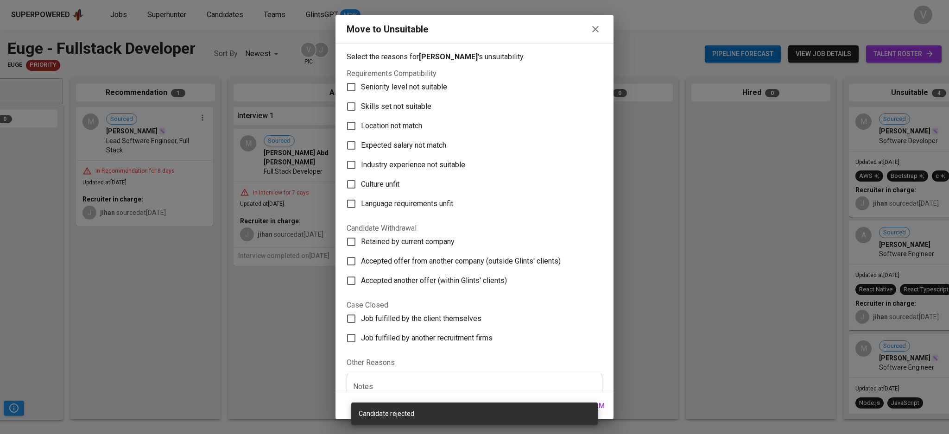
click at [371, 101] on label "Skills set not suitable" at bounding box center [468, 106] width 253 height 19
click at [361, 101] on input "Skills set not suitable" at bounding box center [351, 106] width 19 height 19
checkbox input "true"
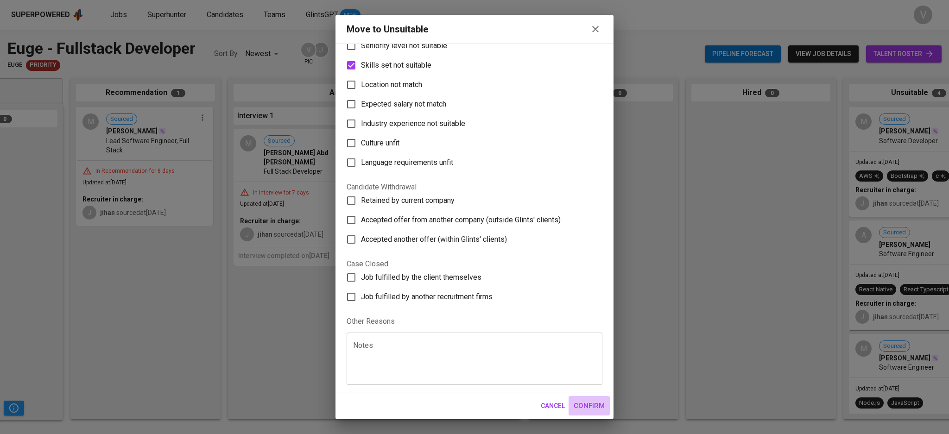
click at [589, 404] on span "Confirm" at bounding box center [589, 406] width 31 height 12
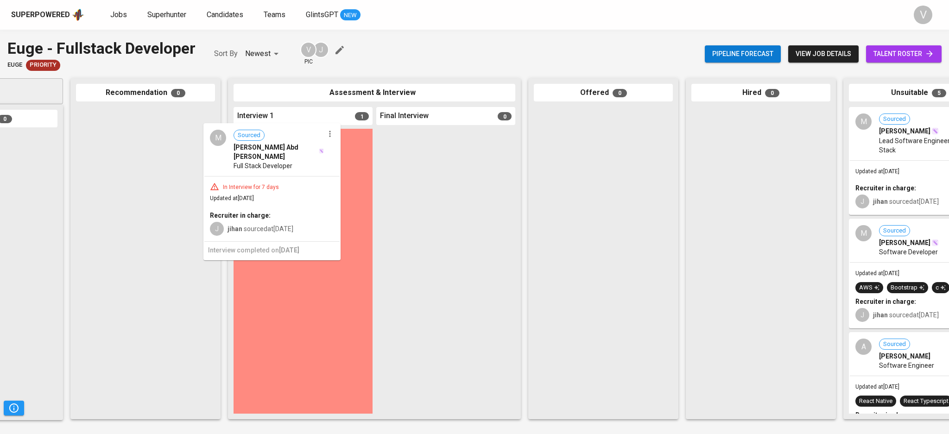
drag, startPoint x: 309, startPoint y: 157, endPoint x: 285, endPoint y: 156, distance: 23.7
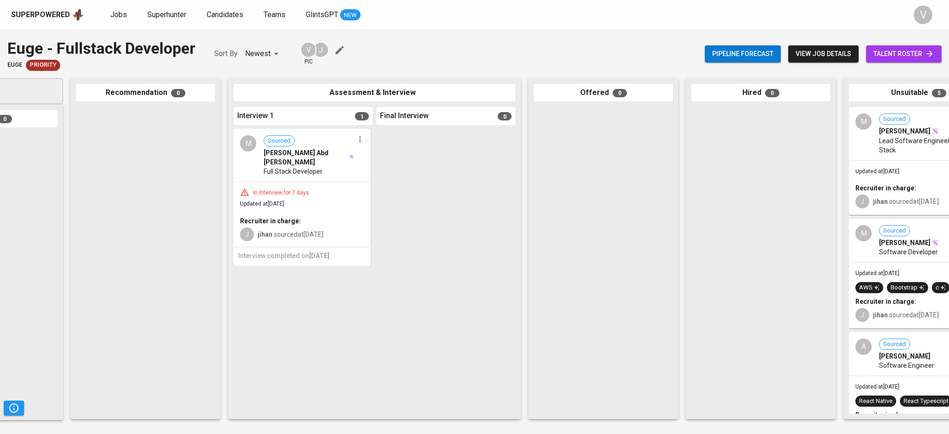
click at [331, 168] on div "Full Stack Developer" at bounding box center [309, 171] width 90 height 9
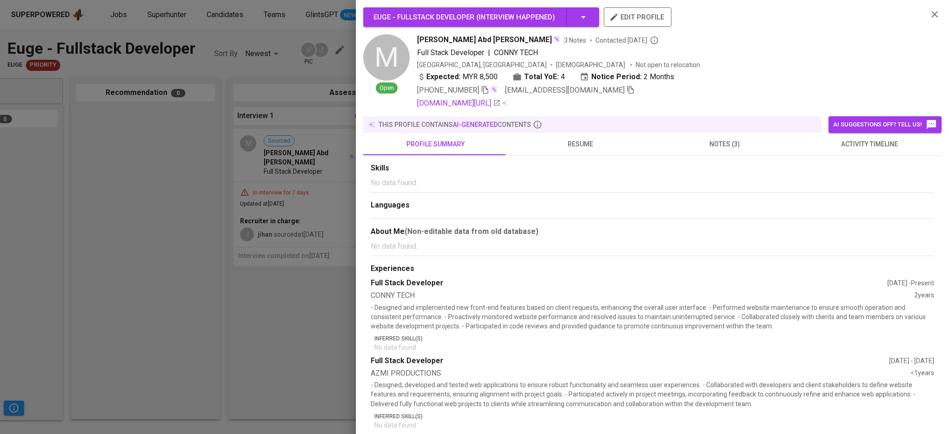
click at [722, 141] on span "notes (3)" at bounding box center [724, 145] width 133 height 12
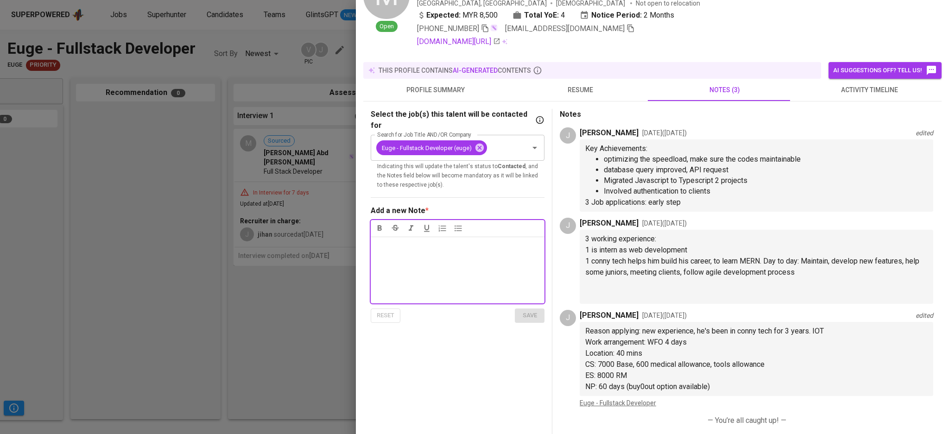
scroll to position [0, 0]
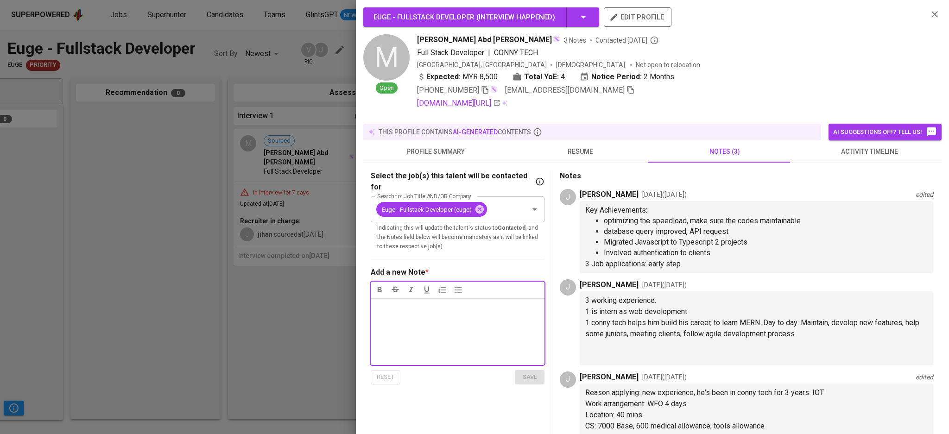
click at [929, 13] on icon "button" at bounding box center [934, 14] width 11 height 11
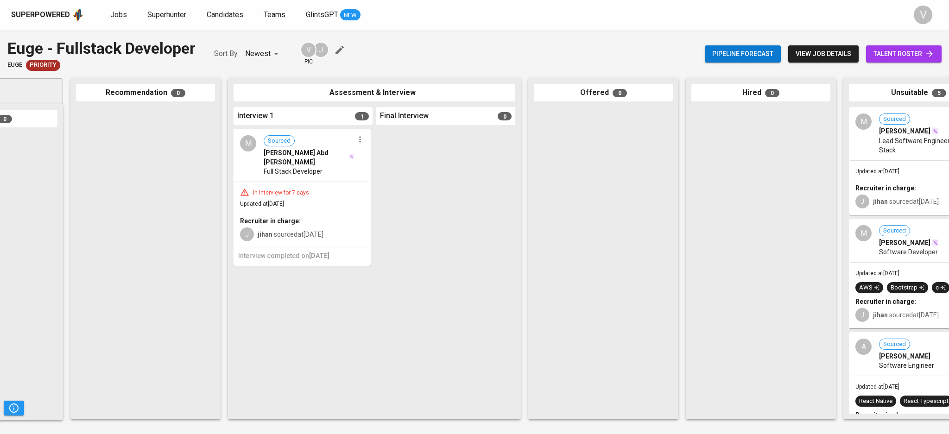
click at [270, 167] on span "Full Stack Developer" at bounding box center [293, 171] width 59 height 9
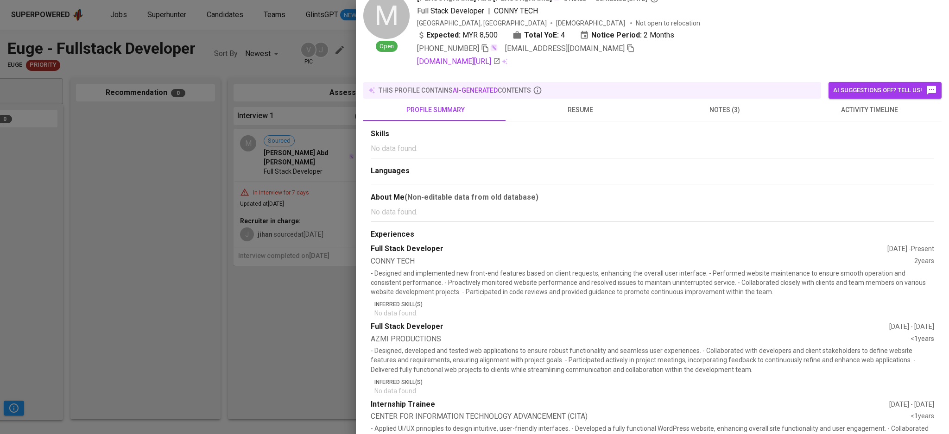
scroll to position [62, 0]
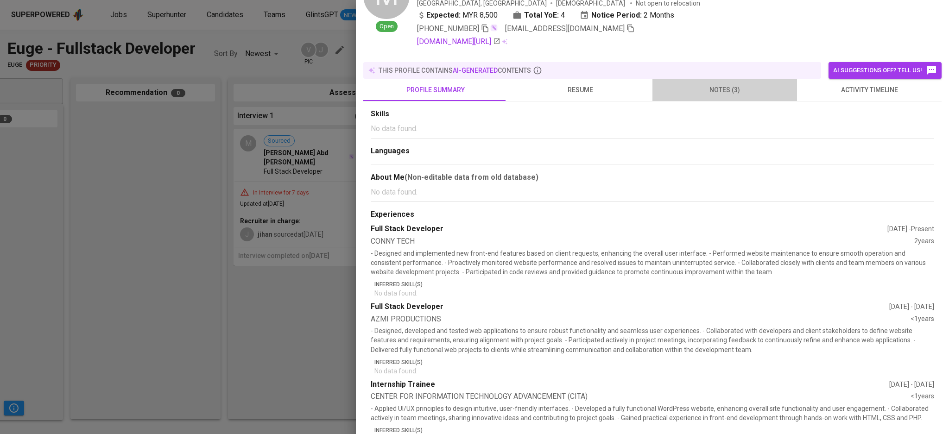
click at [736, 85] on span "notes (3)" at bounding box center [724, 90] width 133 height 12
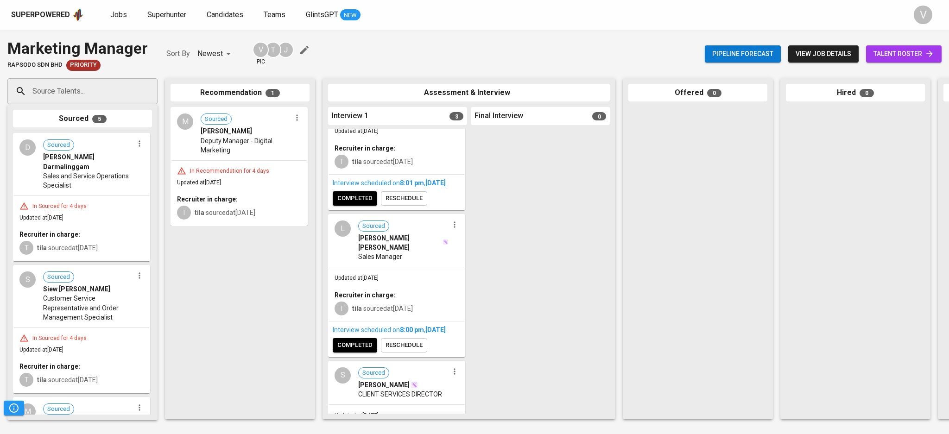
drag, startPoint x: 506, startPoint y: 217, endPoint x: 510, endPoint y: 220, distance: 5.0
click at [507, 219] on div at bounding box center [540, 271] width 139 height 285
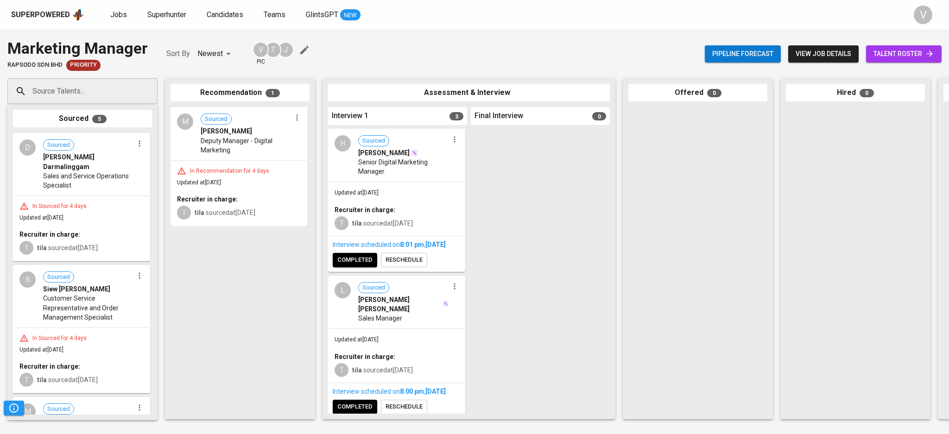
click at [80, 171] on span "Sales and Service Operations Specialist" at bounding box center [88, 180] width 90 height 19
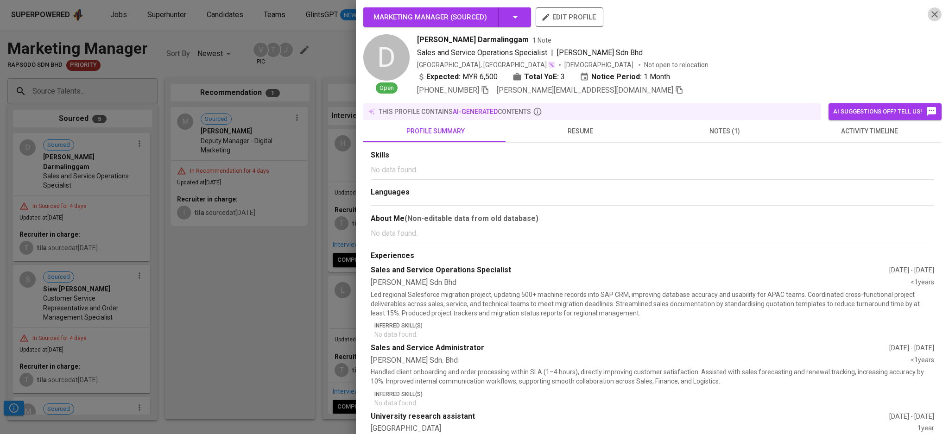
click at [929, 17] on icon "button" at bounding box center [934, 14] width 11 height 11
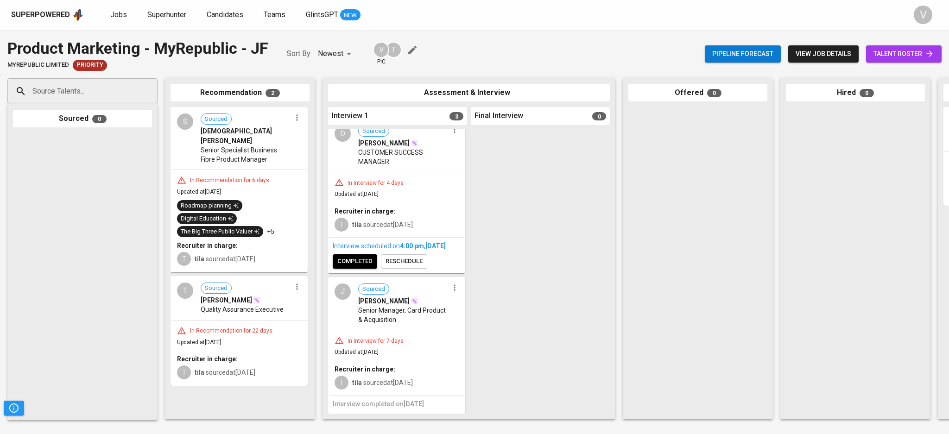
scroll to position [25, 0]
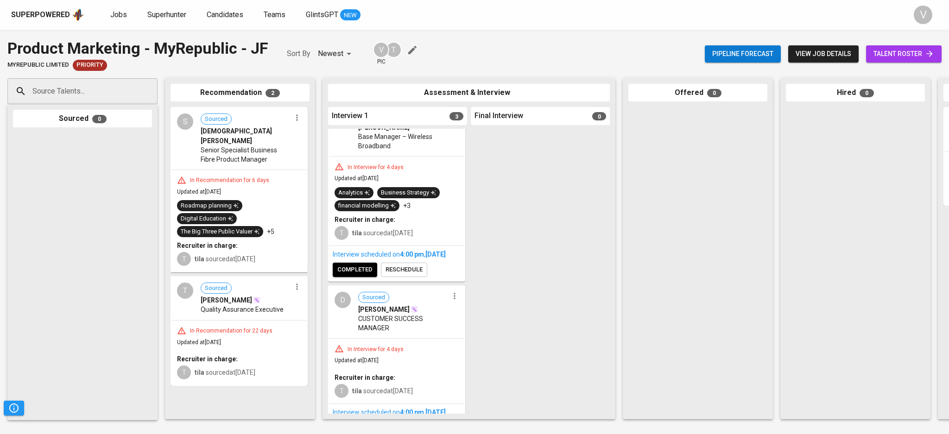
click at [225, 135] on span "[DEMOGRAPHIC_DATA] [PERSON_NAME]" at bounding box center [246, 136] width 90 height 19
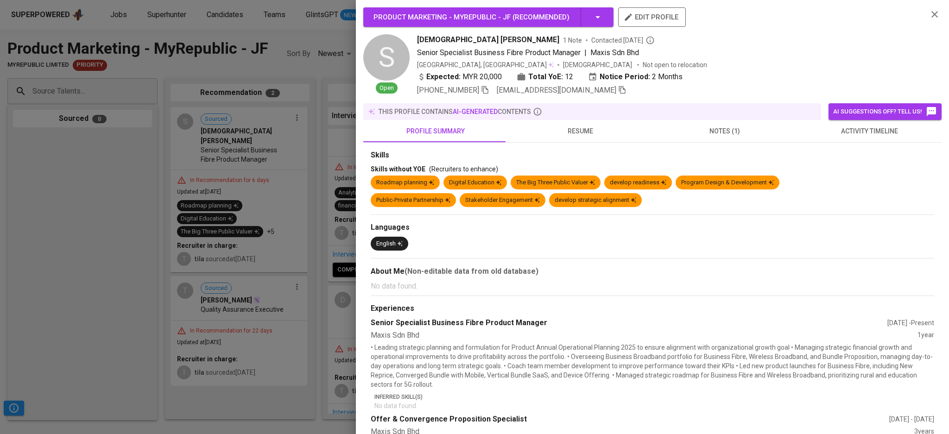
click at [712, 128] on span "notes (1)" at bounding box center [724, 132] width 133 height 12
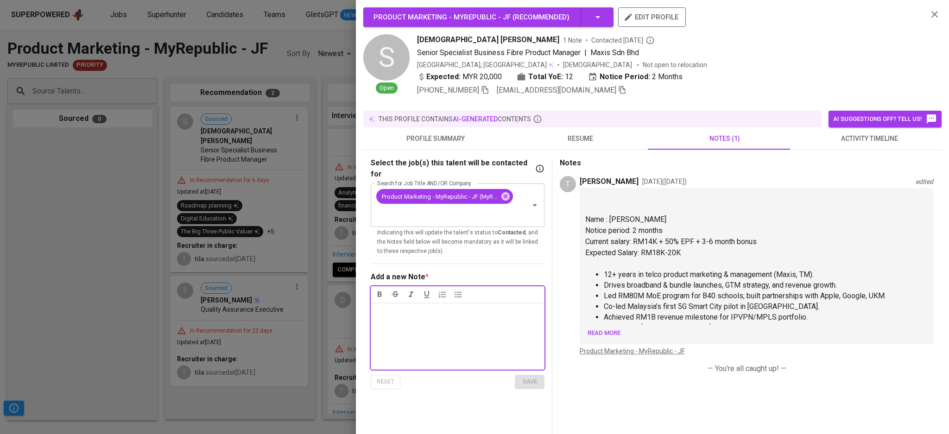
click at [566, 133] on span "resume" at bounding box center [579, 139] width 133 height 12
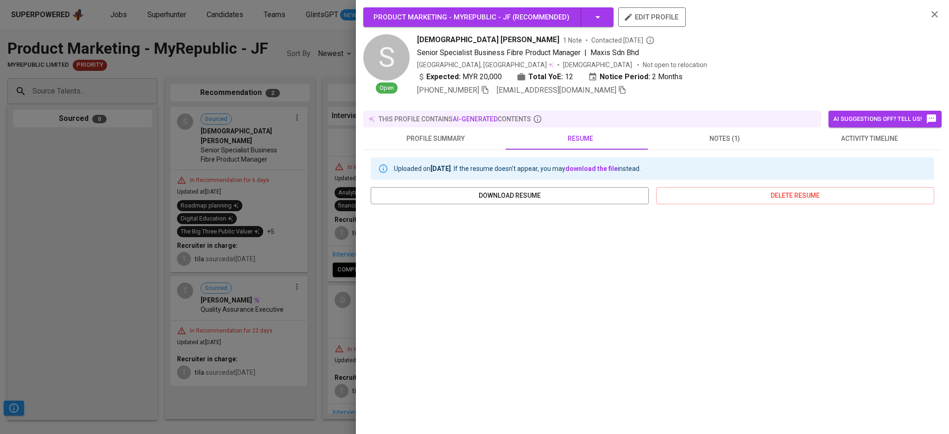
click at [463, 135] on span "profile summary" at bounding box center [435, 139] width 133 height 12
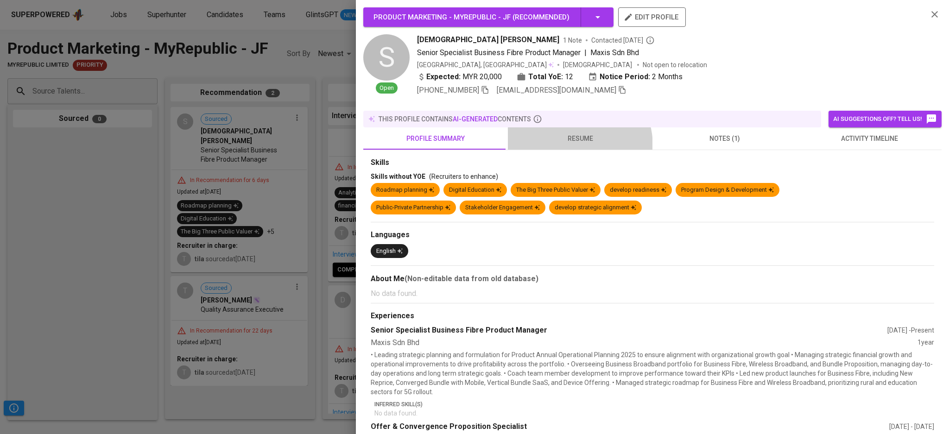
click at [560, 139] on button "resume" at bounding box center [580, 138] width 145 height 22
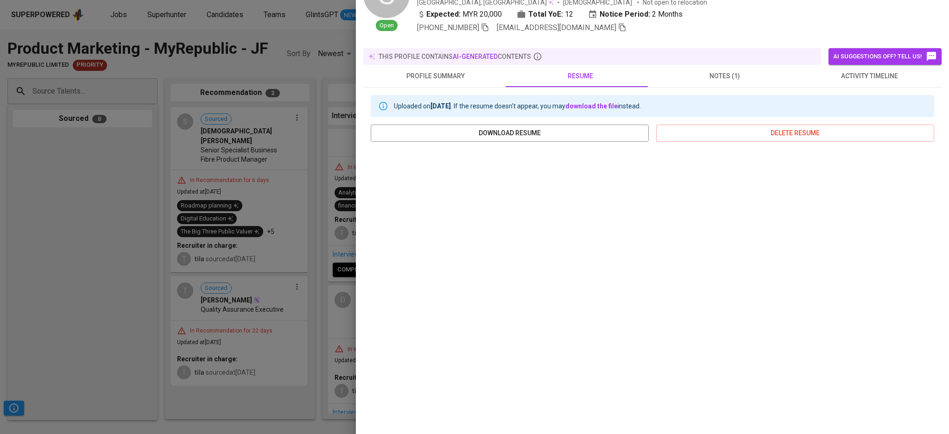
scroll to position [0, 0]
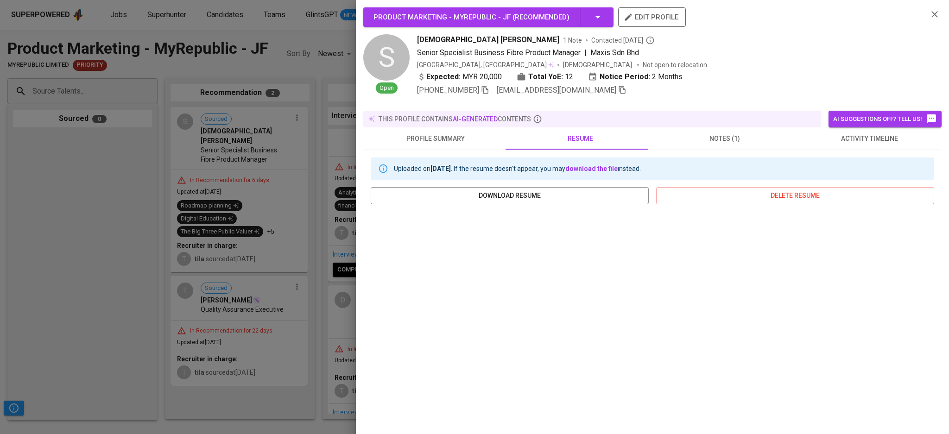
click at [931, 15] on icon "button" at bounding box center [934, 14] width 6 height 6
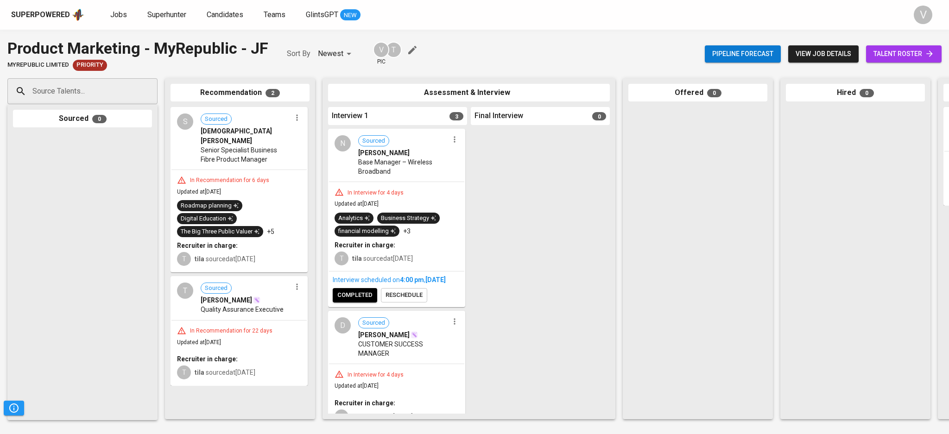
click at [386, 173] on span "Base Manager – Wireless Broadband" at bounding box center [403, 167] width 90 height 19
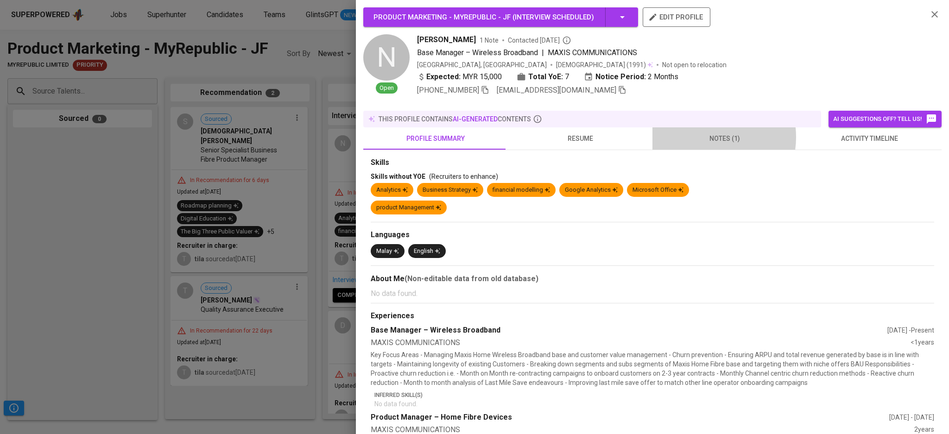
click at [699, 133] on span "notes (1)" at bounding box center [724, 139] width 133 height 12
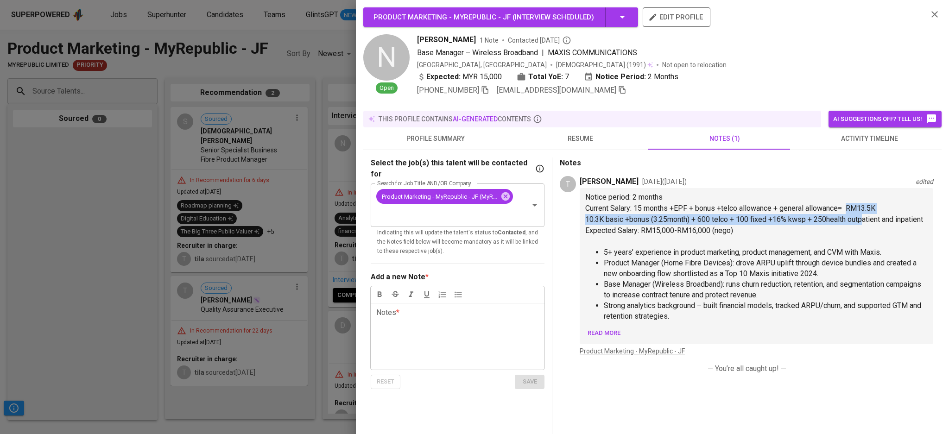
drag, startPoint x: 851, startPoint y: 208, endPoint x: 865, endPoint y: 215, distance: 15.8
click at [865, 215] on div "Notice period: 2 months Current Salary: 15 months +EPF + bonus +telco allowance…" at bounding box center [756, 290] width 342 height 196
click at [776, 221] on span "10.3K basic +bonus (3.25month) + 600 telco + 100 fixed +16% kwsp + 250health ou…" at bounding box center [754, 219] width 338 height 9
drag, startPoint x: 588, startPoint y: 220, endPoint x: 618, endPoint y: 219, distance: 30.1
click at [618, 219] on span "10.3K basic +bonus (3.25month) + 600 telco + 100 fixed +16% kwsp + 250health ou…" at bounding box center [754, 219] width 338 height 9
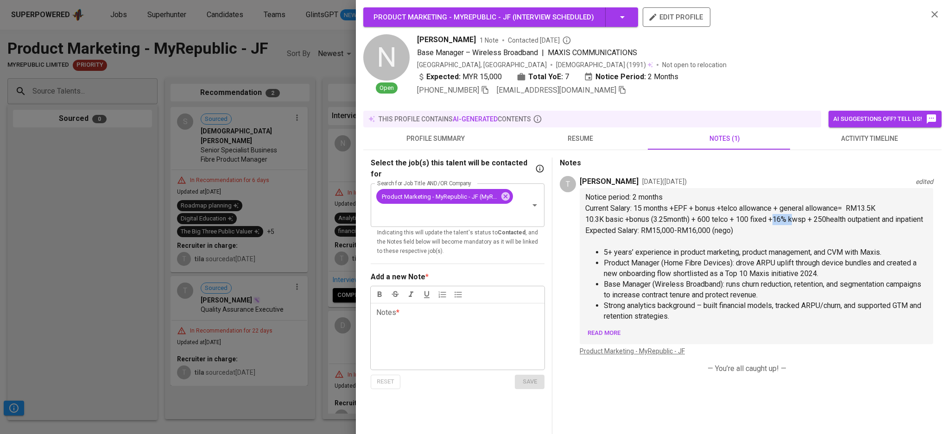
drag, startPoint x: 776, startPoint y: 218, endPoint x: 797, endPoint y: 220, distance: 20.9
click at [797, 220] on span "10.3K basic +bonus (3.25month) + 600 telco + 100 fixed +16% kwsp + 250health ou…" at bounding box center [754, 219] width 338 height 9
click at [766, 219] on span "10.3K basic +bonus (3.25month) + 600 telco + 100 fixed +16% kwsp + 250health ou…" at bounding box center [754, 219] width 338 height 9
drag, startPoint x: 791, startPoint y: 220, endPoint x: 806, endPoint y: 218, distance: 15.9
click at [806, 218] on span "10.3K basic +bonus (3.25month) + 600 telco + 100 fixed +16% kwsp + 250health ou…" at bounding box center [754, 219] width 338 height 9
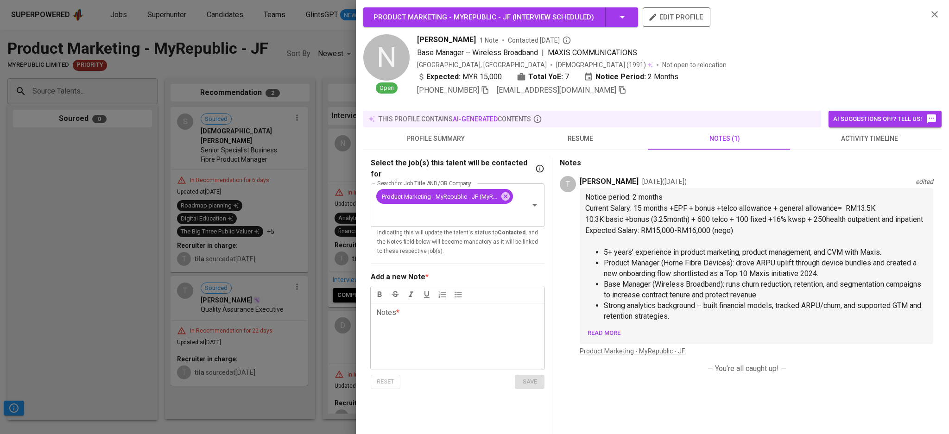
click at [772, 212] on span "Current Salary: 15 months +EPF + bonus +telco allowance + general allowance= RM…" at bounding box center [730, 208] width 290 height 9
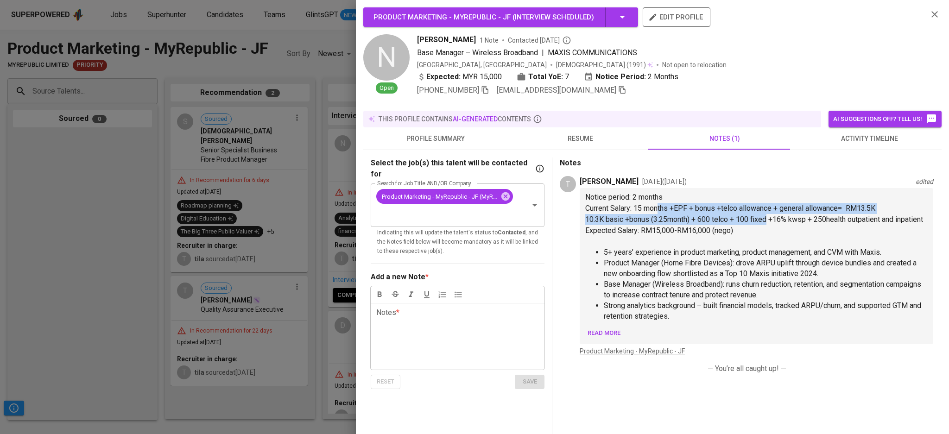
drag, startPoint x: 659, startPoint y: 208, endPoint x: 771, endPoint y: 222, distance: 113.1
click at [770, 222] on div "Notice period: 2 months Current Salary: 15 months +EPF + bonus +telco allowance…" at bounding box center [756, 290] width 342 height 196
click at [771, 222] on span "10.3K basic +bonus (3.25month) + 600 telco + 100 fixed +16% kwsp + 250health ou…" at bounding box center [754, 219] width 338 height 9
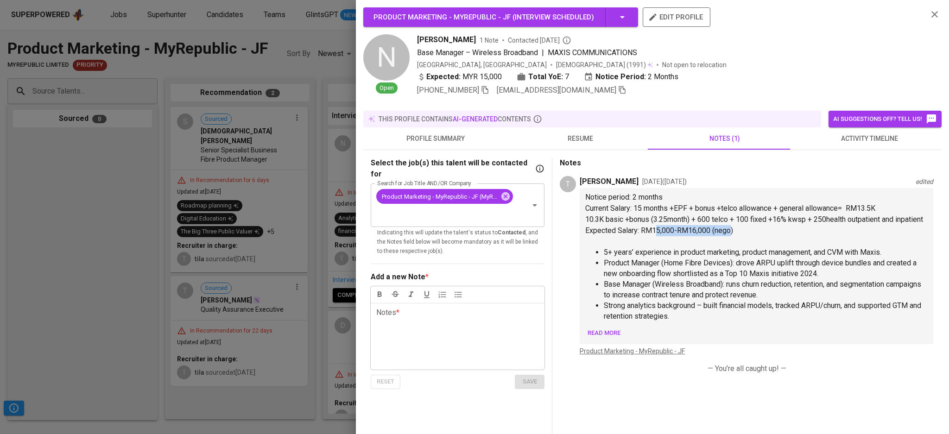
drag, startPoint x: 670, startPoint y: 241, endPoint x: 731, endPoint y: 241, distance: 60.7
click at [731, 235] on span "Expected Salary: RM15,000-RM16,000 (nego)" at bounding box center [659, 230] width 148 height 9
click at [737, 236] on p "Expected Salary: RM15,000-RM16,000 (nego)" at bounding box center [756, 230] width 342 height 11
click at [116, 215] on div at bounding box center [474, 217] width 949 height 434
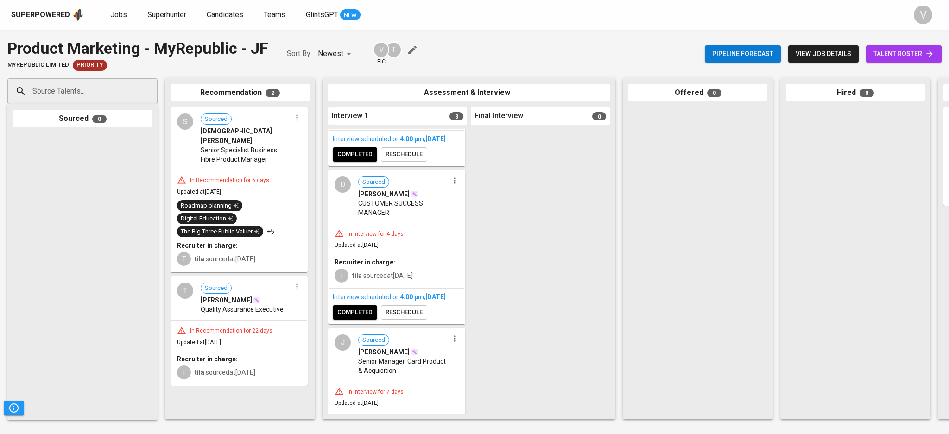
scroll to position [129, 0]
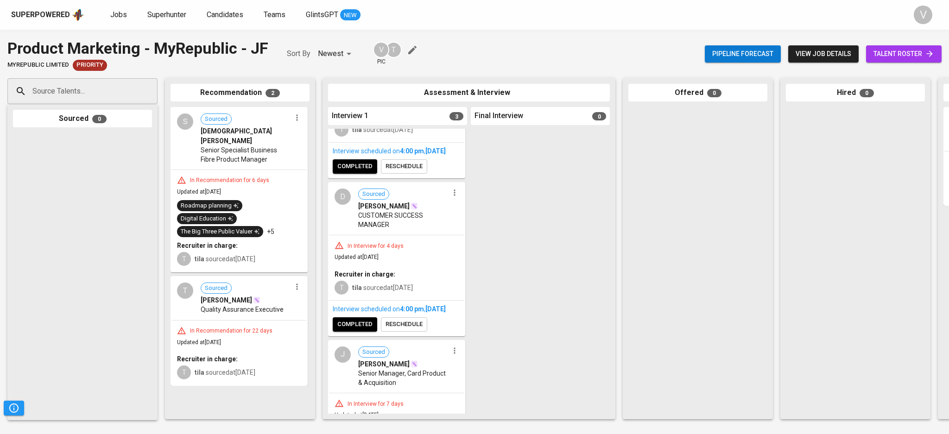
click at [416, 250] on div "In Interview for 4 days" at bounding box center [397, 245] width 124 height 9
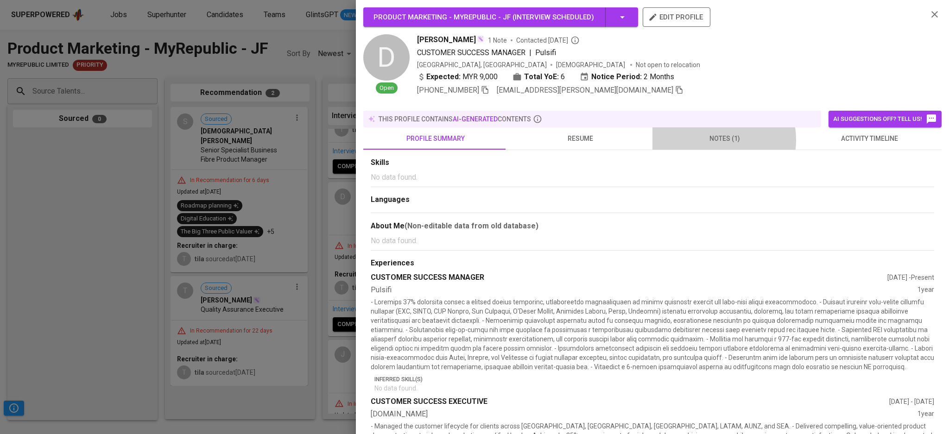
click at [708, 133] on span "notes (1)" at bounding box center [724, 139] width 133 height 12
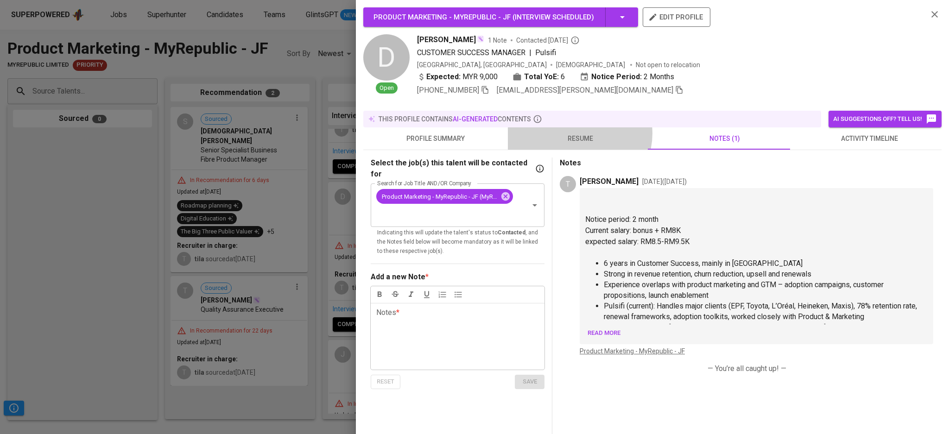
click at [576, 133] on span "resume" at bounding box center [579, 139] width 133 height 12
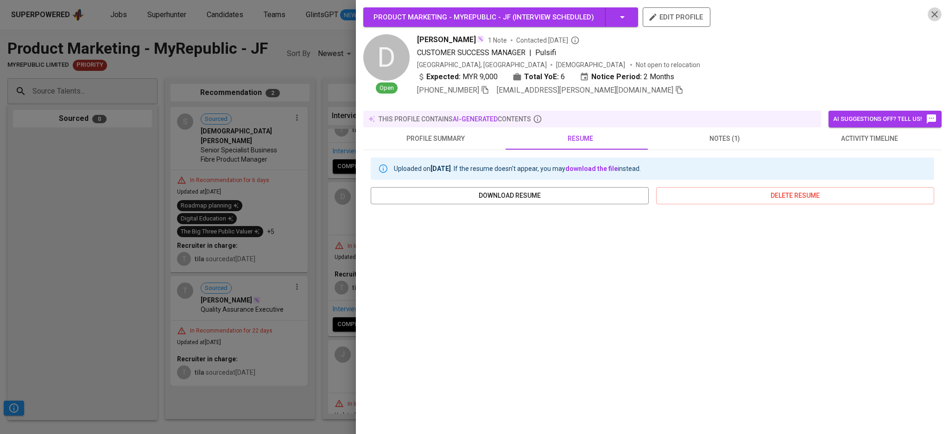
click at [931, 13] on icon "button" at bounding box center [934, 14] width 11 height 11
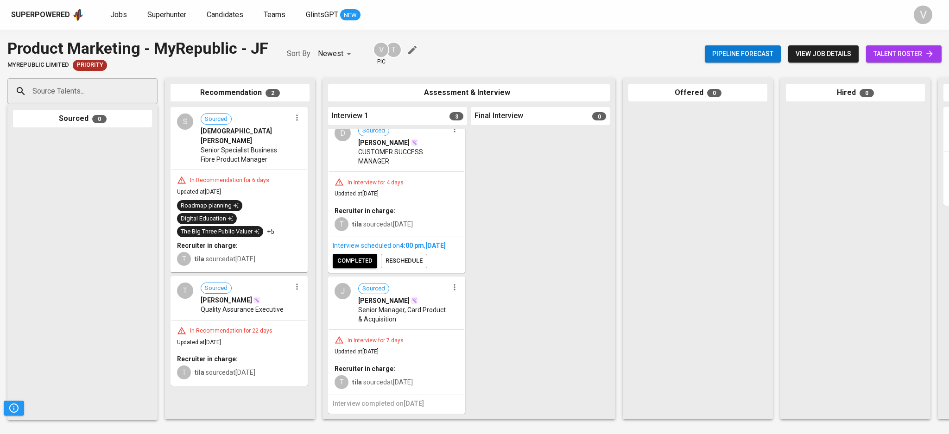
scroll to position [211, 0]
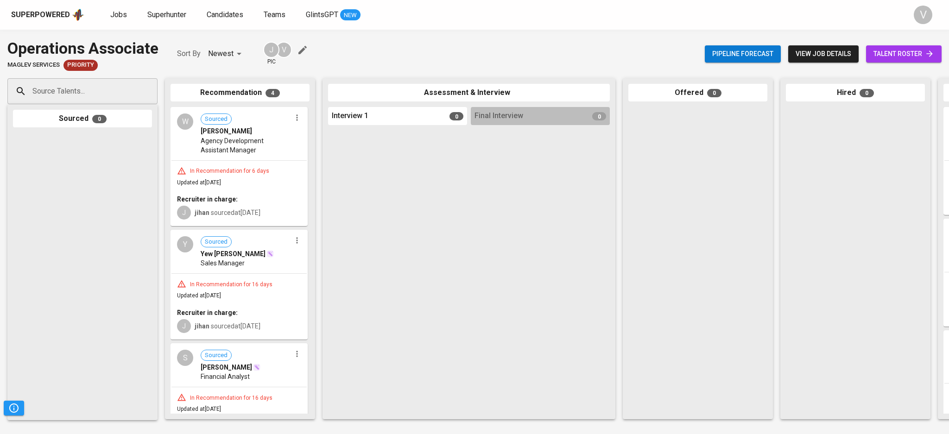
click at [220, 144] on span "Agency Development Assistant Manager" at bounding box center [246, 145] width 90 height 19
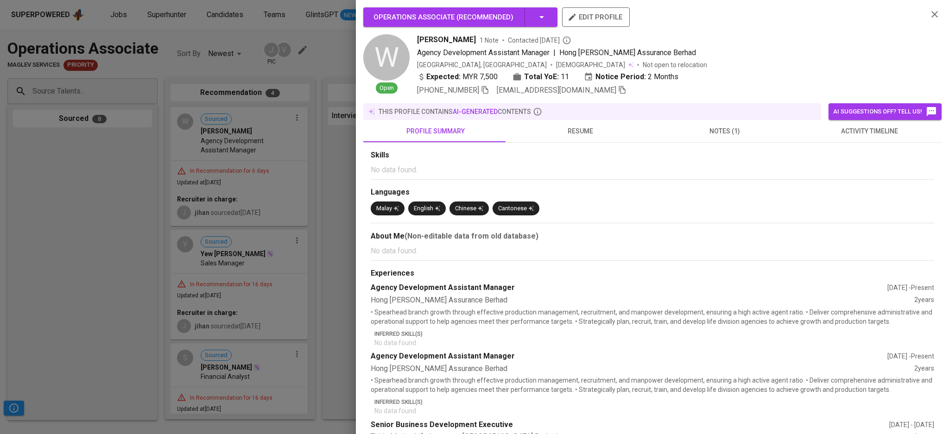
click at [709, 134] on span "notes (1)" at bounding box center [724, 132] width 133 height 12
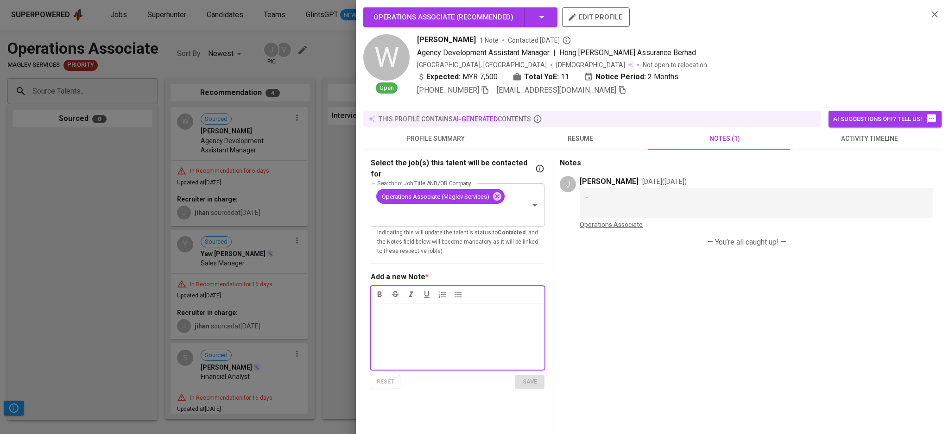
click at [581, 130] on button "resume" at bounding box center [580, 138] width 145 height 22
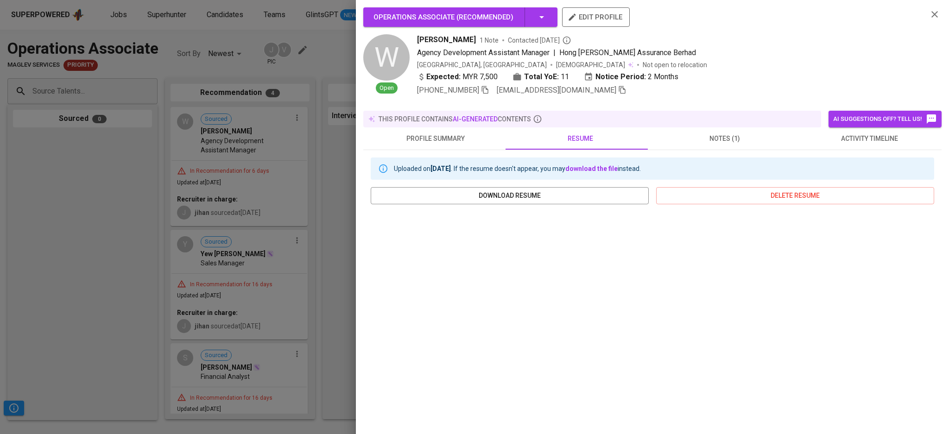
click at [443, 89] on span "+60 19-573-2768" at bounding box center [448, 90] width 62 height 9
click at [929, 14] on icon "button" at bounding box center [934, 14] width 11 height 11
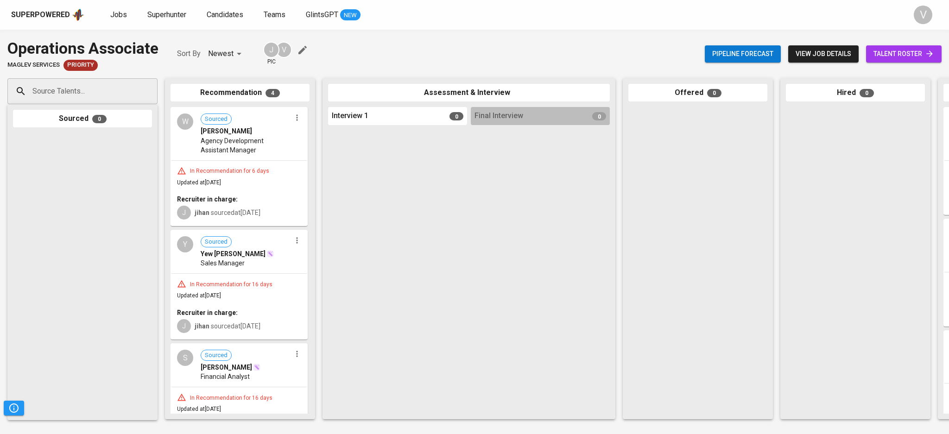
click at [224, 143] on span "Agency Development Assistant Manager" at bounding box center [246, 145] width 90 height 19
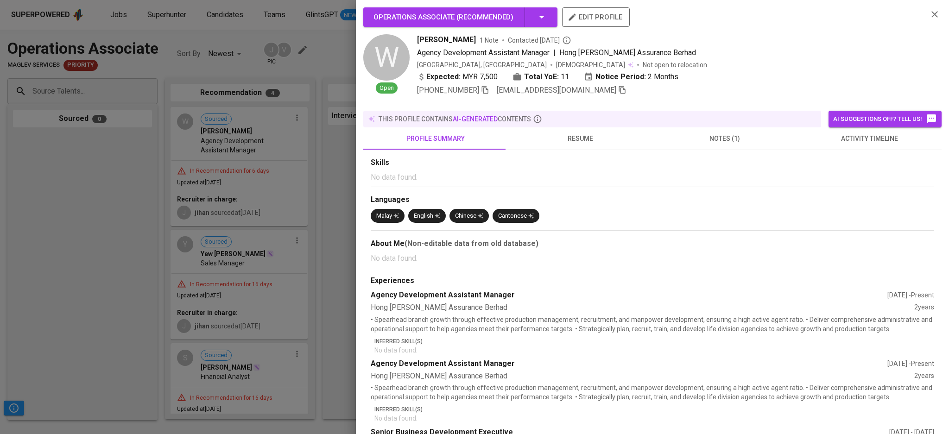
click at [589, 133] on span "resume" at bounding box center [579, 139] width 133 height 12
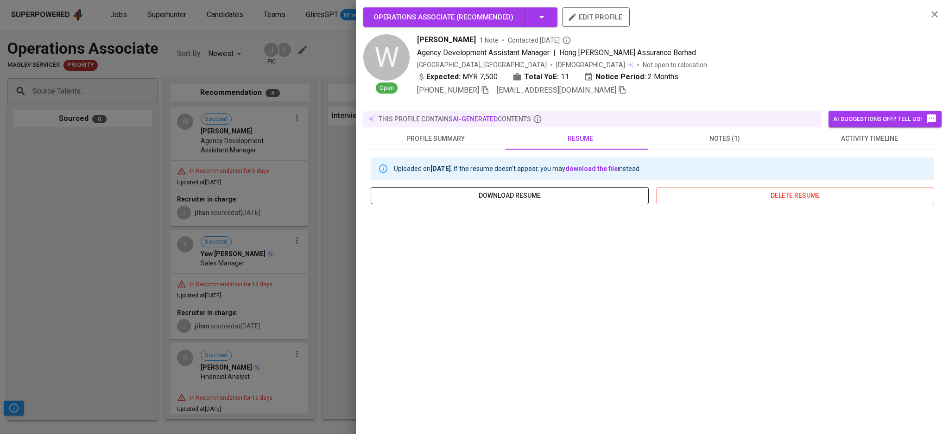
click at [548, 190] on span "download resume" at bounding box center [509, 196] width 263 height 12
click at [328, 163] on div at bounding box center [474, 217] width 949 height 434
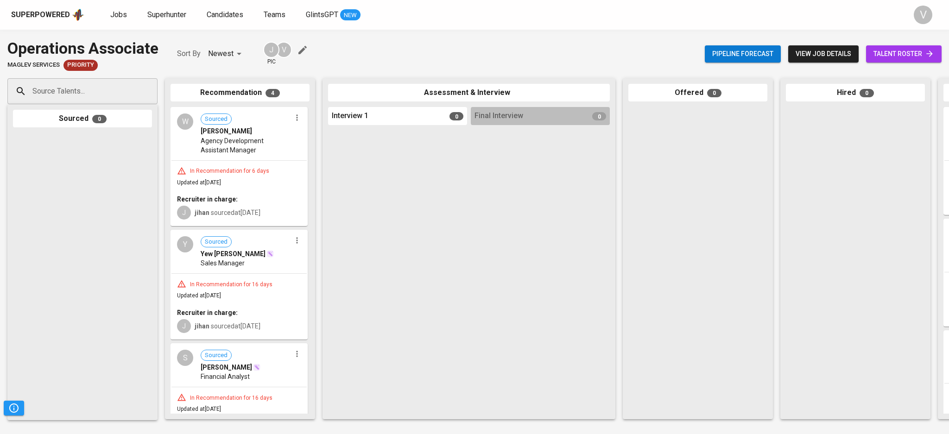
click at [271, 161] on div "In Recommendation for 6 days Updated at Sep 10, 2025 Recruiter in charge: J jih…" at bounding box center [238, 193] width 135 height 65
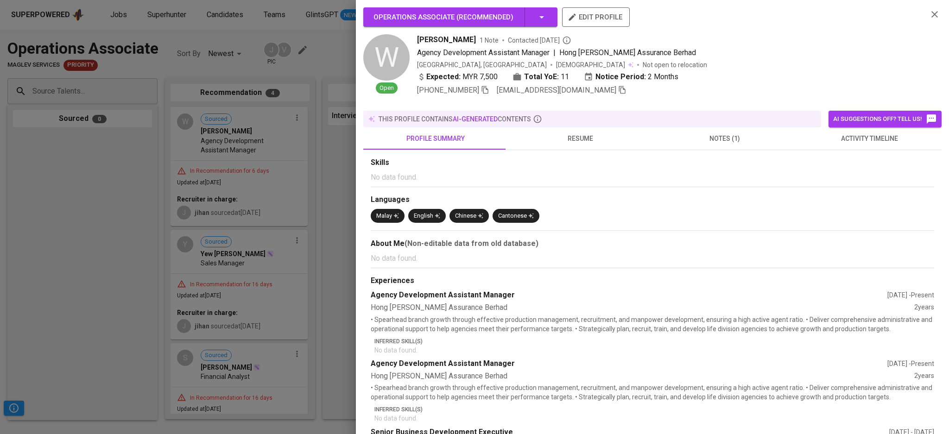
click at [723, 134] on span "notes (1)" at bounding box center [724, 139] width 133 height 12
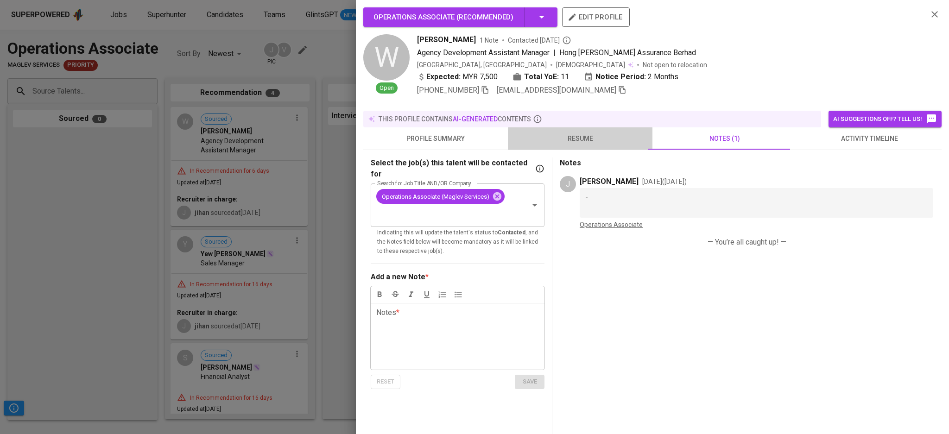
click at [584, 134] on span "resume" at bounding box center [579, 139] width 133 height 12
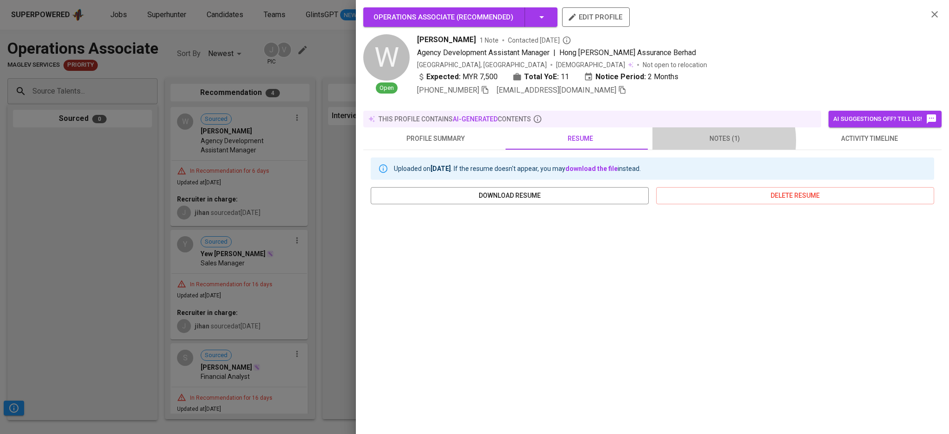
click at [709, 133] on span "notes (1)" at bounding box center [724, 139] width 133 height 12
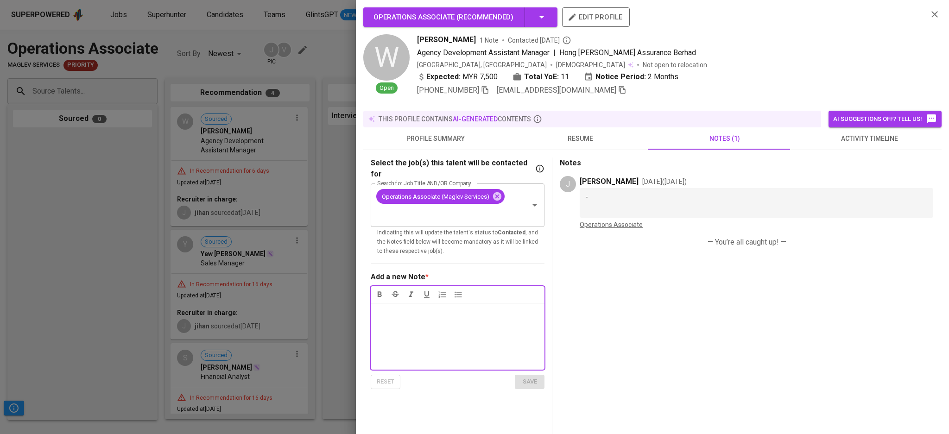
click at [592, 133] on span "resume" at bounding box center [579, 139] width 133 height 12
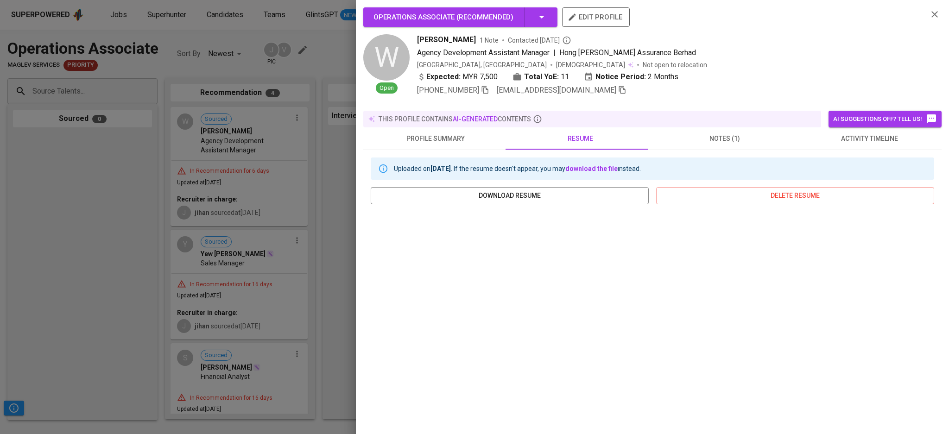
drag, startPoint x: 65, startPoint y: 205, endPoint x: 312, endPoint y: 68, distance: 282.9
click at [69, 203] on div at bounding box center [474, 217] width 949 height 434
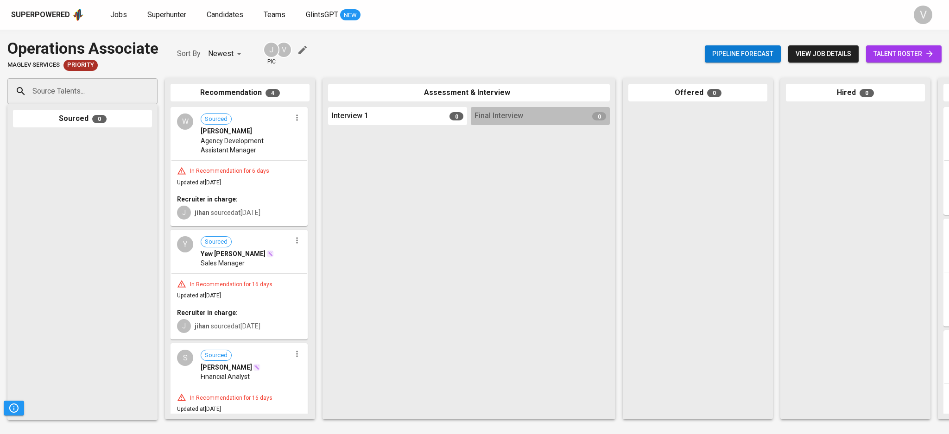
click at [194, 133] on div "W Sourced Wang Min Hui Agency Development Assistant Manager" at bounding box center [238, 134] width 135 height 52
